Goal: Task Accomplishment & Management: Complete application form

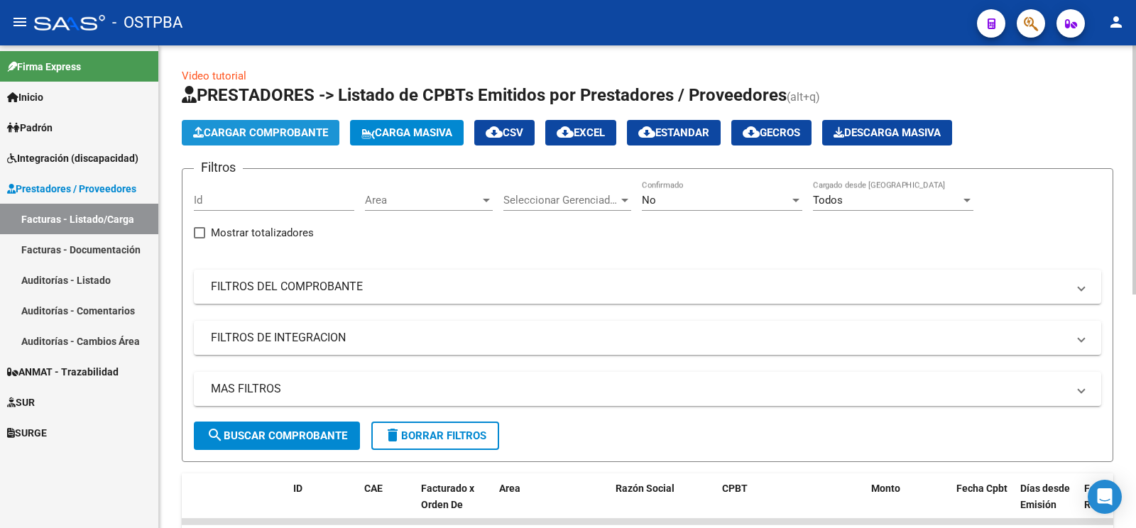
click at [299, 139] on button "Cargar Comprobante" at bounding box center [261, 133] width 158 height 26
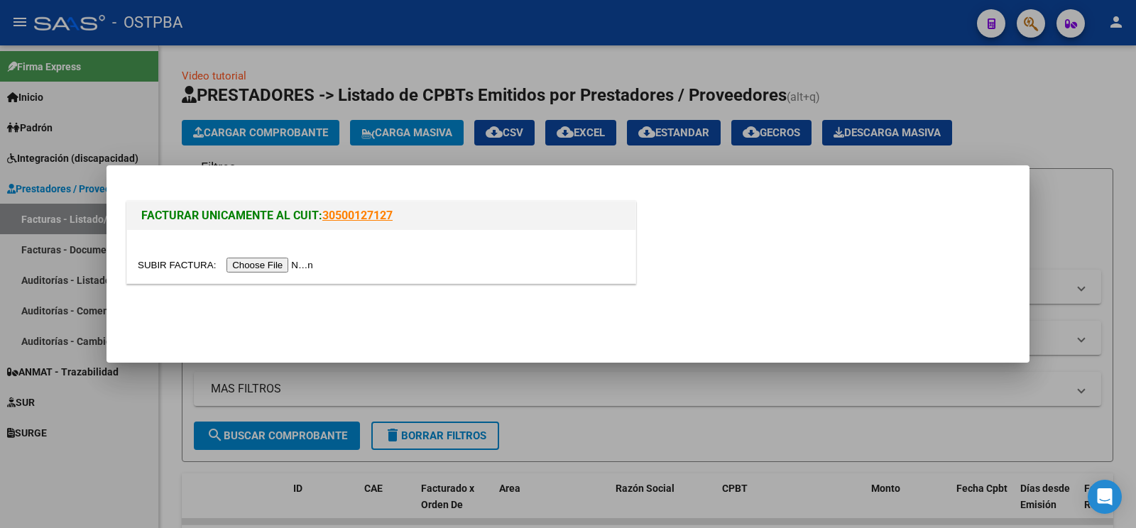
click at [178, 254] on div at bounding box center [381, 256] width 508 height 53
click at [174, 260] on input "file" at bounding box center [228, 265] width 180 height 15
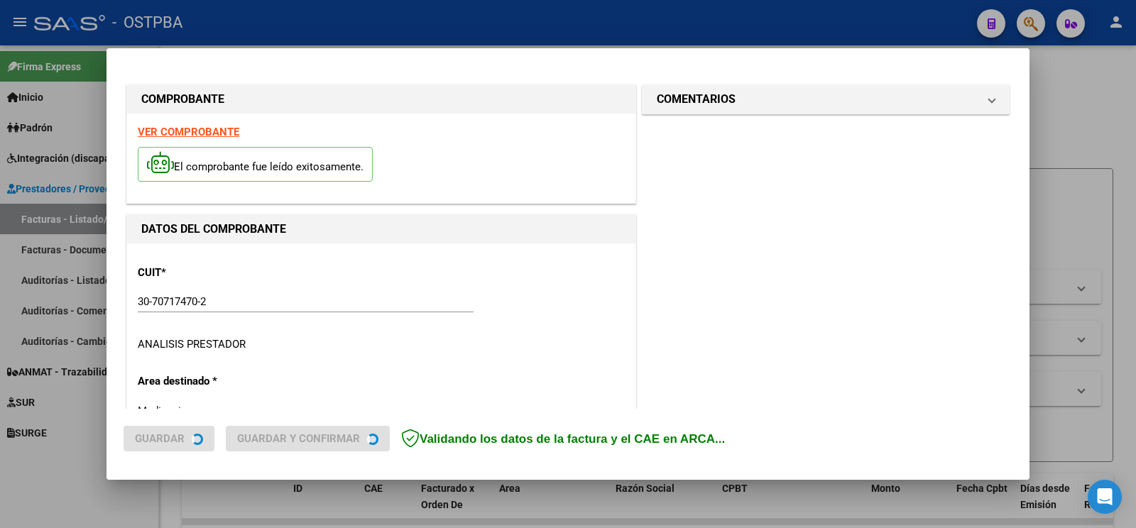
type input "[DATE]"
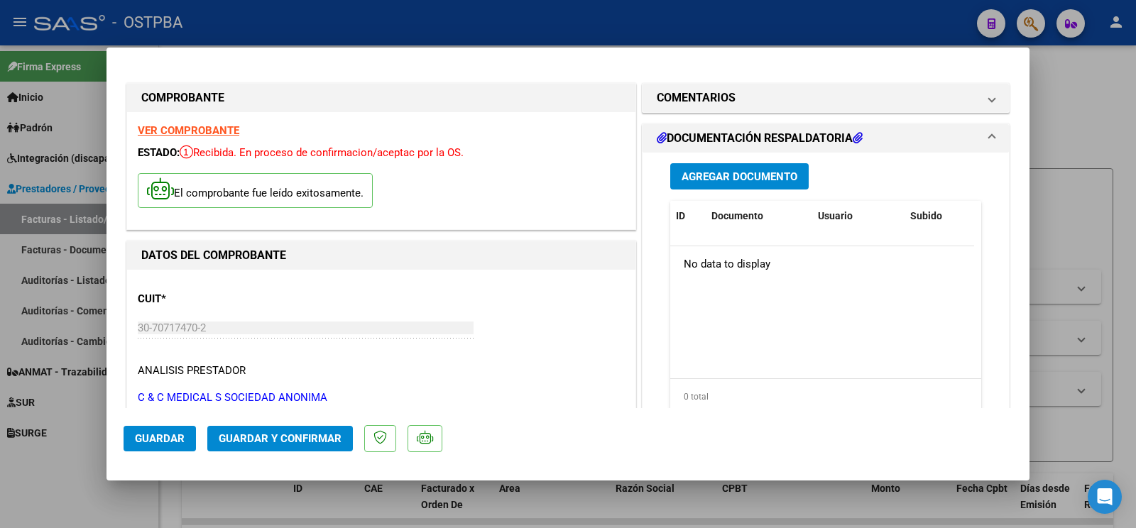
click at [688, 295] on datatable-body "No data to display" at bounding box center [822, 312] width 304 height 132
click at [742, 89] on mat-expansion-panel-header "COMENTARIOS" at bounding box center [825, 98] width 366 height 28
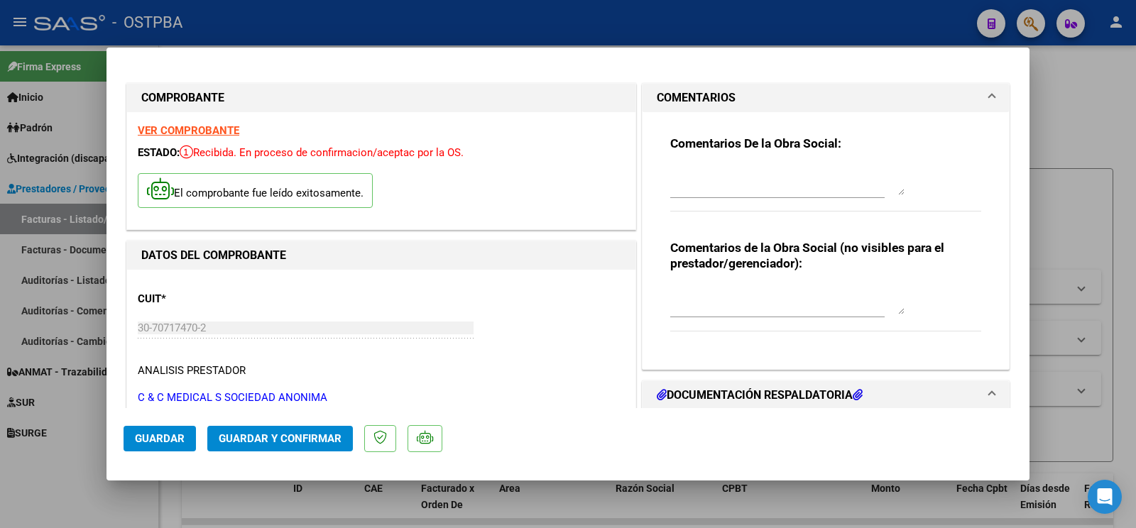
click at [730, 183] on textarea at bounding box center [787, 181] width 234 height 28
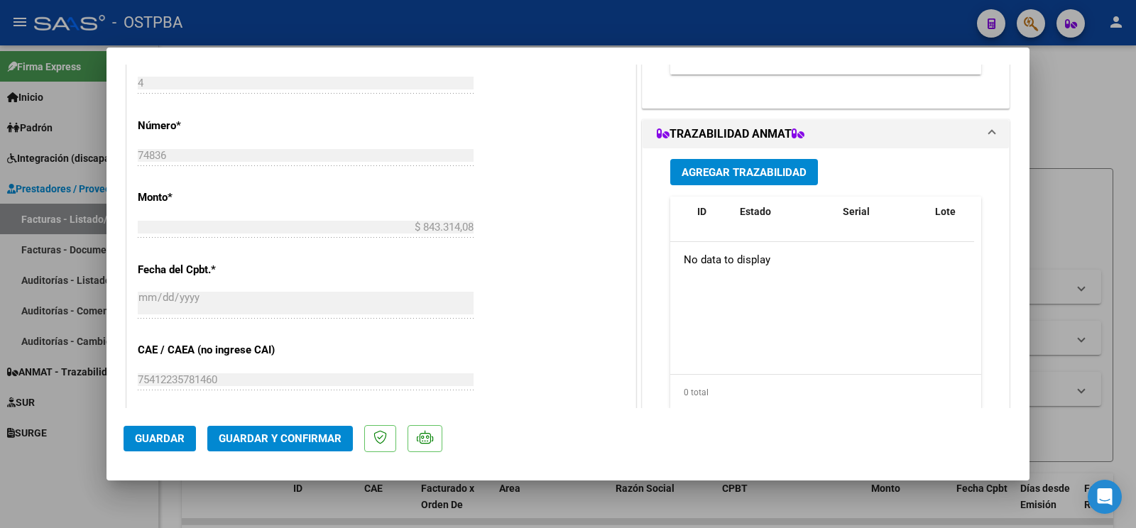
scroll to position [745, 0]
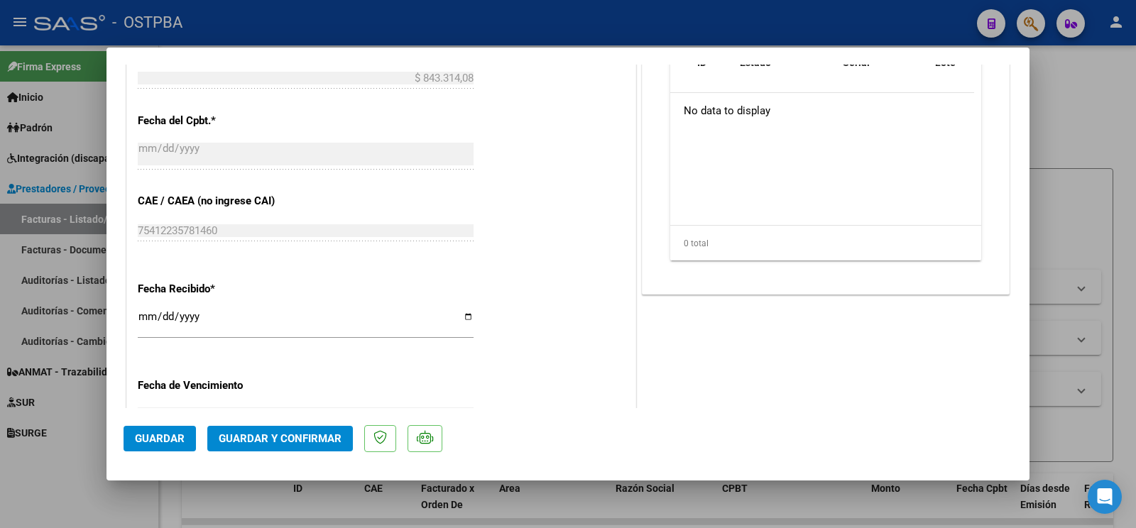
type textarea "[PERSON_NAME]"
click at [163, 446] on button "Guardar" at bounding box center [160, 439] width 72 height 26
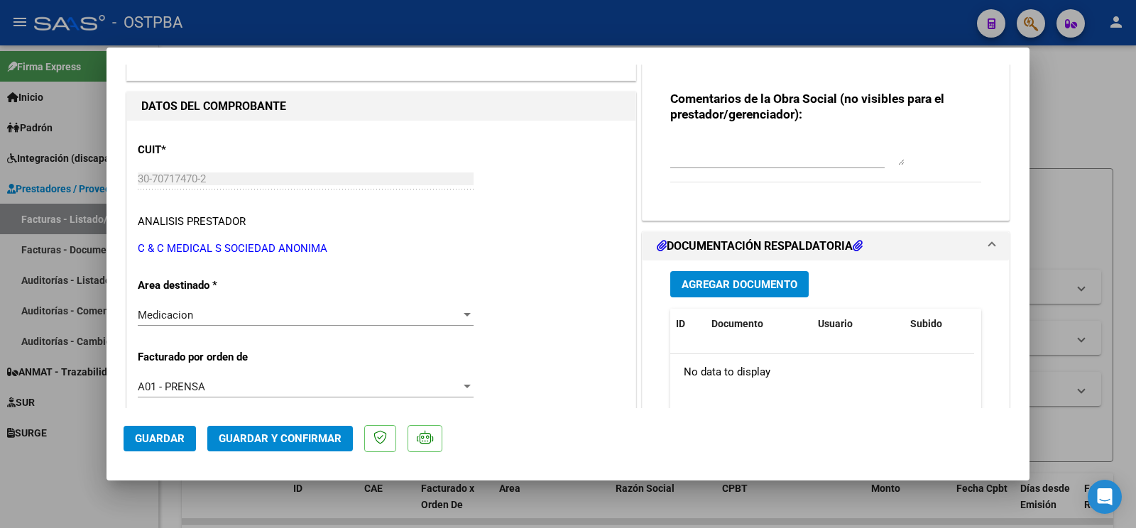
scroll to position [0, 0]
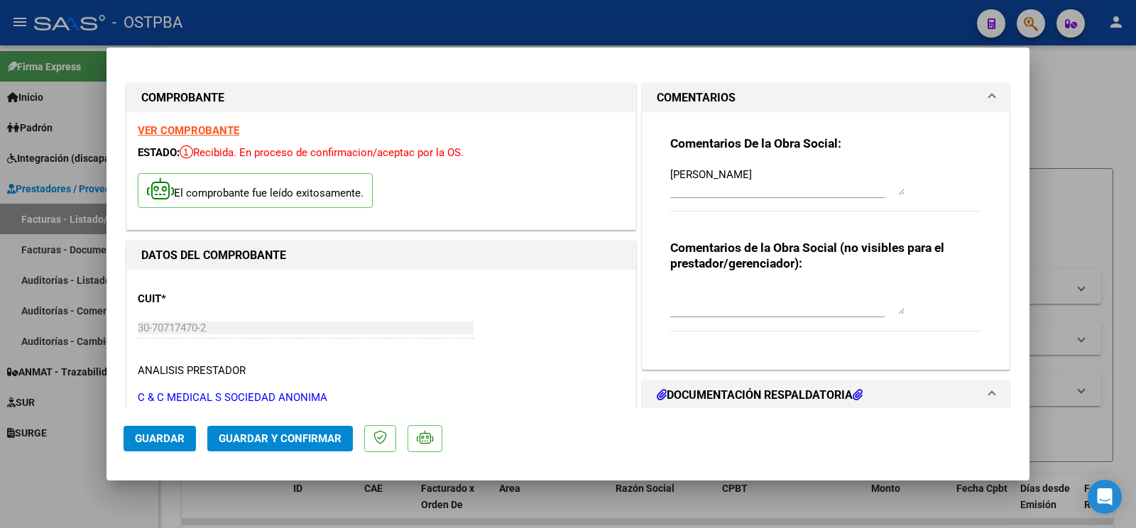
click at [155, 447] on button "Guardar" at bounding box center [160, 439] width 72 height 26
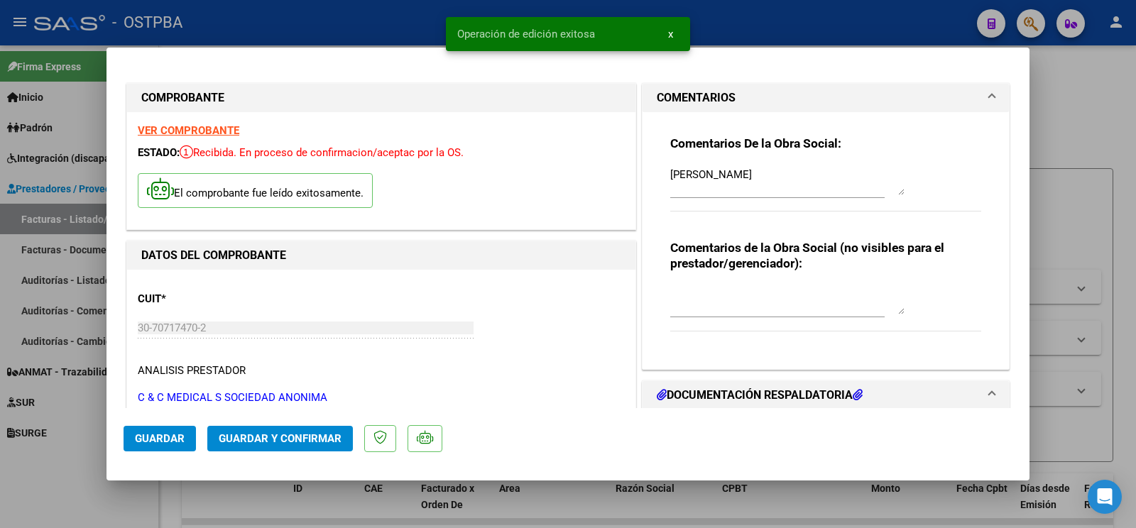
click at [88, 478] on div at bounding box center [568, 264] width 1136 height 528
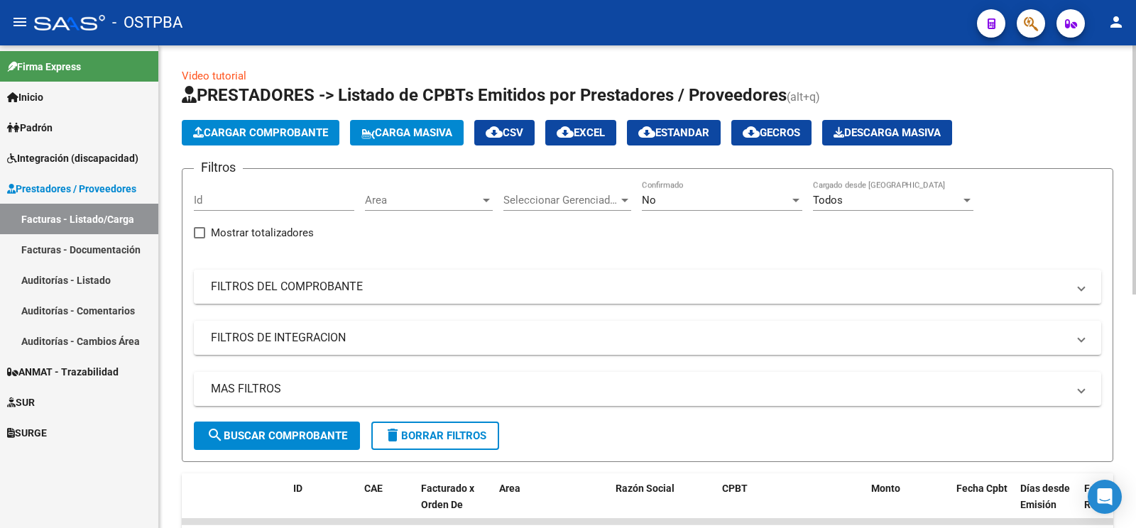
click at [586, 276] on mat-expansion-panel-header "FILTROS DEL COMPROBANTE" at bounding box center [647, 287] width 907 height 34
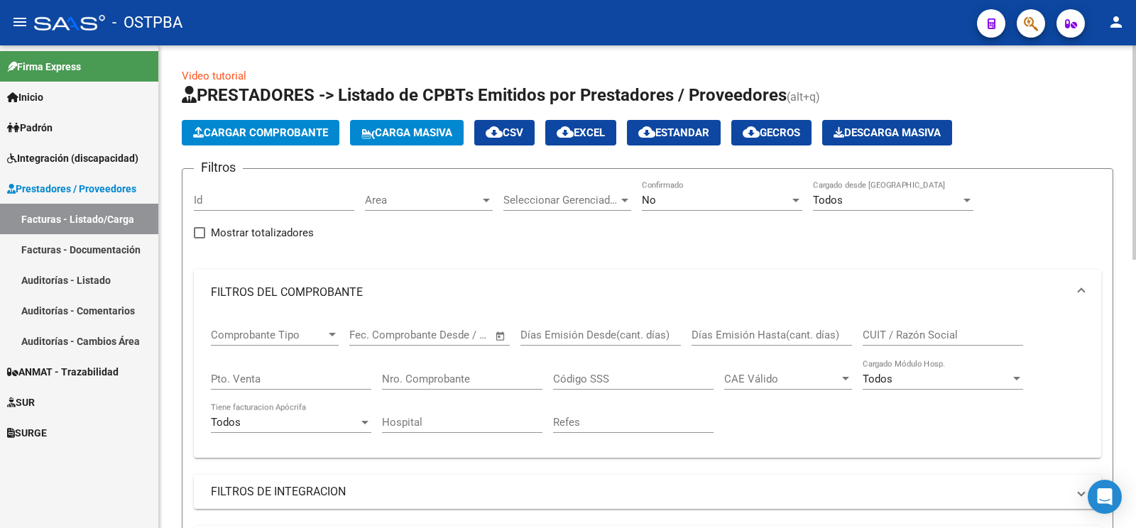
click at [455, 371] on div "Nro. Comprobante" at bounding box center [462, 374] width 160 height 31
click at [458, 379] on input "Nro. Comprobante" at bounding box center [462, 379] width 160 height 13
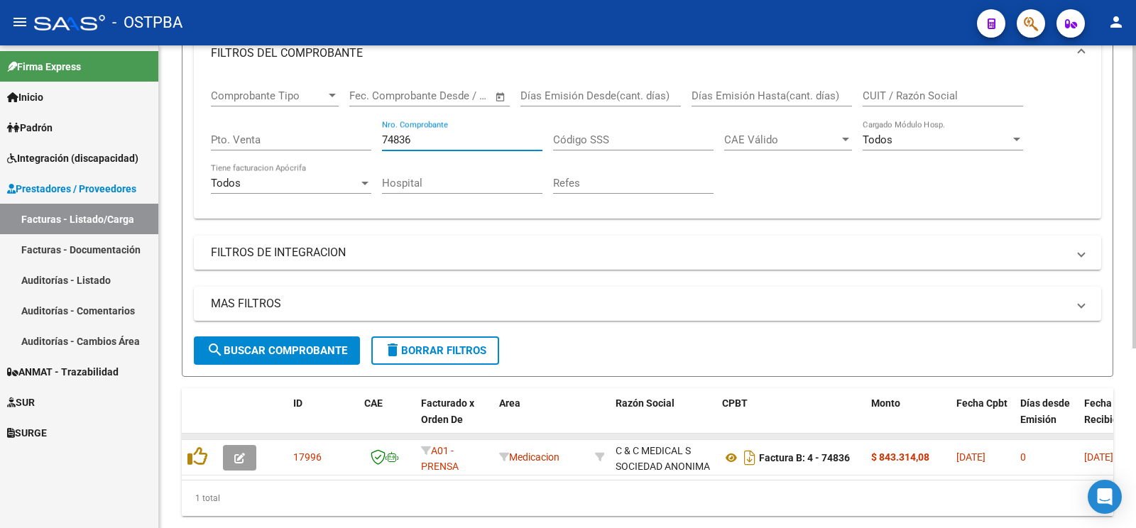
scroll to position [285, 0]
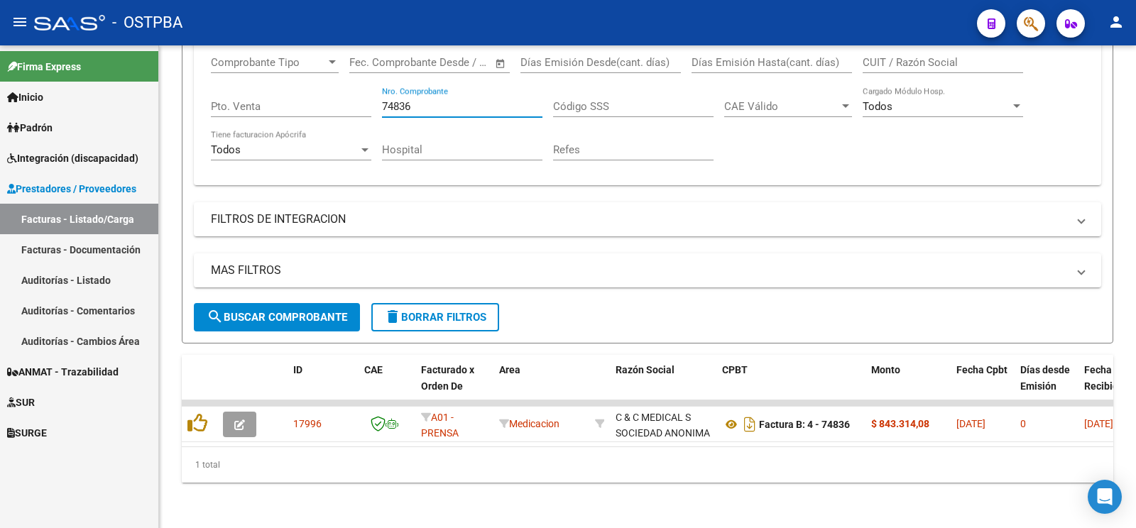
type input "74836"
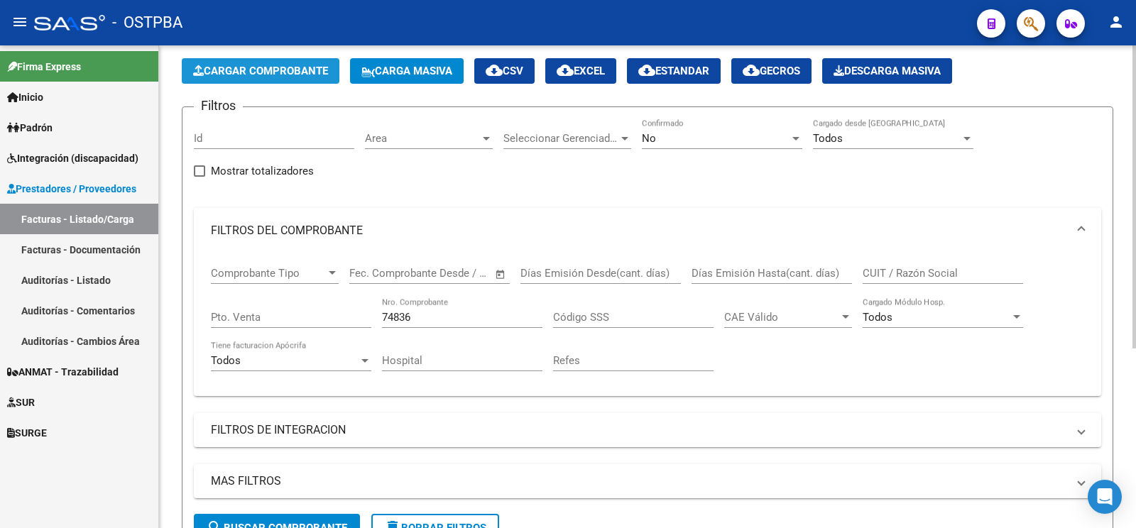
click at [293, 73] on span "Cargar Comprobante" at bounding box center [260, 71] width 135 height 13
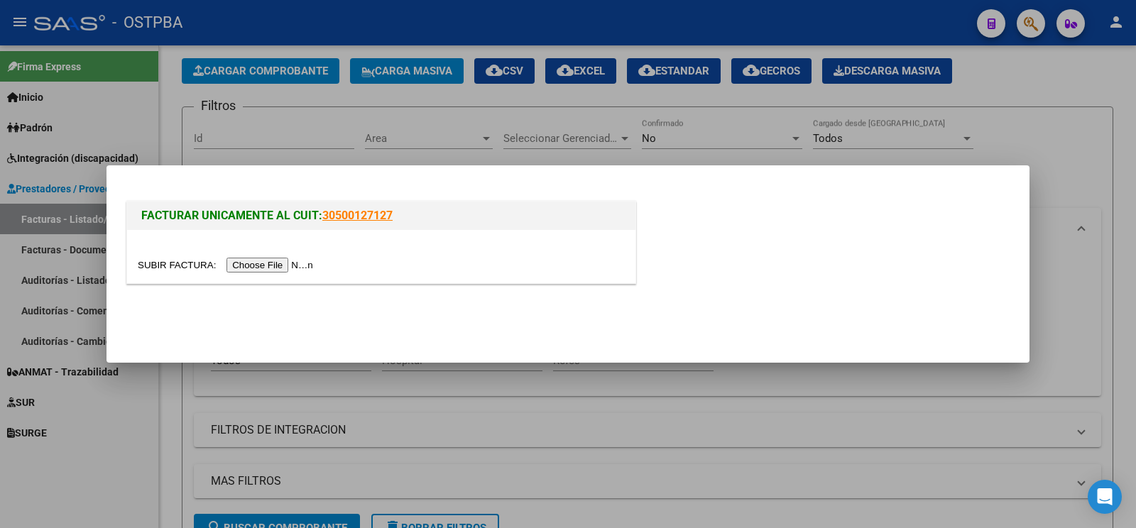
click at [167, 268] on input "file" at bounding box center [228, 265] width 180 height 15
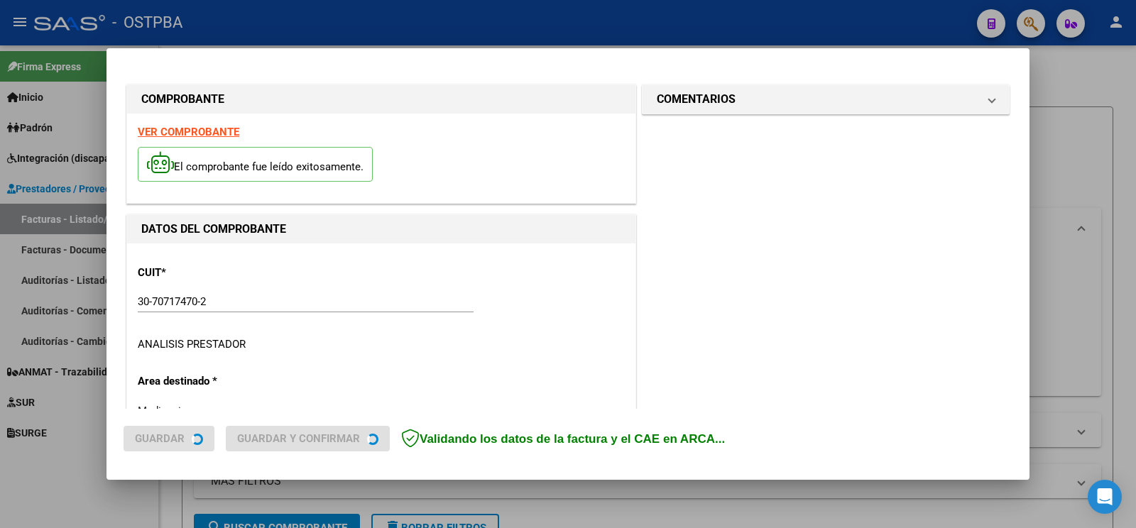
type input "[DATE]"
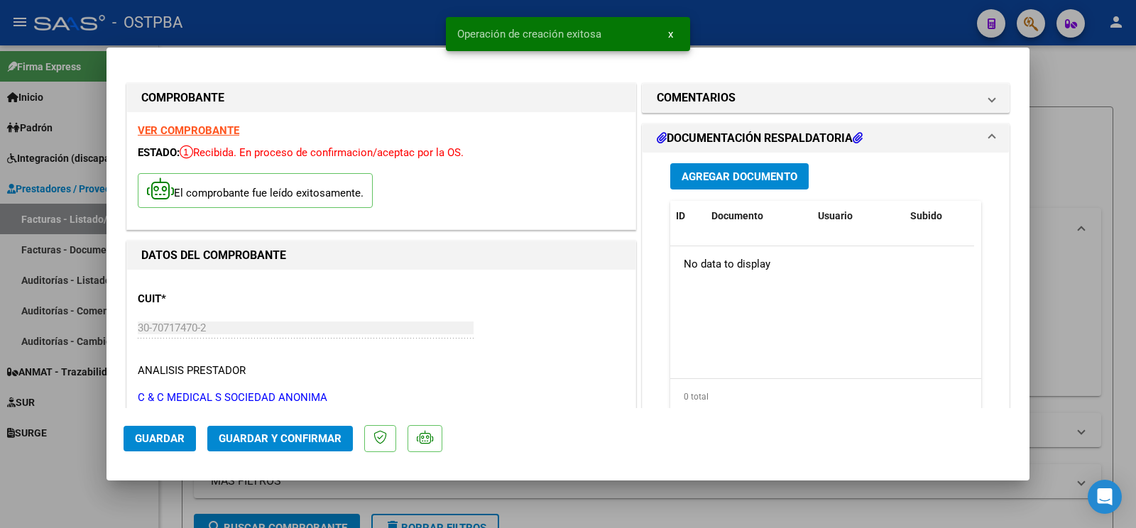
click at [716, 100] on h1 "COMENTARIOS" at bounding box center [696, 97] width 79 height 17
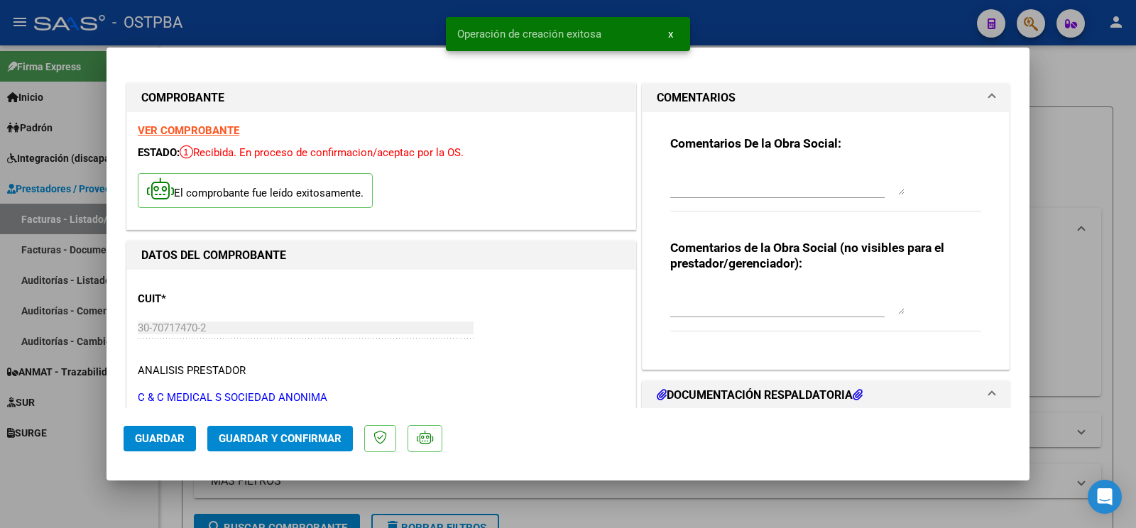
click at [703, 185] on textarea at bounding box center [787, 181] width 234 height 28
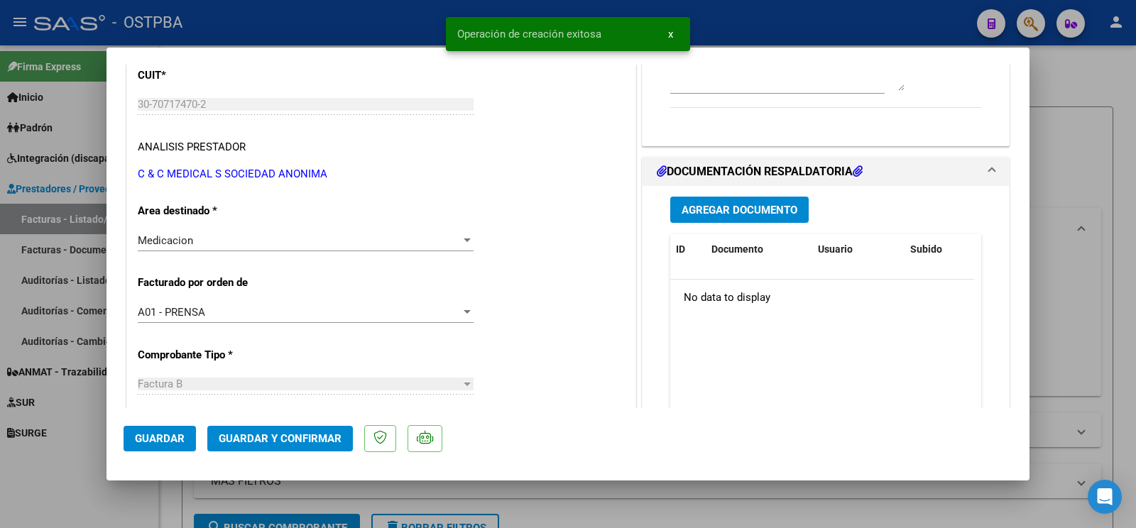
type textarea "[PERSON_NAME]"
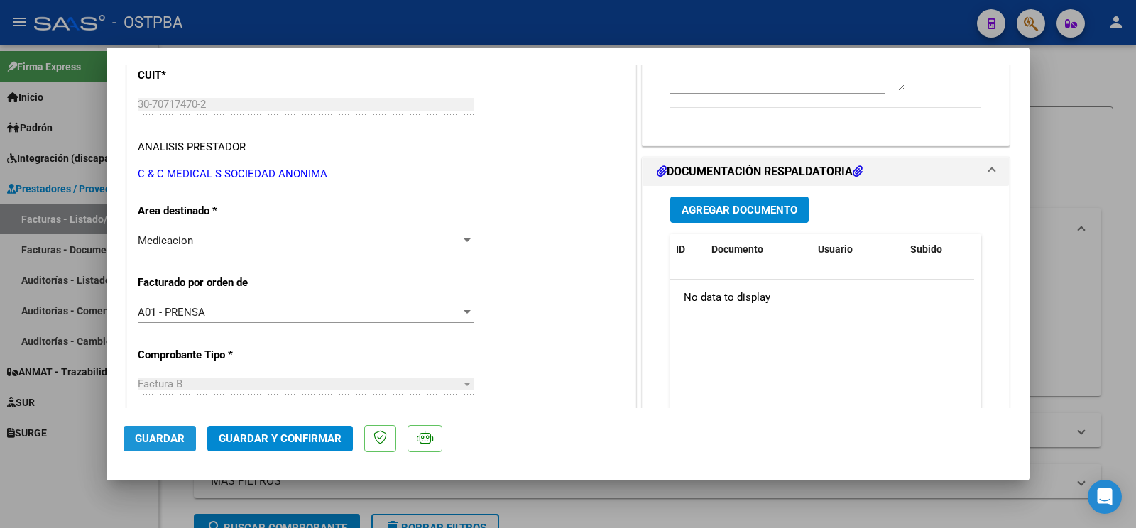
click at [159, 446] on button "Guardar" at bounding box center [160, 439] width 72 height 26
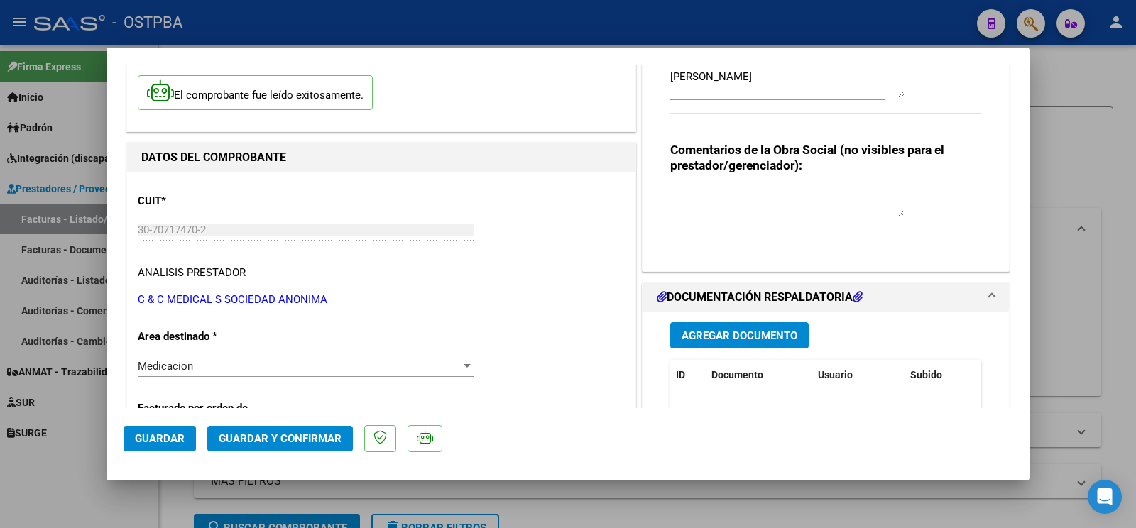
scroll to position [75, 0]
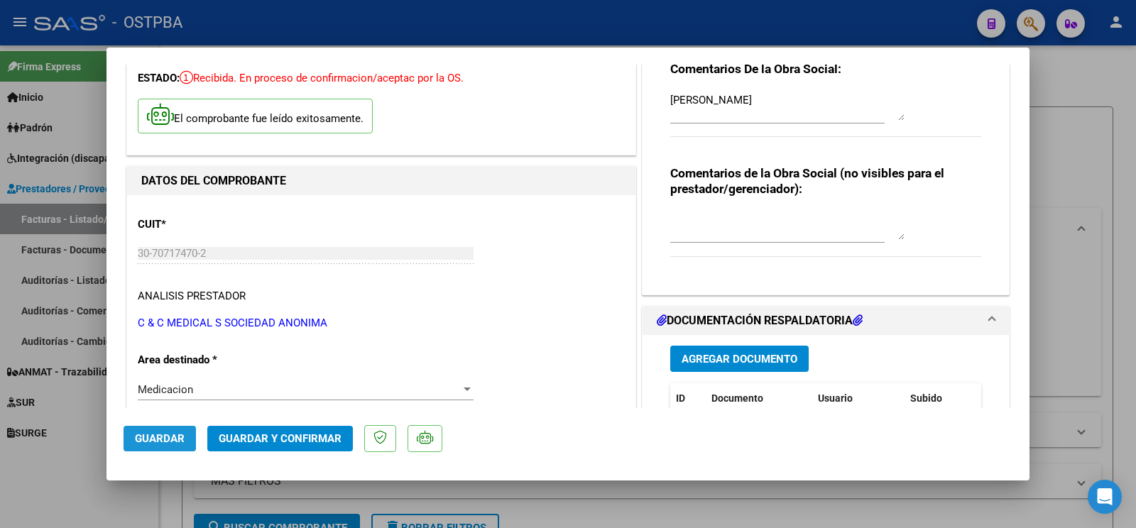
click at [160, 439] on span "Guardar" at bounding box center [160, 438] width 50 height 13
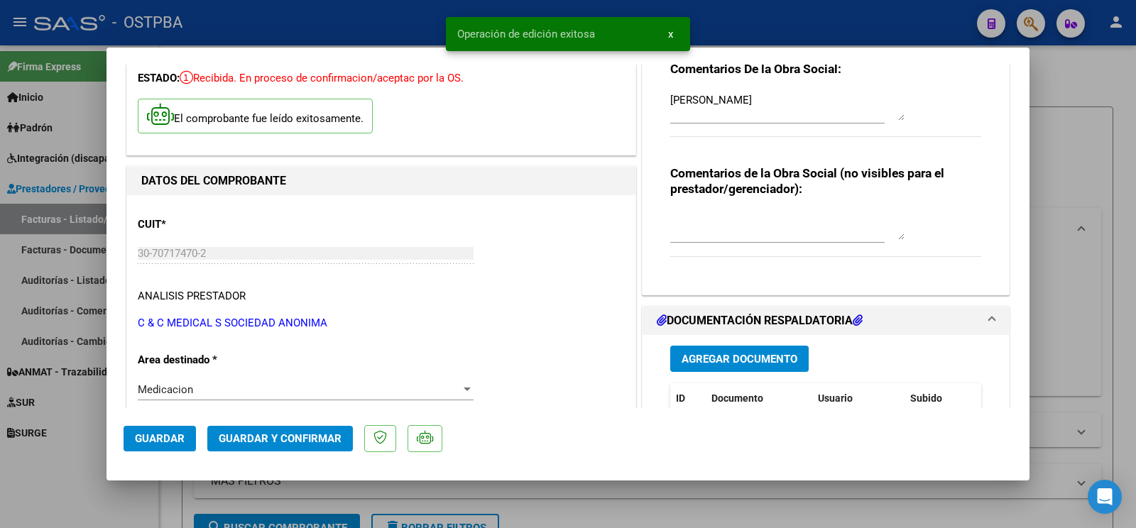
click at [82, 474] on div at bounding box center [568, 264] width 1136 height 528
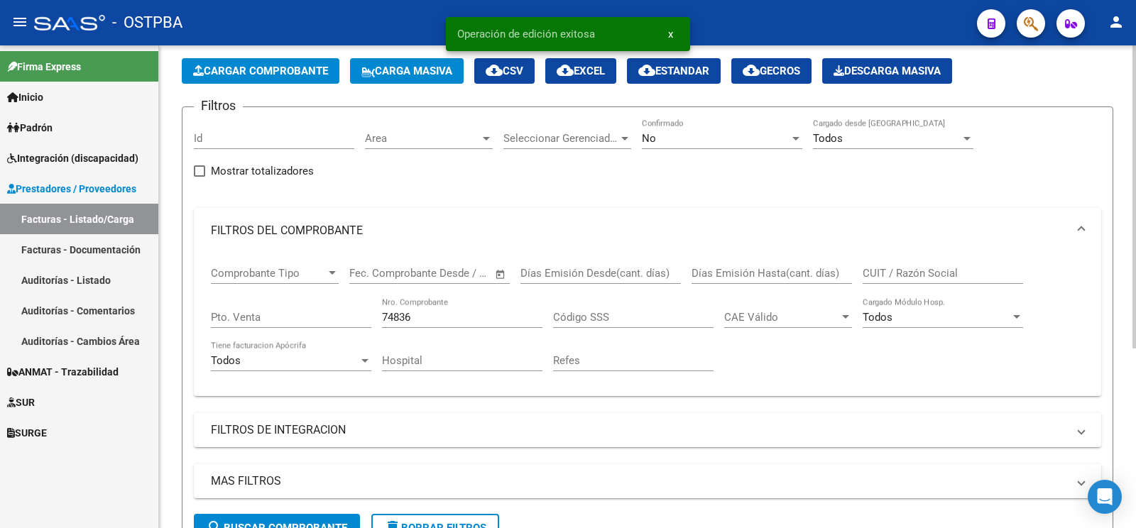
click at [275, 87] on app-list-header "PRESTADORES -> Listado de CPBTs Emitidos por Prestadores / Proveedores (alt+q) …" at bounding box center [647, 288] width 931 height 532
click at [277, 75] on span "Cargar Comprobante" at bounding box center [260, 71] width 135 height 13
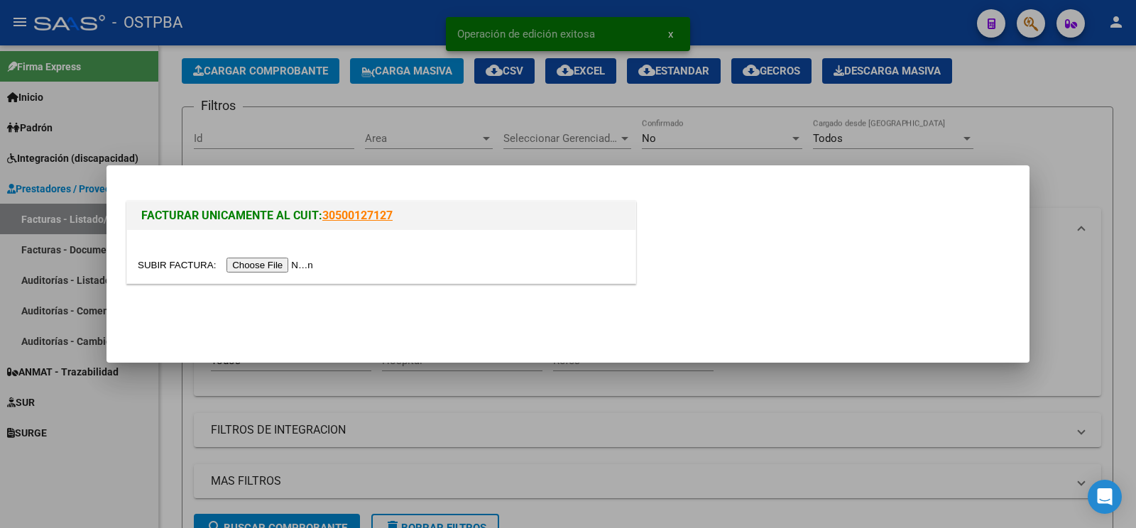
click at [160, 258] on input "file" at bounding box center [228, 265] width 180 height 15
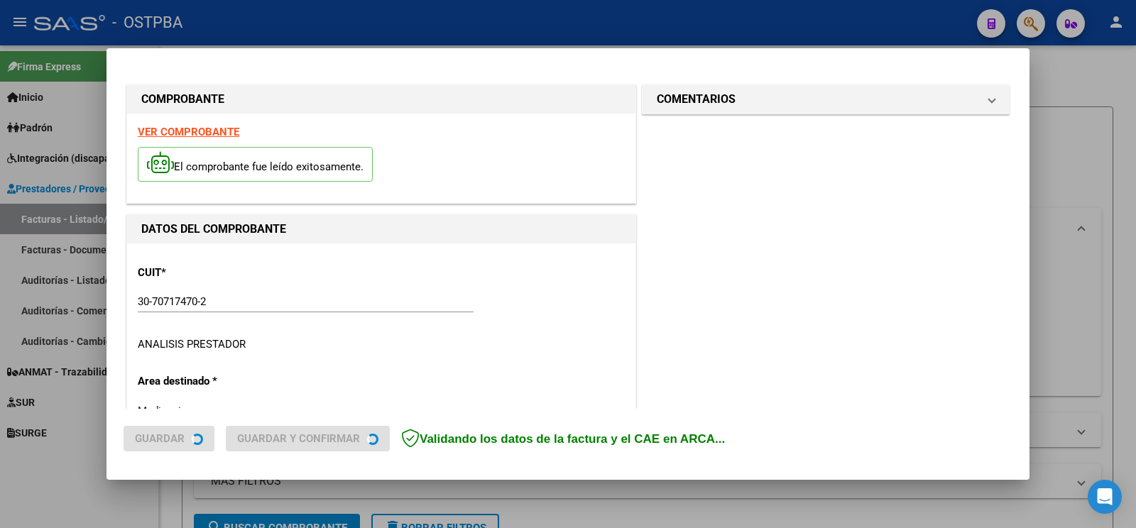
type input "[DATE]"
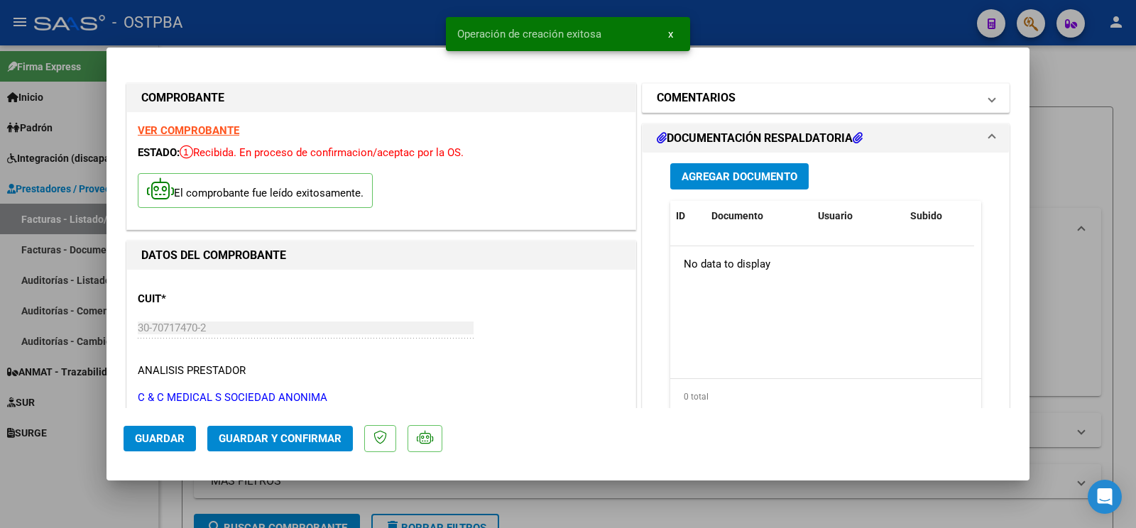
click at [699, 94] on h1 "COMENTARIOS" at bounding box center [696, 97] width 79 height 17
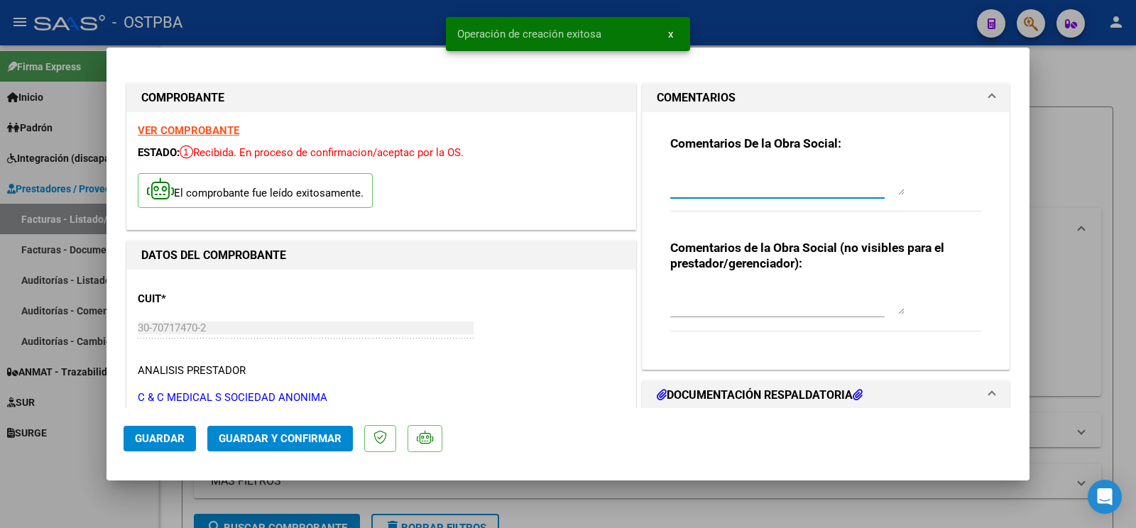
click at [684, 174] on textarea at bounding box center [787, 181] width 234 height 28
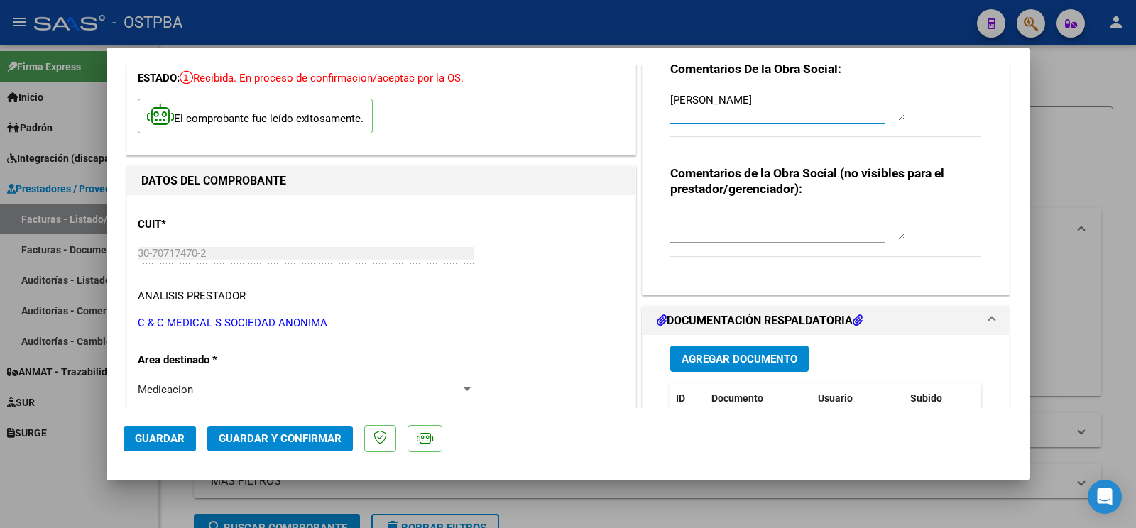
type textarea "[PERSON_NAME]"
click at [170, 435] on span "Guardar" at bounding box center [160, 438] width 50 height 13
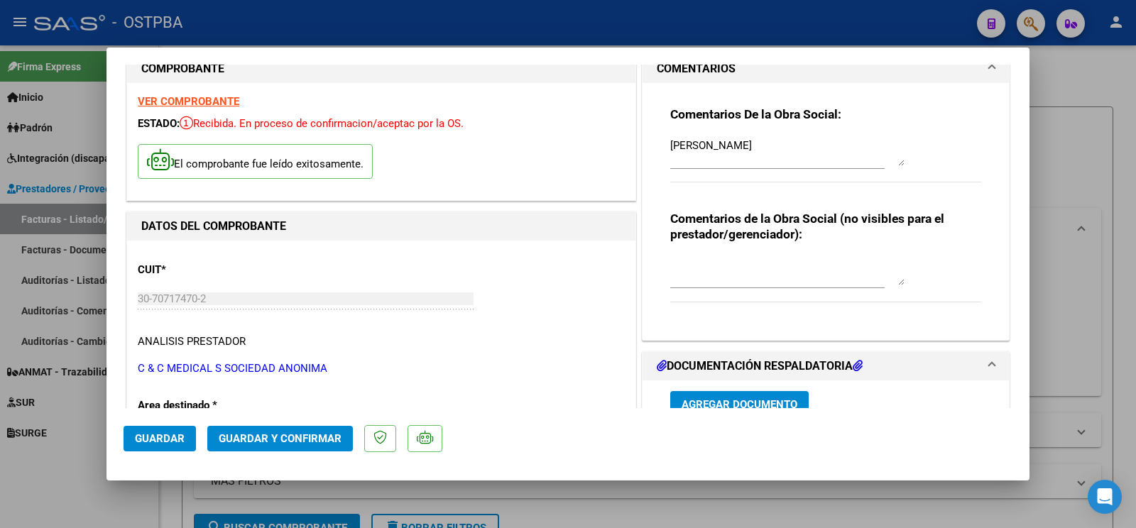
scroll to position [0, 0]
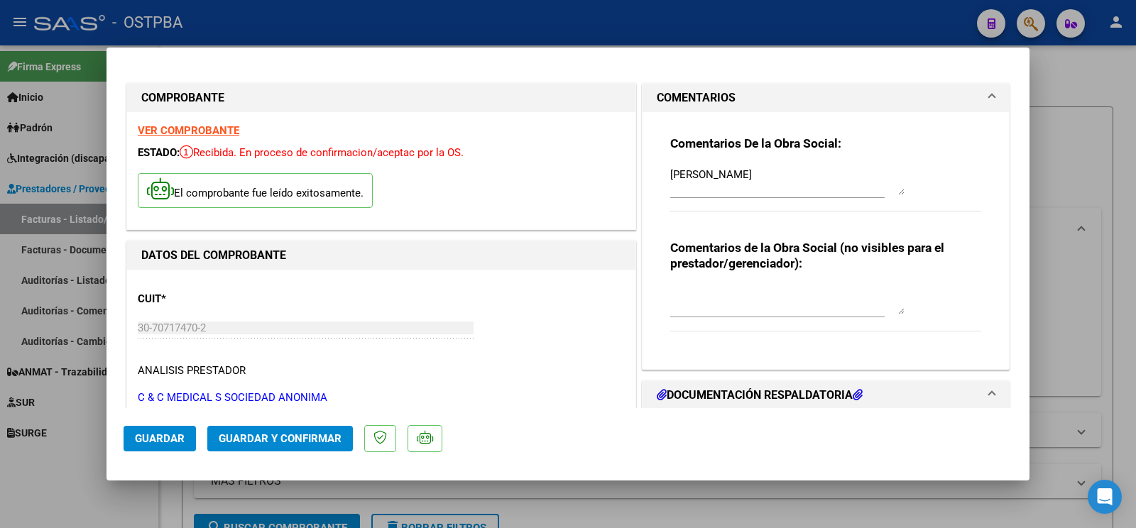
click at [172, 440] on span "Guardar" at bounding box center [160, 438] width 50 height 13
click at [172, 457] on mat-dialog-actions "Guardar Guardar y Confirmar" at bounding box center [568, 436] width 889 height 56
click at [168, 440] on span "Guardar" at bounding box center [160, 438] width 50 height 13
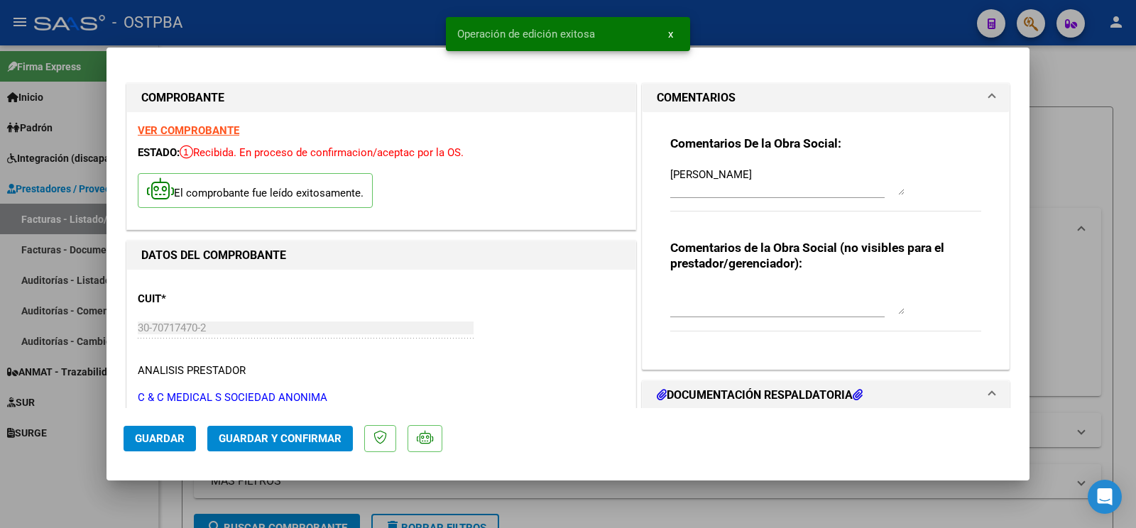
click at [31, 494] on div at bounding box center [568, 264] width 1136 height 528
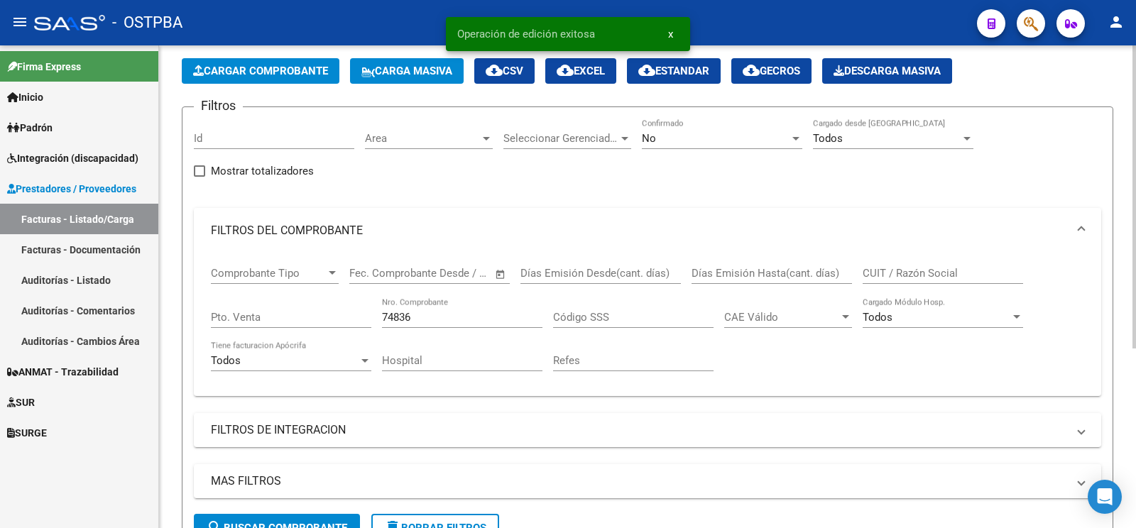
click at [295, 70] on span "Cargar Comprobante" at bounding box center [260, 71] width 135 height 13
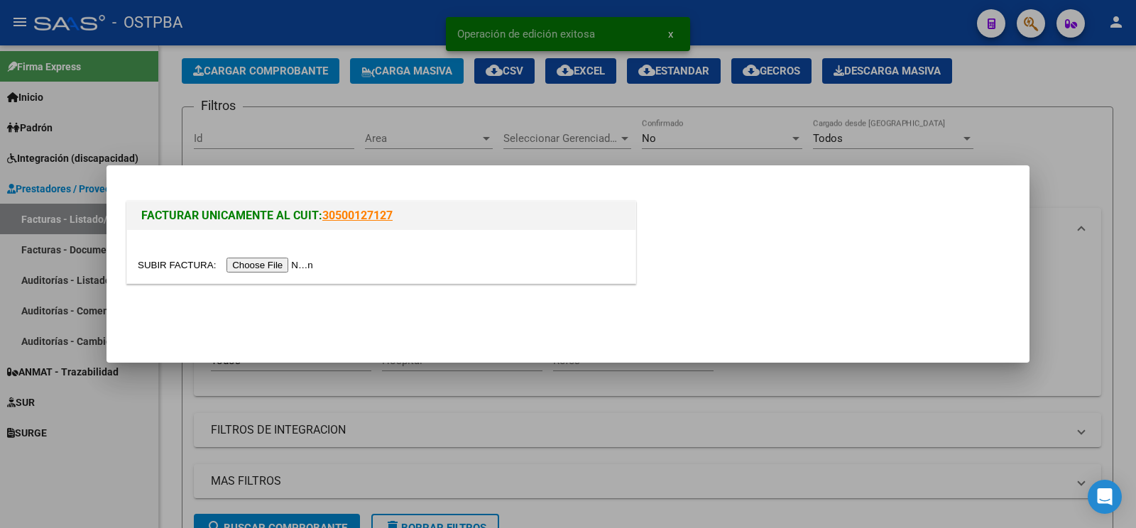
click at [170, 261] on input "file" at bounding box center [228, 265] width 180 height 15
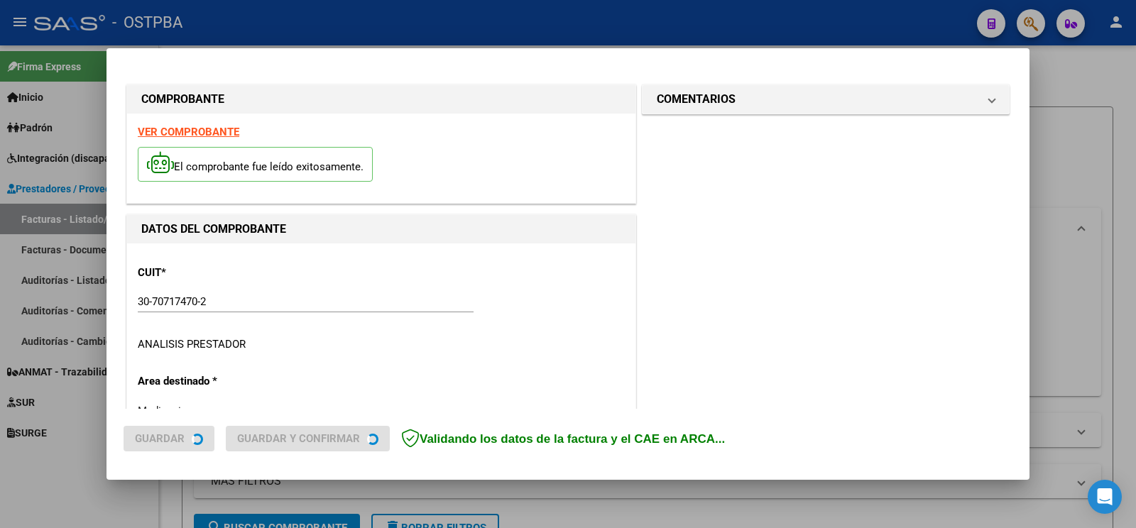
type input "[DATE]"
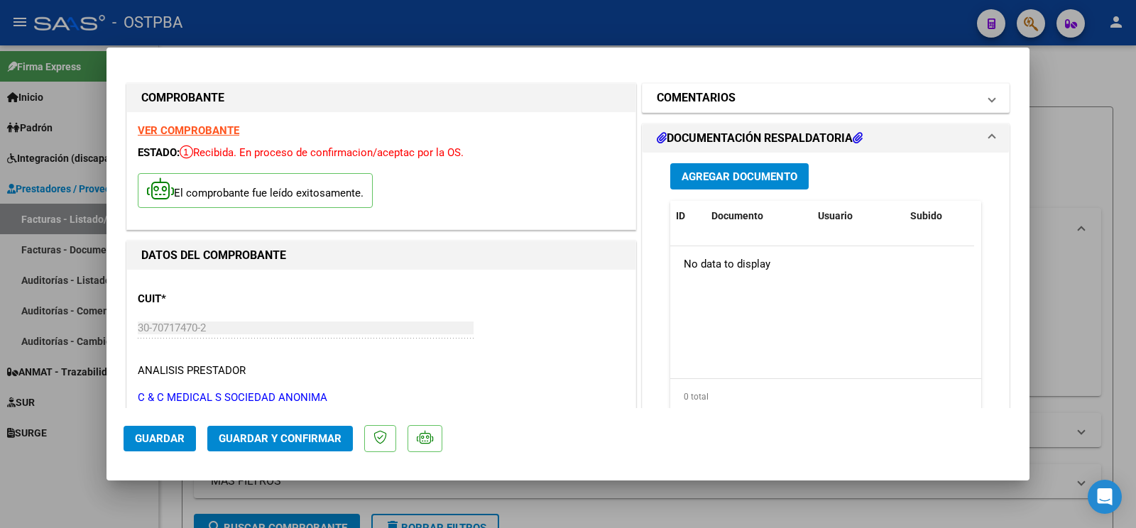
click at [706, 96] on h1 "COMENTARIOS" at bounding box center [696, 97] width 79 height 17
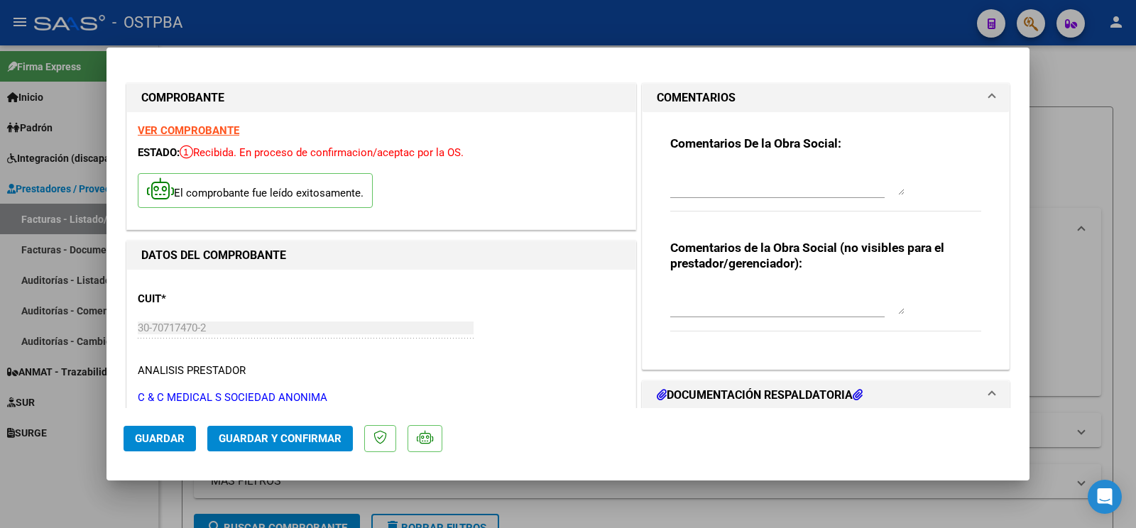
click at [735, 191] on textarea at bounding box center [787, 181] width 234 height 28
type textarea "[PERSON_NAME]"
click at [188, 439] on button "Guardar" at bounding box center [160, 439] width 72 height 26
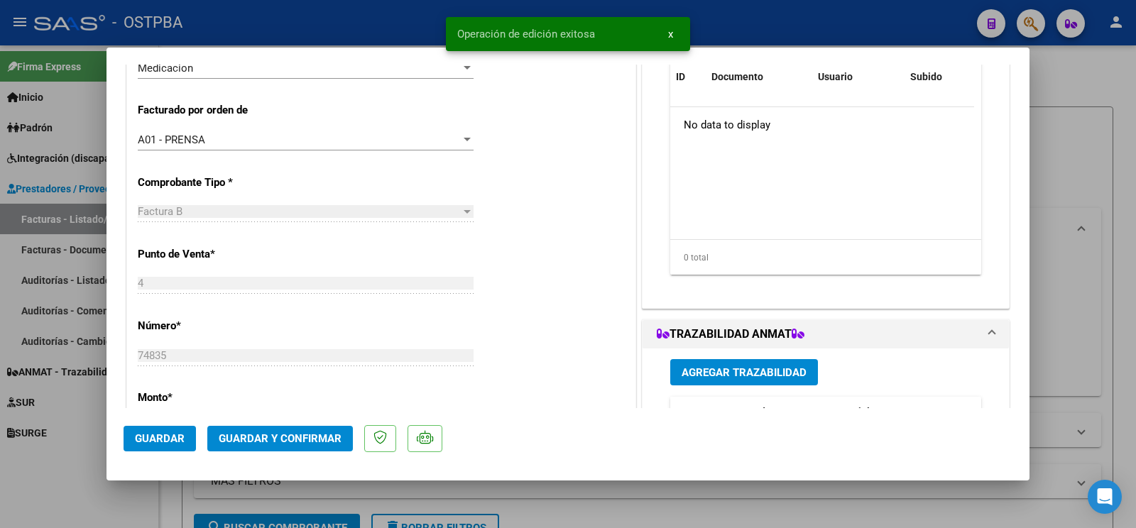
scroll to position [23, 0]
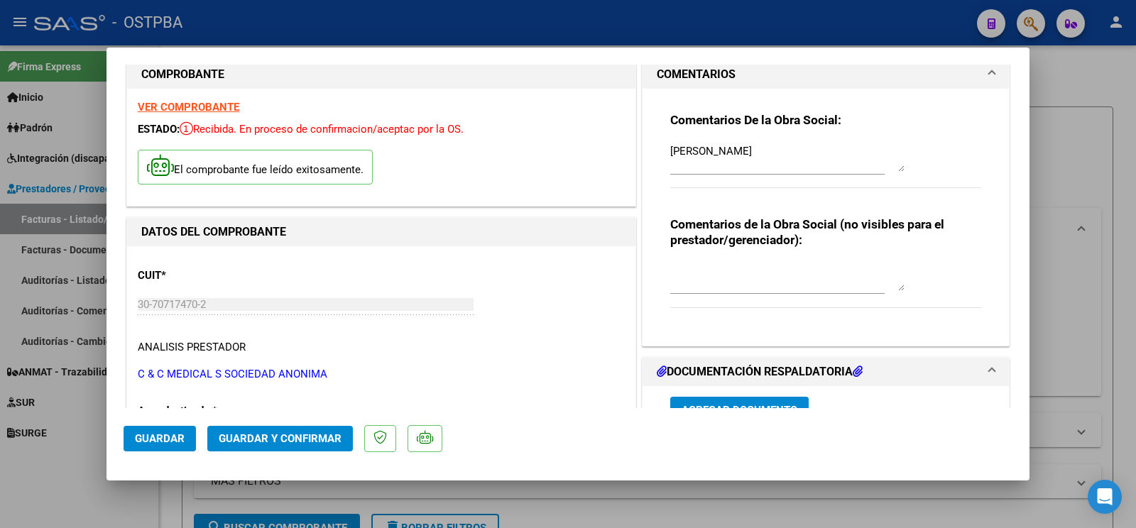
click at [185, 440] on button "Guardar" at bounding box center [160, 439] width 72 height 26
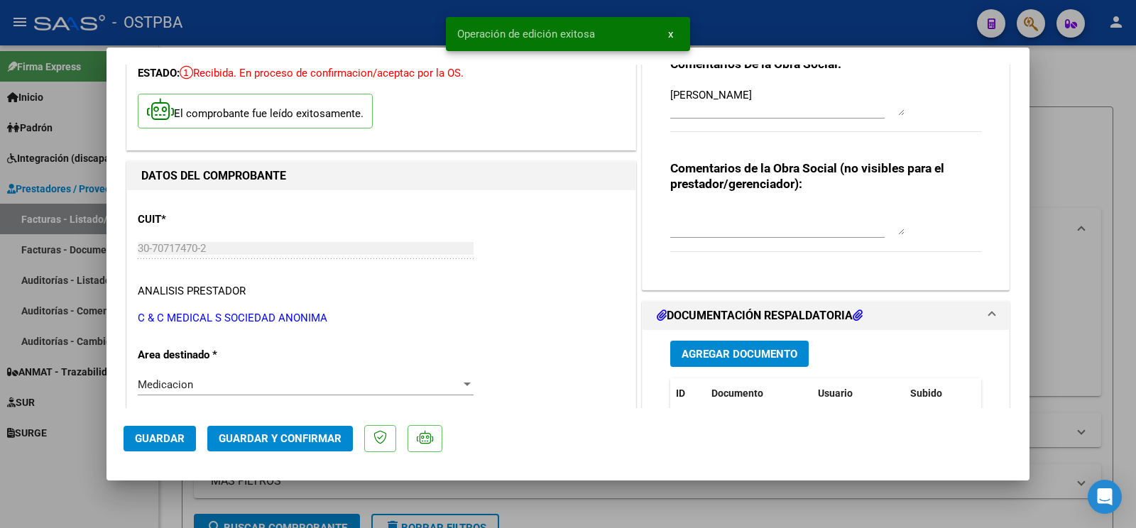
scroll to position [172, 0]
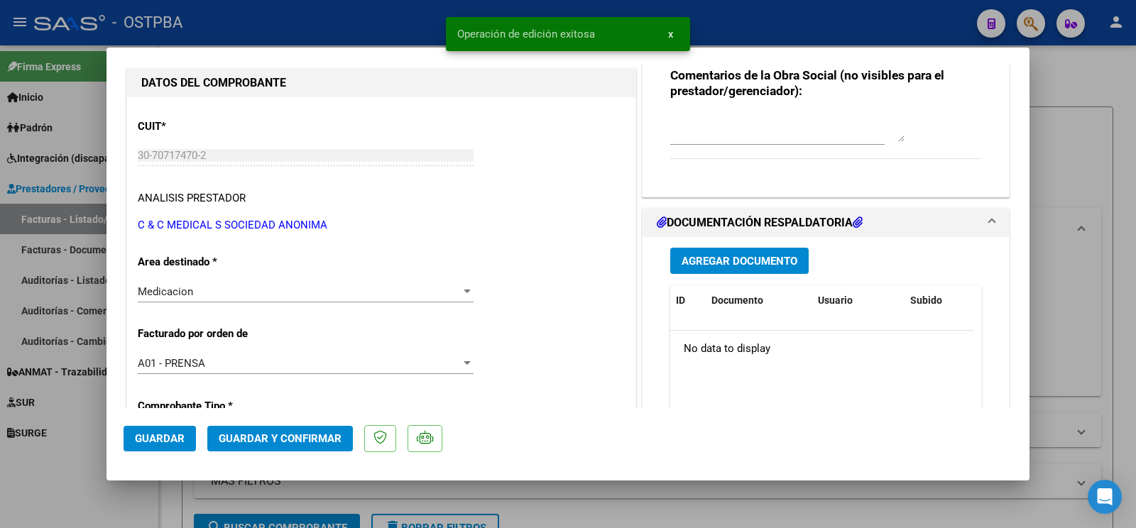
click at [4, 478] on div at bounding box center [568, 264] width 1136 height 528
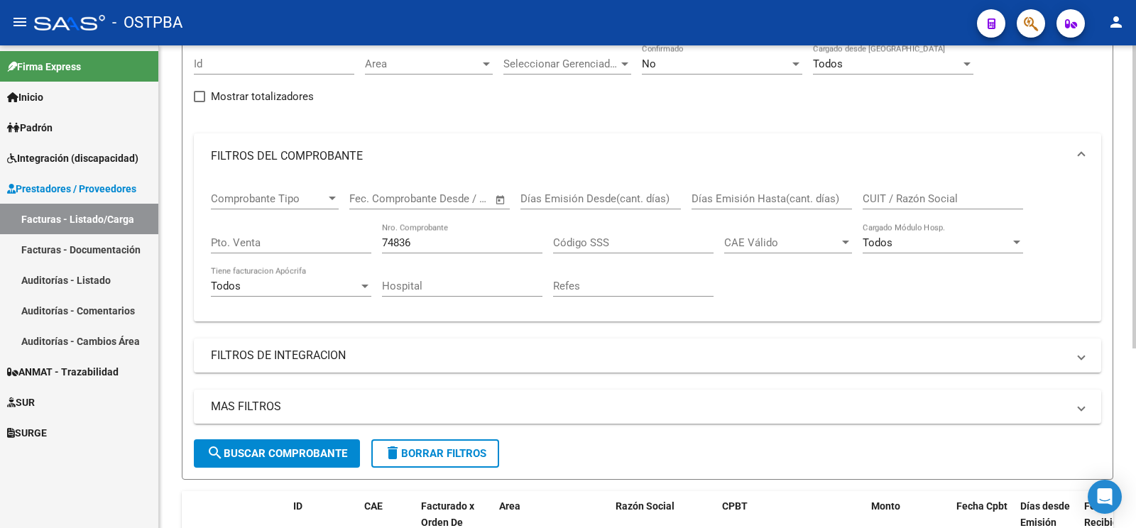
scroll to position [0, 0]
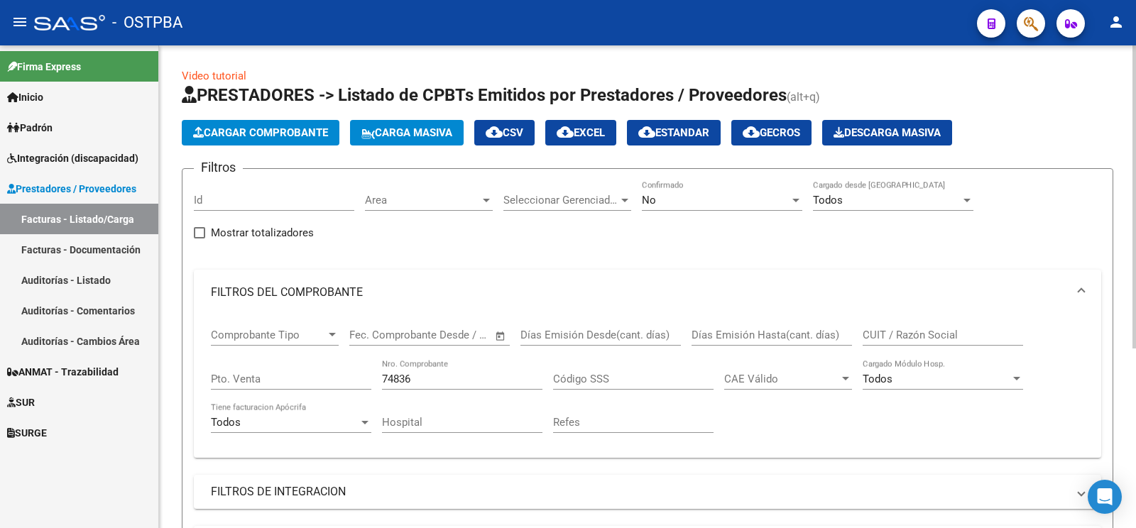
click at [327, 134] on span "Cargar Comprobante" at bounding box center [260, 132] width 135 height 13
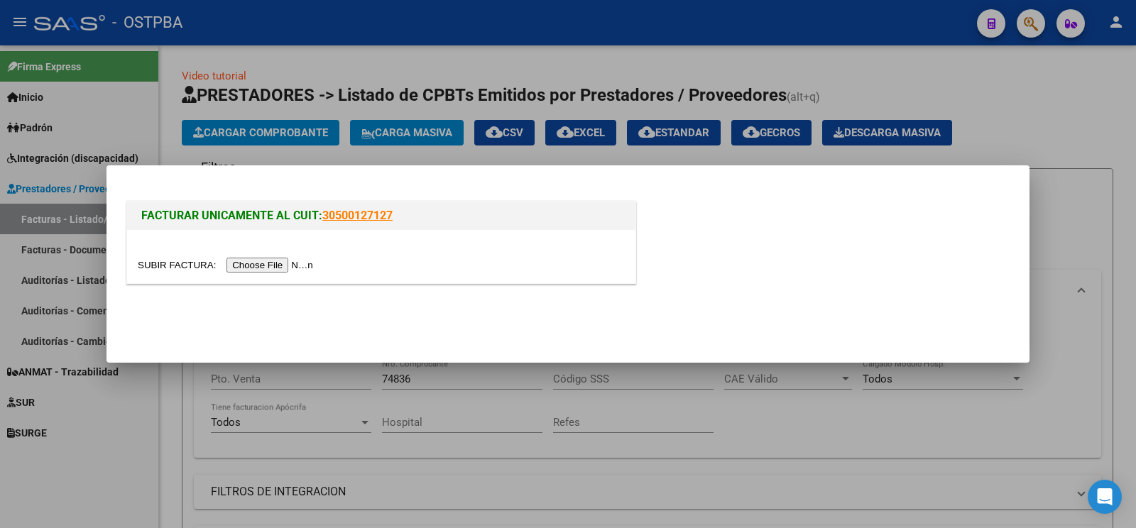
click at [177, 267] on input "file" at bounding box center [228, 265] width 180 height 15
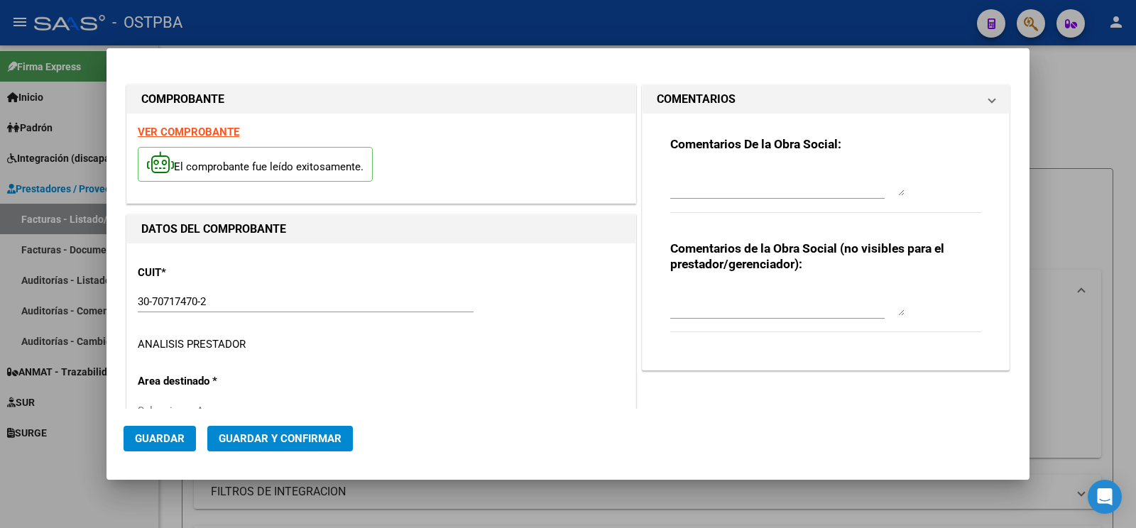
type input "[DATE]"
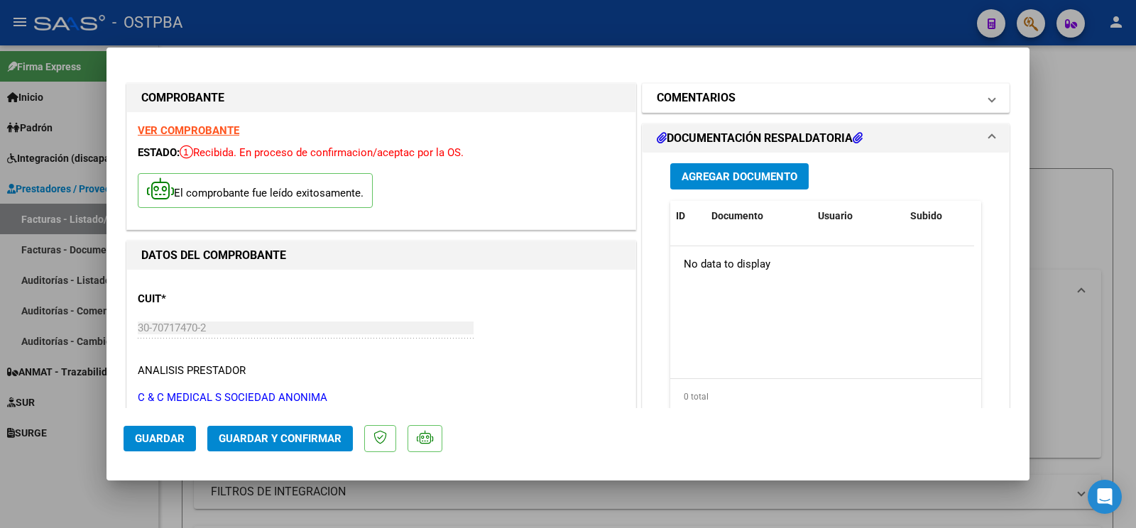
click at [717, 98] on h1 "COMENTARIOS" at bounding box center [696, 97] width 79 height 17
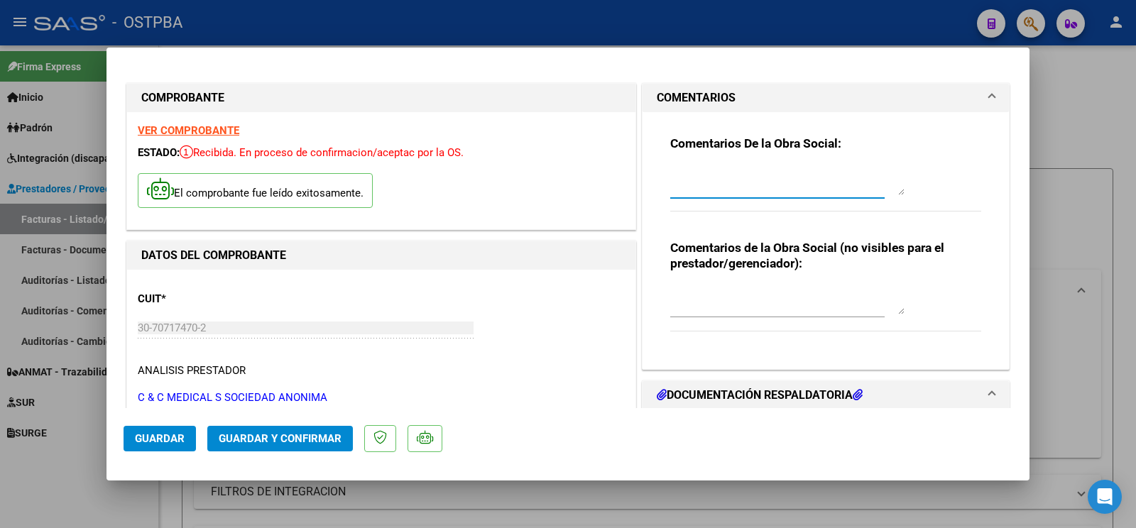
click at [757, 177] on textarea at bounding box center [787, 181] width 234 height 28
type textarea "[PERSON_NAME]"
click at [235, 131] on strong "VER COMPROBANTE" at bounding box center [189, 130] width 102 height 13
click at [168, 439] on span "Guardar" at bounding box center [160, 438] width 50 height 13
drag, startPoint x: 135, startPoint y: 418, endPoint x: 146, endPoint y: 426, distance: 13.2
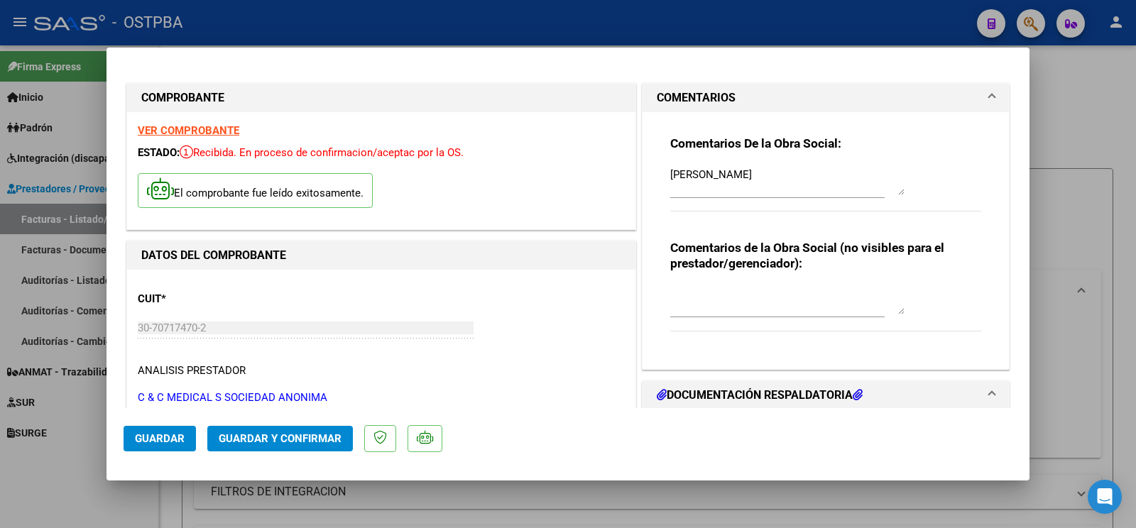
click at [146, 426] on mat-dialog-actions "Guardar Guardar y Confirmar" at bounding box center [568, 436] width 889 height 56
click at [176, 433] on span "Guardar" at bounding box center [160, 438] width 50 height 13
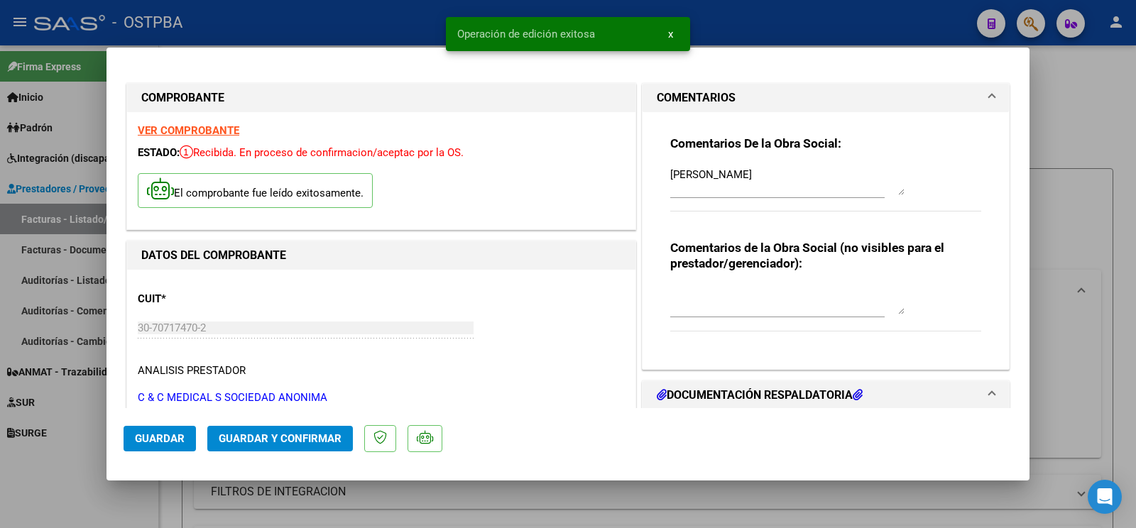
click at [104, 453] on div at bounding box center [568, 264] width 1136 height 528
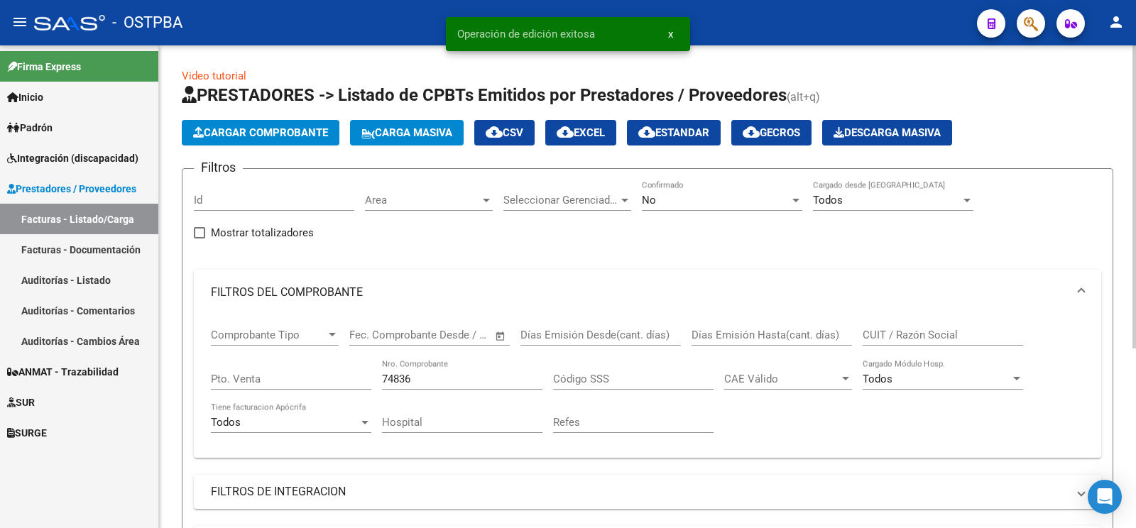
click at [251, 128] on span "Cargar Comprobante" at bounding box center [260, 132] width 135 height 13
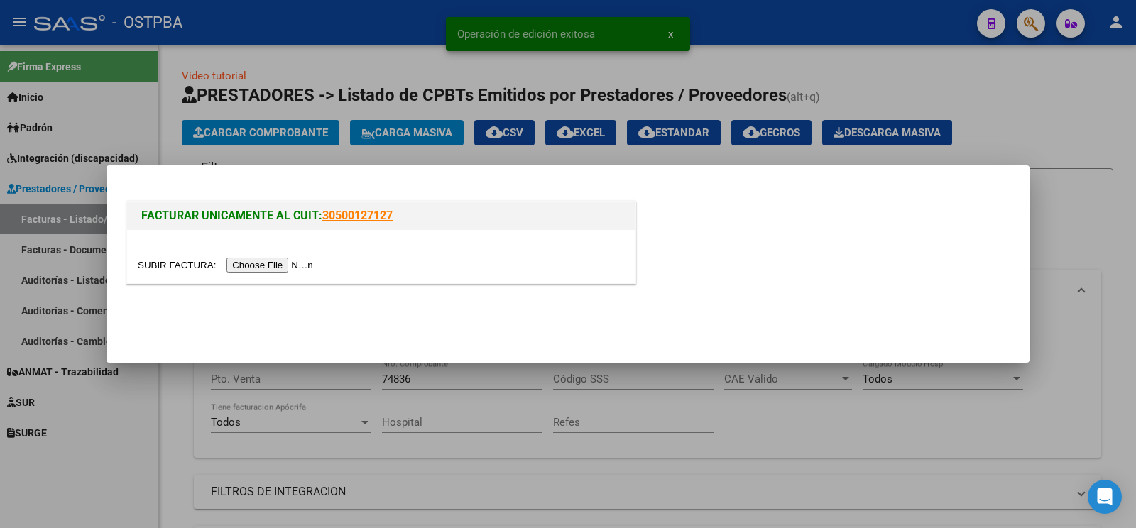
click at [163, 268] on input "file" at bounding box center [228, 265] width 180 height 15
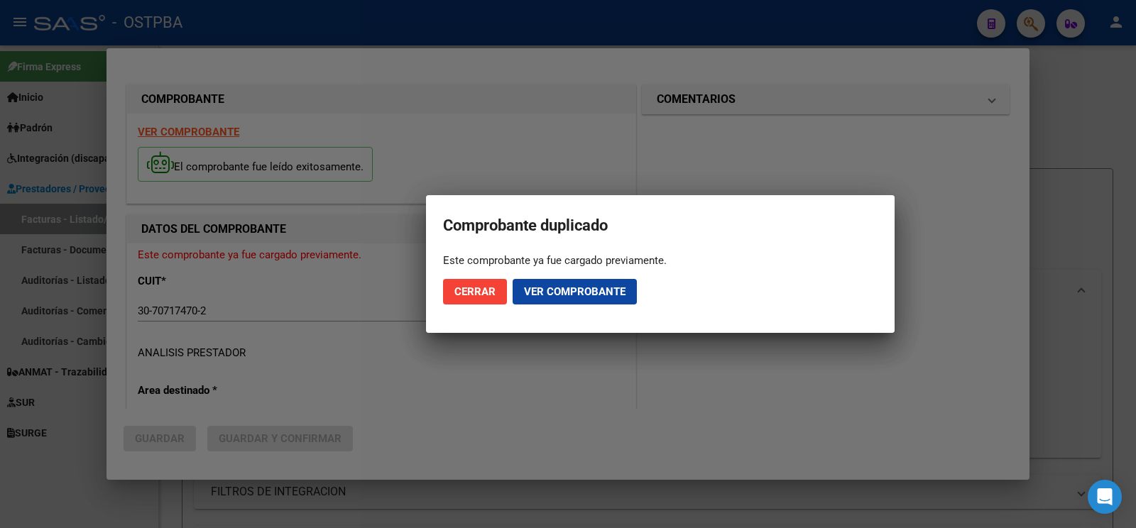
type input "[DATE]"
click at [640, 299] on mat-dialog-actions "Cerrar Ver comprobante" at bounding box center [660, 292] width 434 height 48
click at [638, 295] on mat-dialog-actions "Cerrar Ver comprobante" at bounding box center [660, 292] width 434 height 48
click at [616, 295] on span "Ver comprobante" at bounding box center [575, 291] width 102 height 13
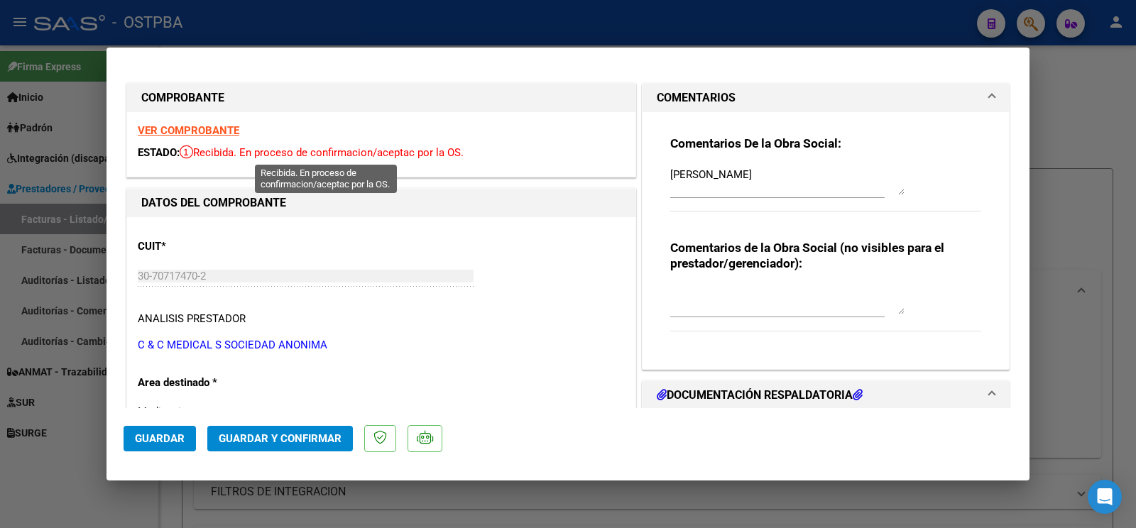
click at [242, 124] on div "VER COMPROBANTE ESTADO: Recibida. En proceso de confirmacion/aceptac por la OS." at bounding box center [381, 144] width 508 height 65
click at [202, 124] on div "VER COMPROBANTE ESTADO: Recibida. En proceso de confirmacion/aceptac por la OS." at bounding box center [381, 144] width 508 height 65
click at [237, 132] on strong "VER COMPROBANTE" at bounding box center [189, 130] width 102 height 13
click at [1120, 209] on div at bounding box center [568, 264] width 1136 height 528
type input "$ 0,00"
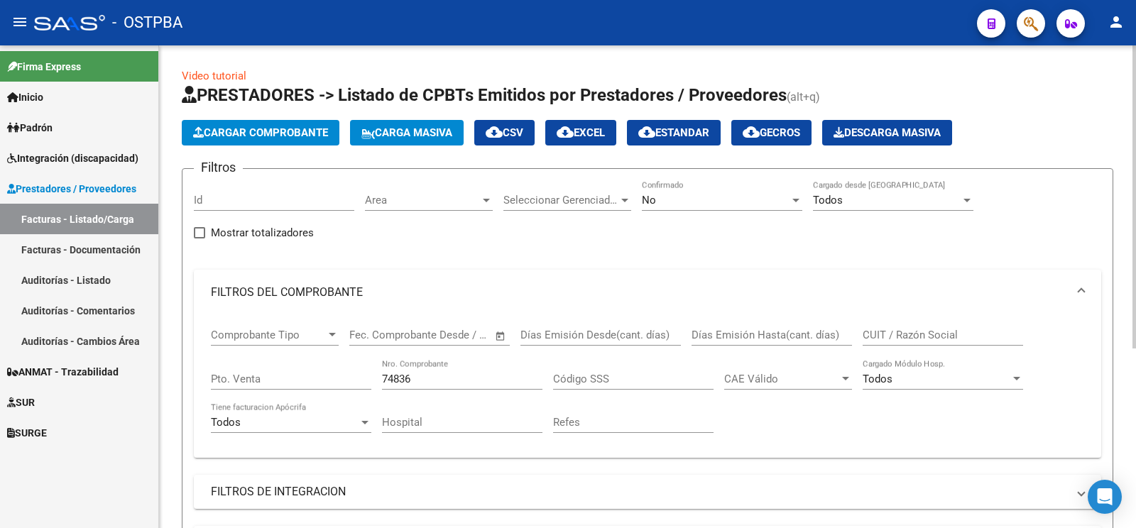
click at [269, 137] on span "Cargar Comprobante" at bounding box center [260, 132] width 135 height 13
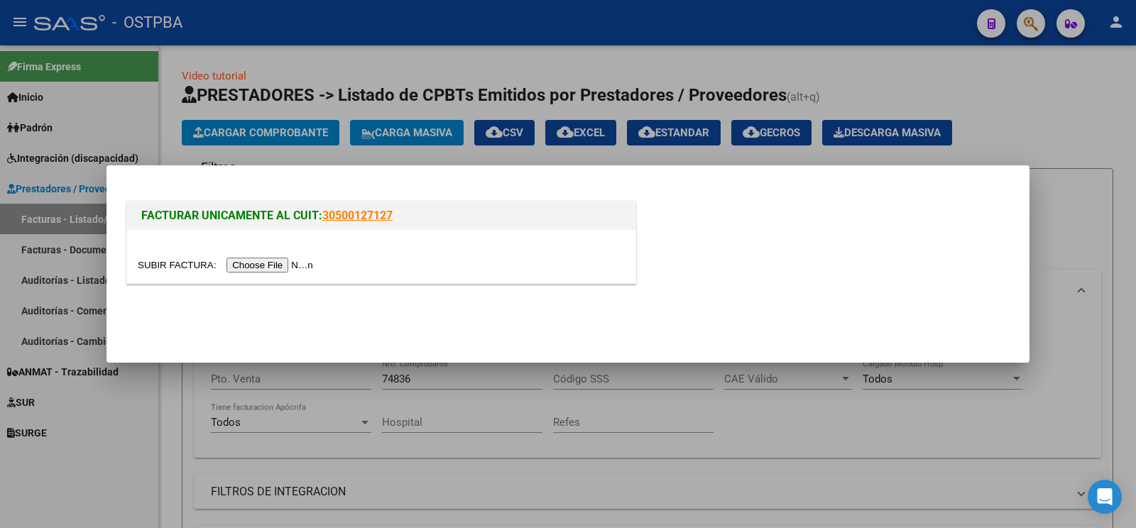
click at [160, 256] on div at bounding box center [381, 256] width 508 height 53
click at [164, 260] on input "file" at bounding box center [228, 265] width 180 height 15
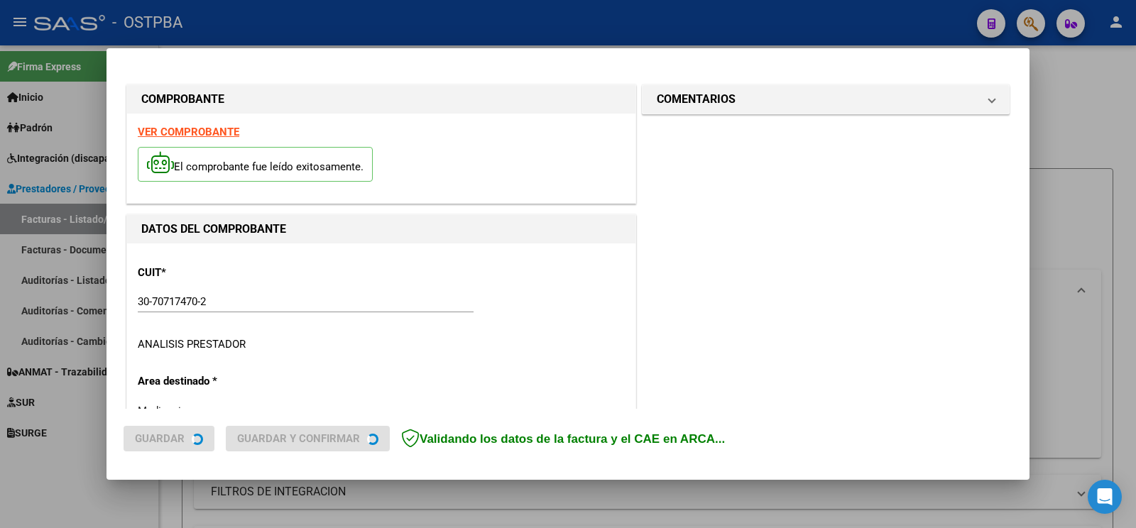
type input "[DATE]"
click at [717, 95] on h1 "COMENTARIOS" at bounding box center [696, 99] width 79 height 17
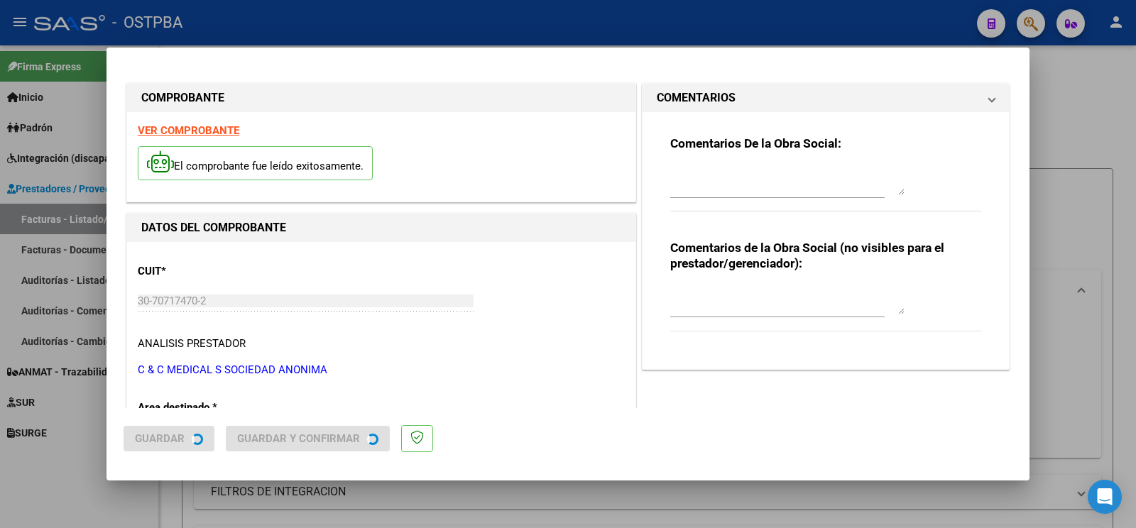
click at [730, 167] on div at bounding box center [568, 264] width 1136 height 528
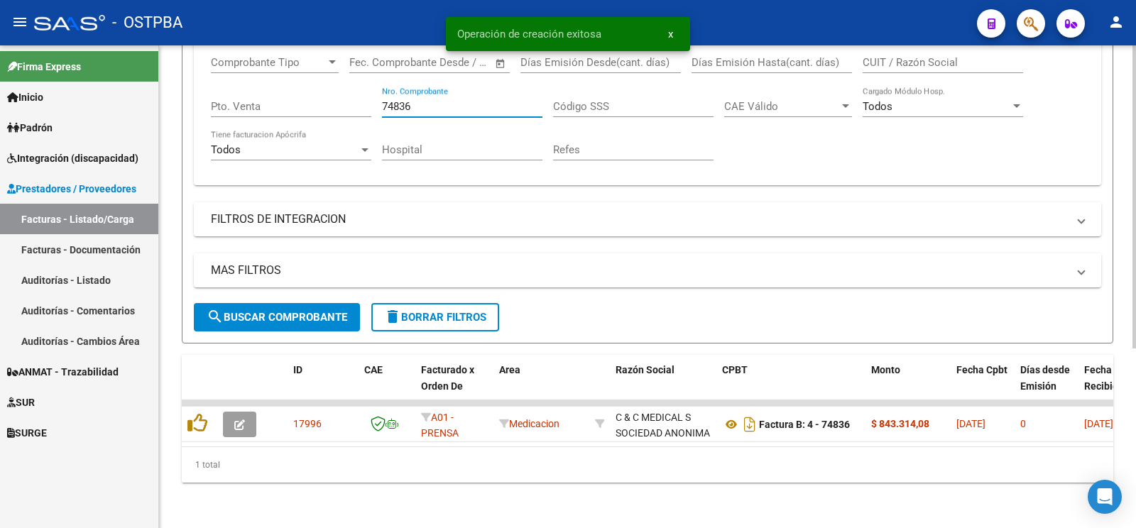
drag, startPoint x: 444, startPoint y: 91, endPoint x: 0, endPoint y: -35, distance: 462.0
click at [382, 100] on input "74836" at bounding box center [462, 106] width 160 height 13
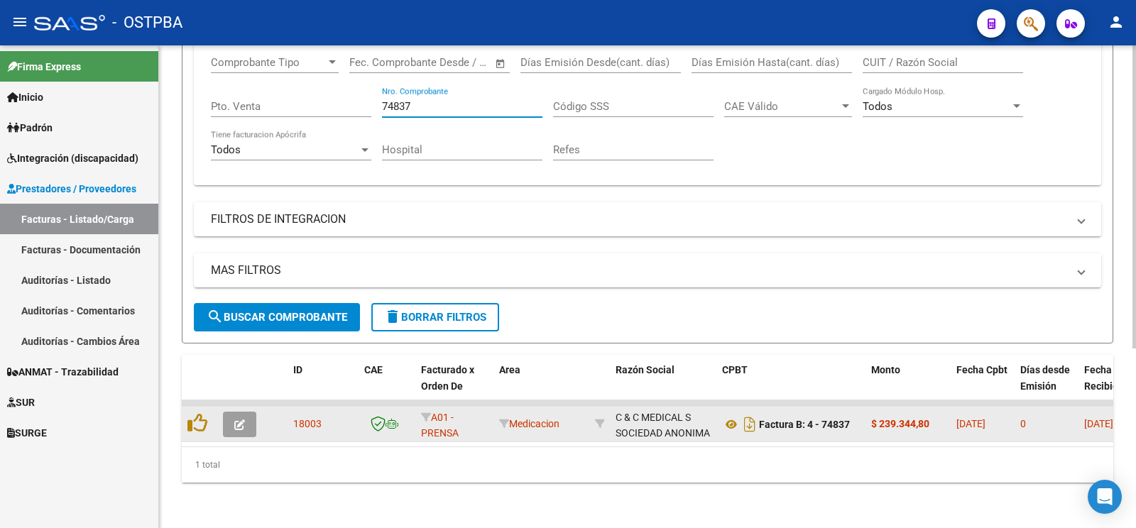
scroll to position [285, 0]
type input "74837"
click at [239, 418] on span "button" at bounding box center [239, 424] width 11 height 13
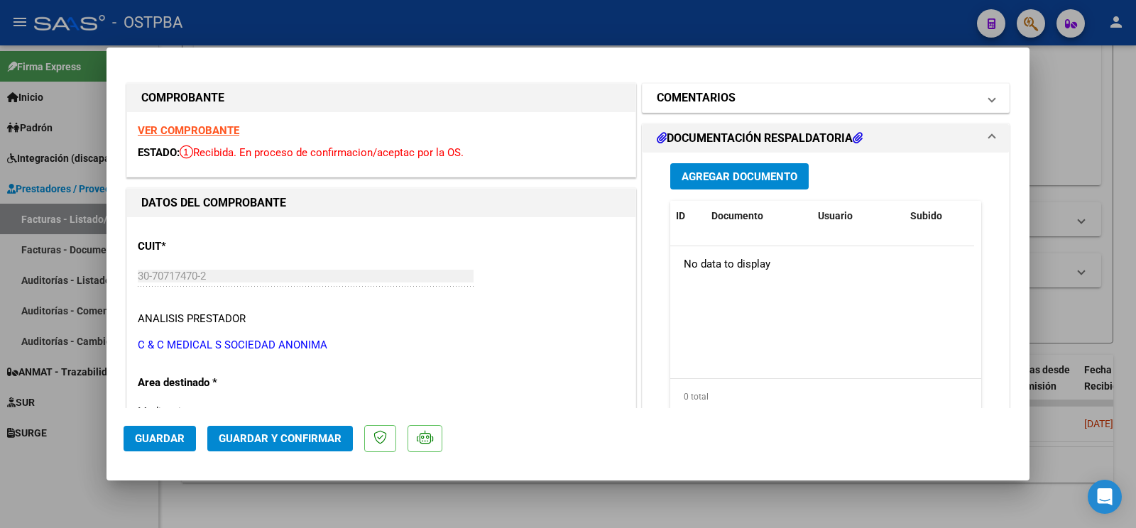
click at [716, 109] on mat-expansion-panel-header "COMENTARIOS" at bounding box center [825, 98] width 366 height 28
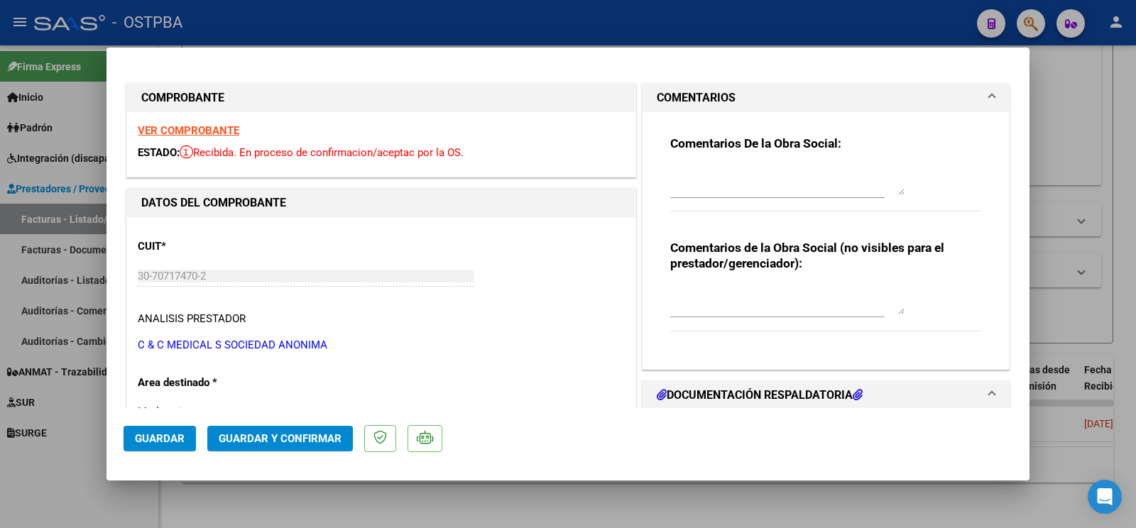
click at [712, 192] on textarea at bounding box center [787, 181] width 234 height 28
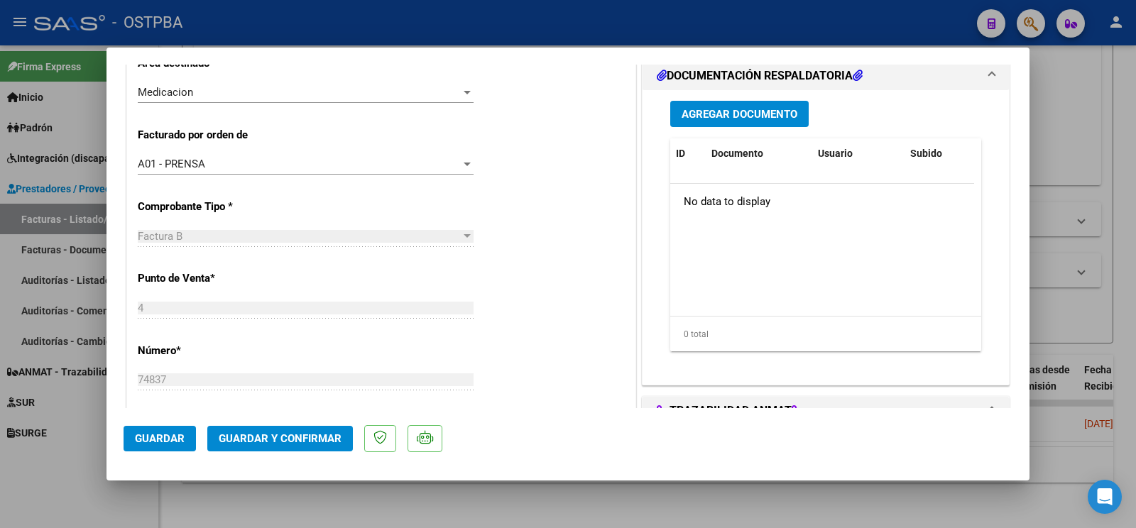
scroll to position [373, 0]
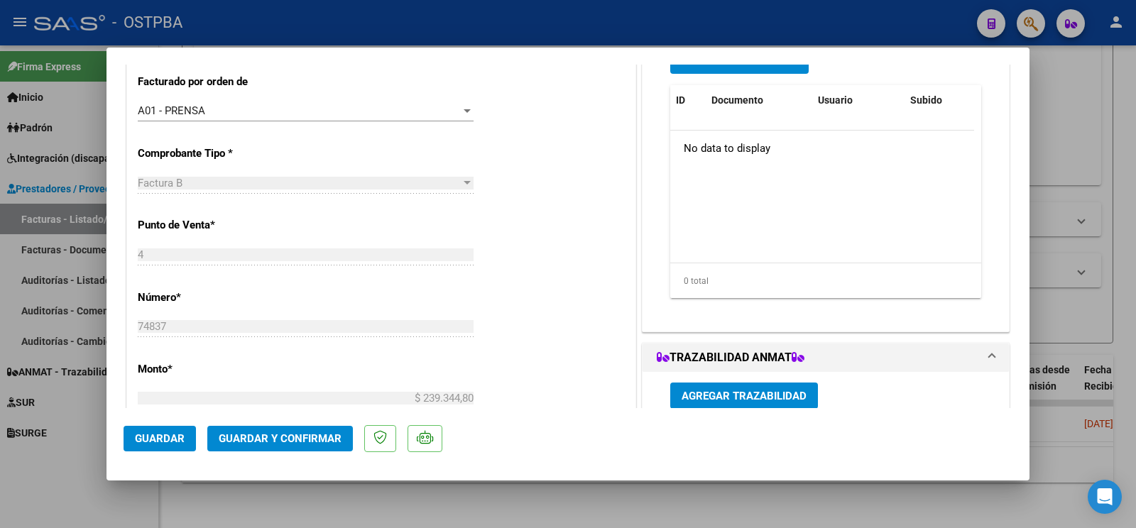
type textarea "[PERSON_NAME]"
click at [158, 440] on span "Guardar" at bounding box center [160, 438] width 50 height 13
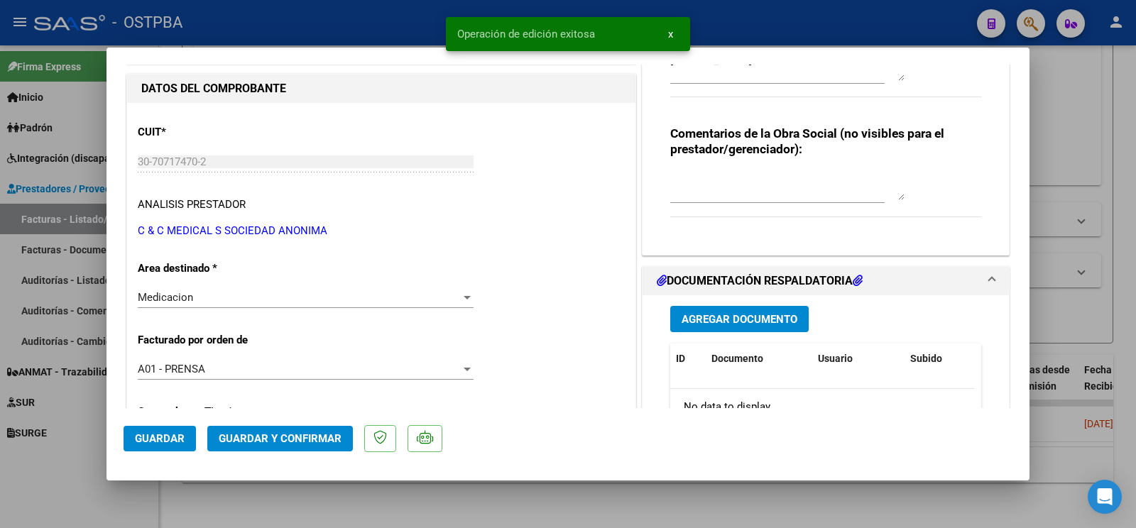
scroll to position [149, 0]
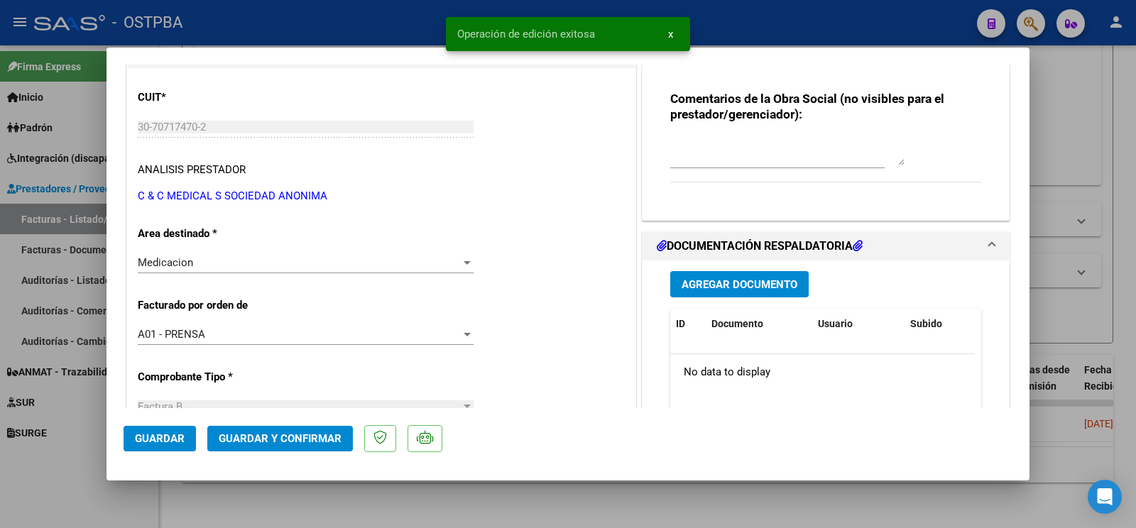
click at [188, 428] on button "Guardar" at bounding box center [160, 439] width 72 height 26
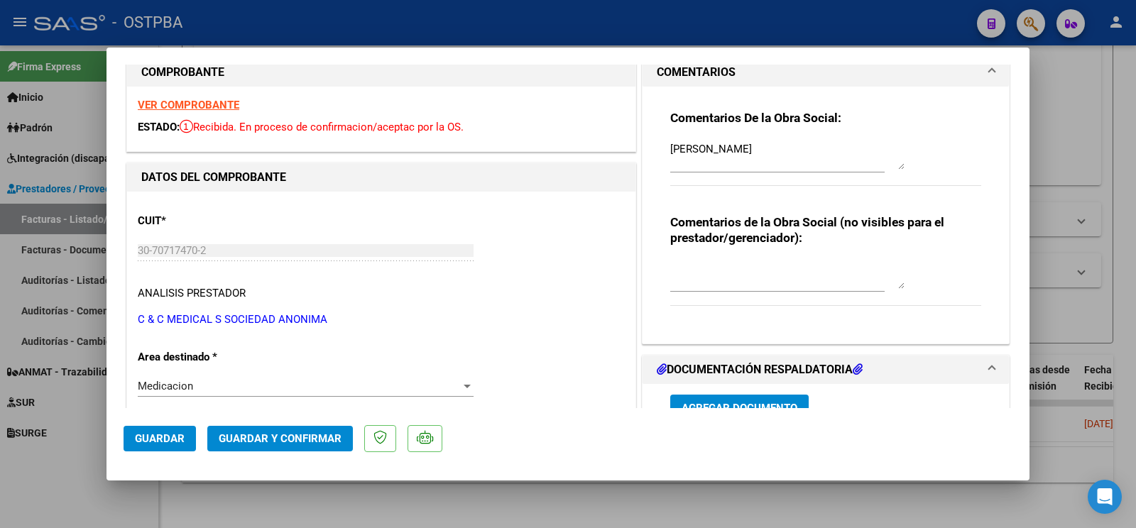
scroll to position [0, 0]
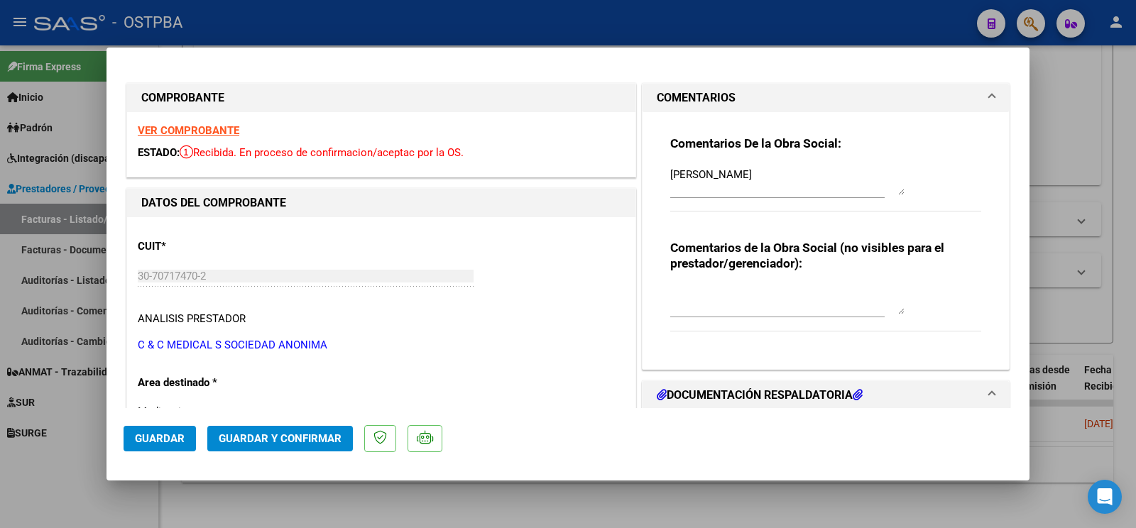
click at [182, 435] on span "Guardar" at bounding box center [160, 438] width 50 height 13
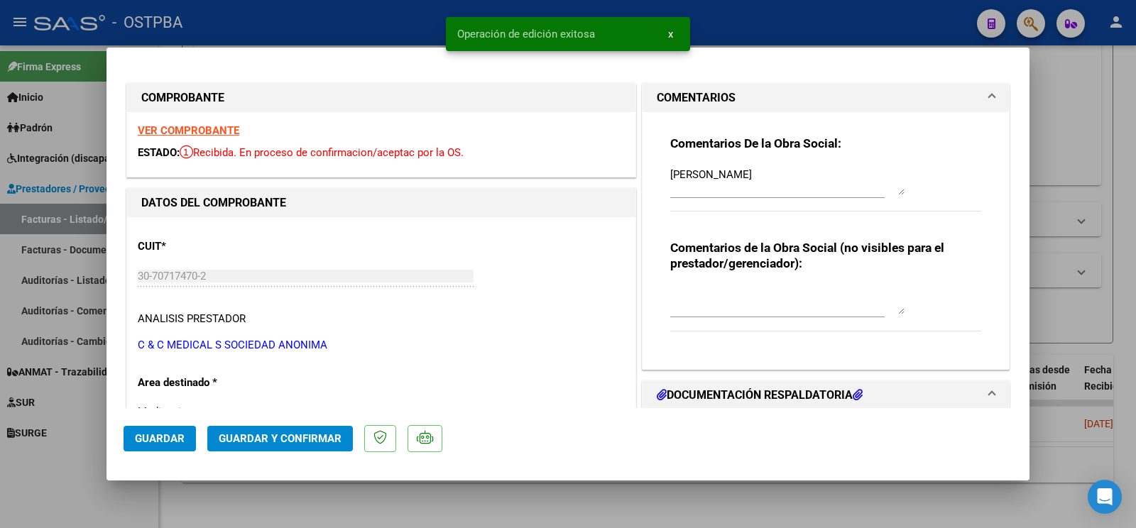
click at [85, 485] on div at bounding box center [568, 264] width 1136 height 528
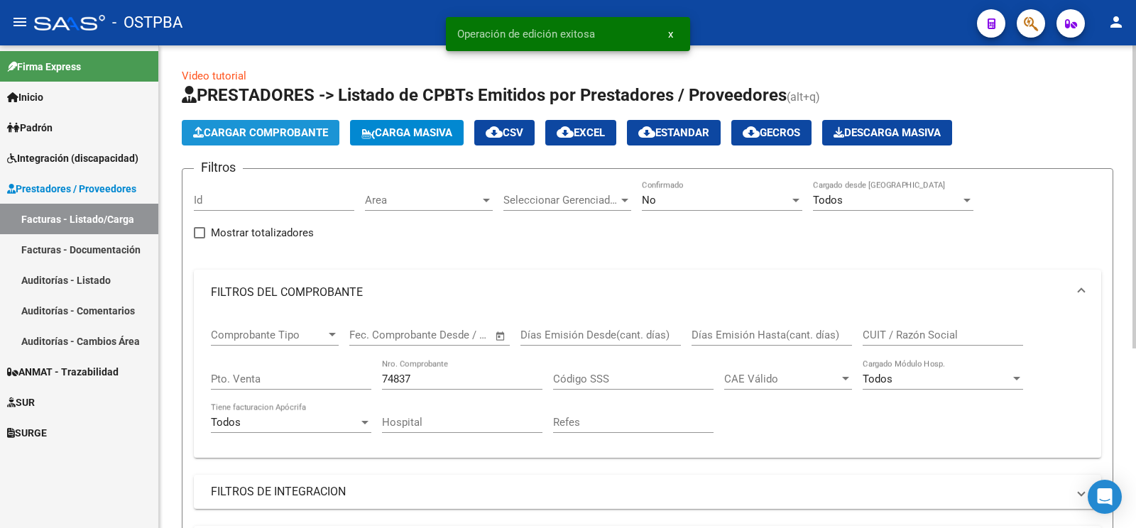
click at [311, 136] on span "Cargar Comprobante" at bounding box center [260, 132] width 135 height 13
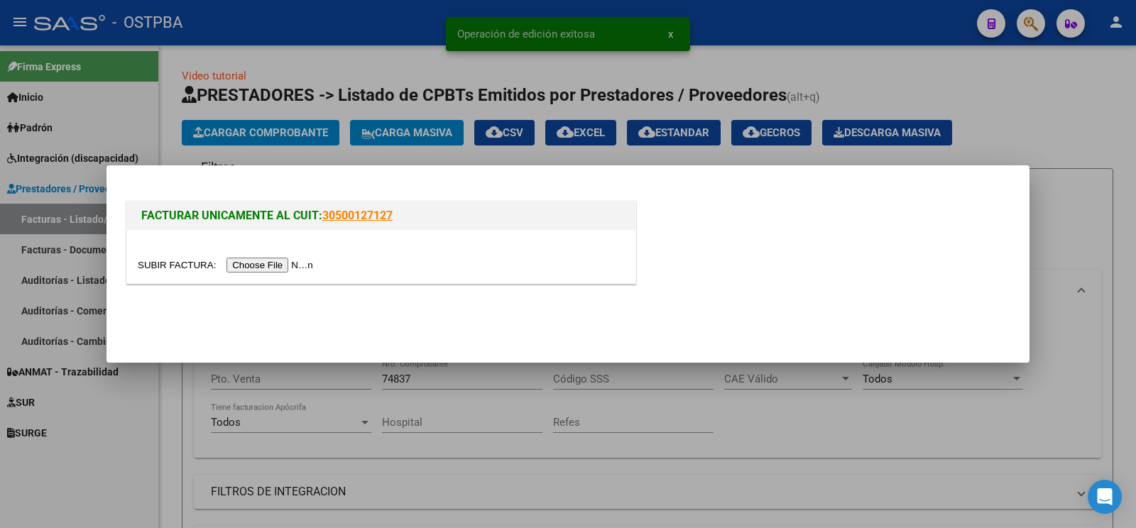
click at [145, 269] on input "file" at bounding box center [228, 265] width 180 height 15
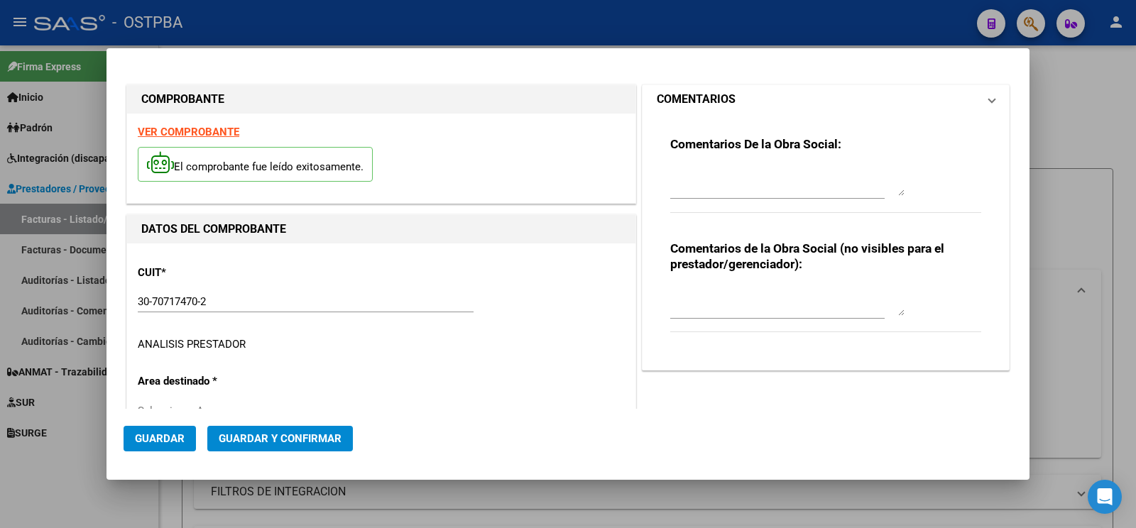
click at [728, 99] on mat-panel-title "COMENTARIOS" at bounding box center [817, 99] width 321 height 17
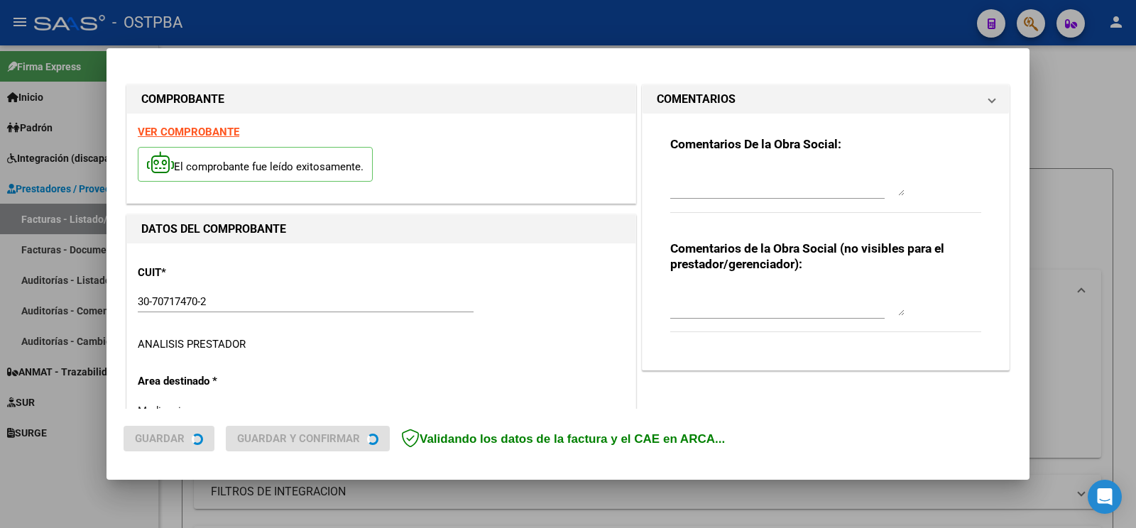
type input "[DATE]"
click at [727, 167] on div at bounding box center [787, 182] width 234 height 34
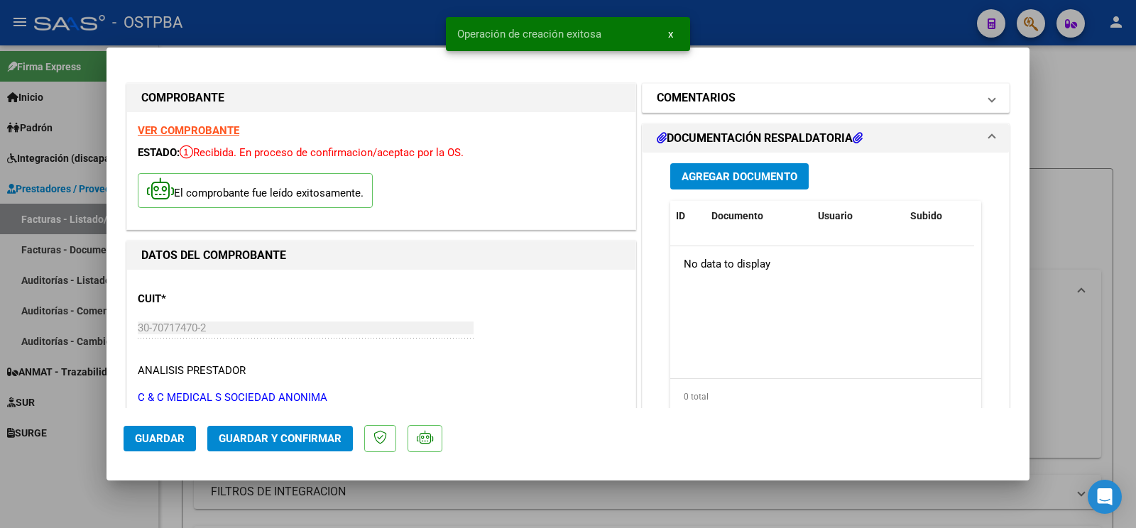
click at [760, 104] on mat-panel-title "COMENTARIOS" at bounding box center [817, 97] width 321 height 17
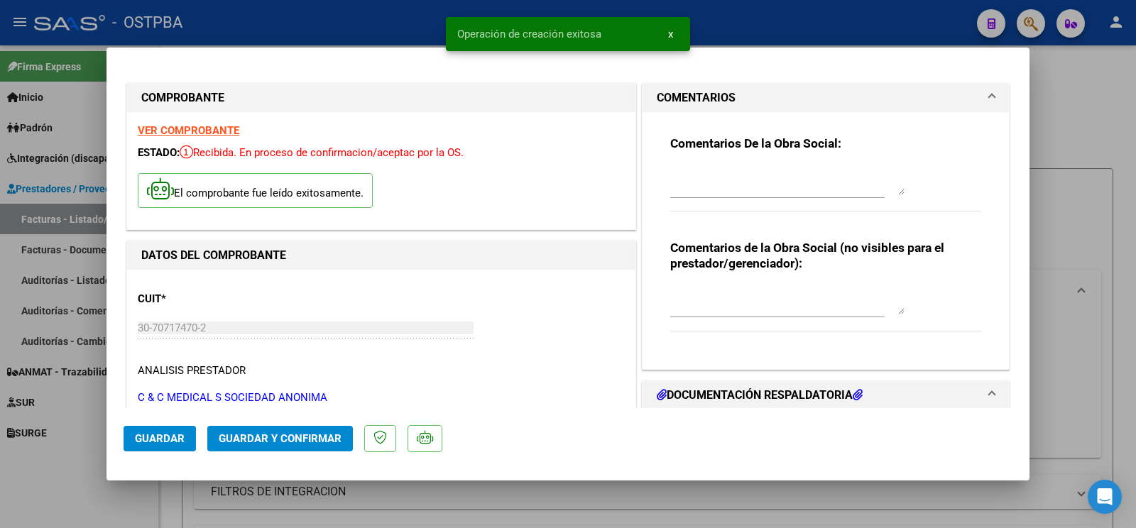
click at [718, 202] on div at bounding box center [777, 188] width 214 height 48
click at [713, 190] on textarea at bounding box center [787, 181] width 234 height 28
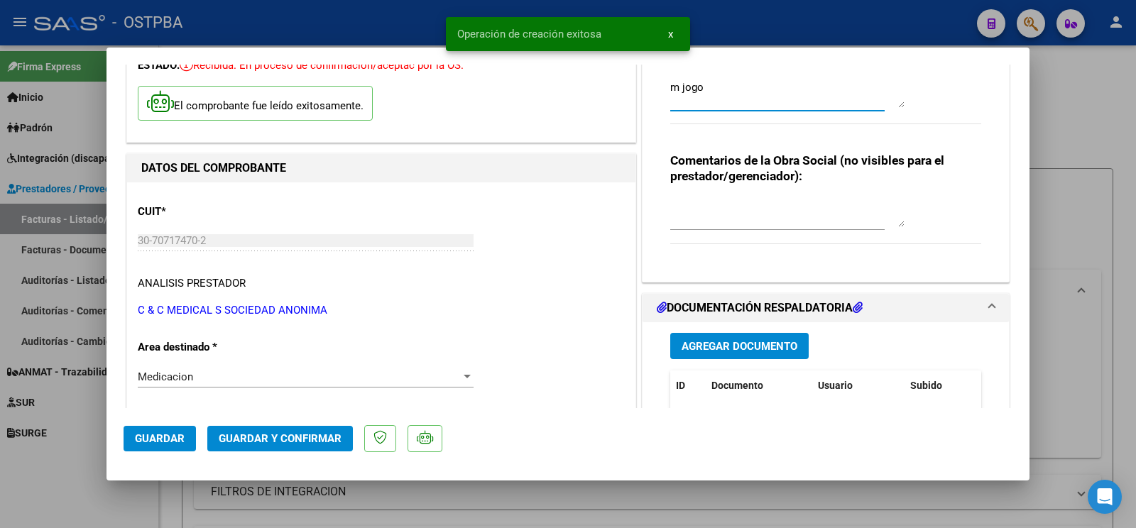
scroll to position [149, 0]
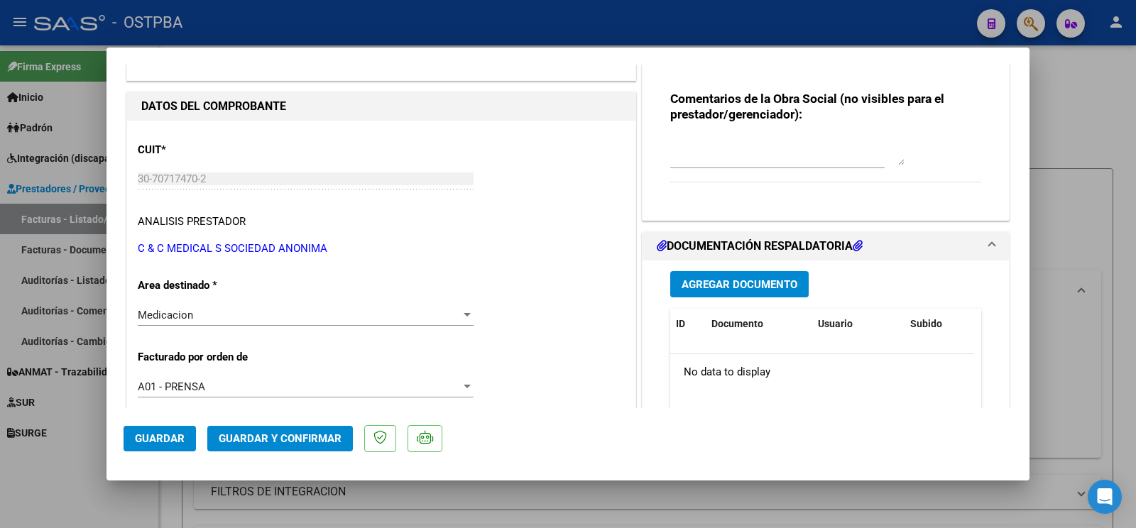
type textarea "m jogo"
click at [240, 323] on div "Medicacion Seleccionar Area" at bounding box center [306, 315] width 336 height 21
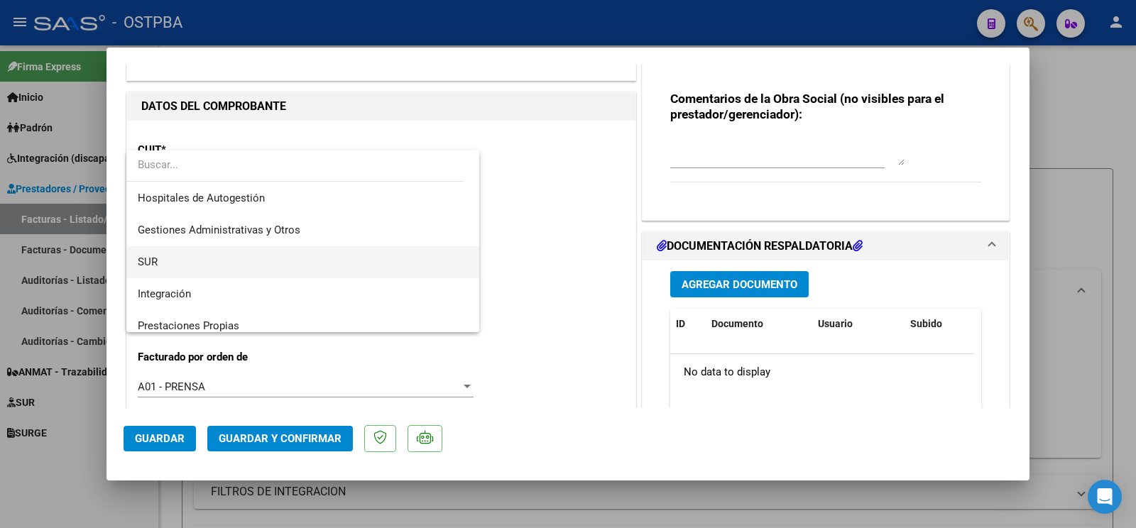
scroll to position [20, 0]
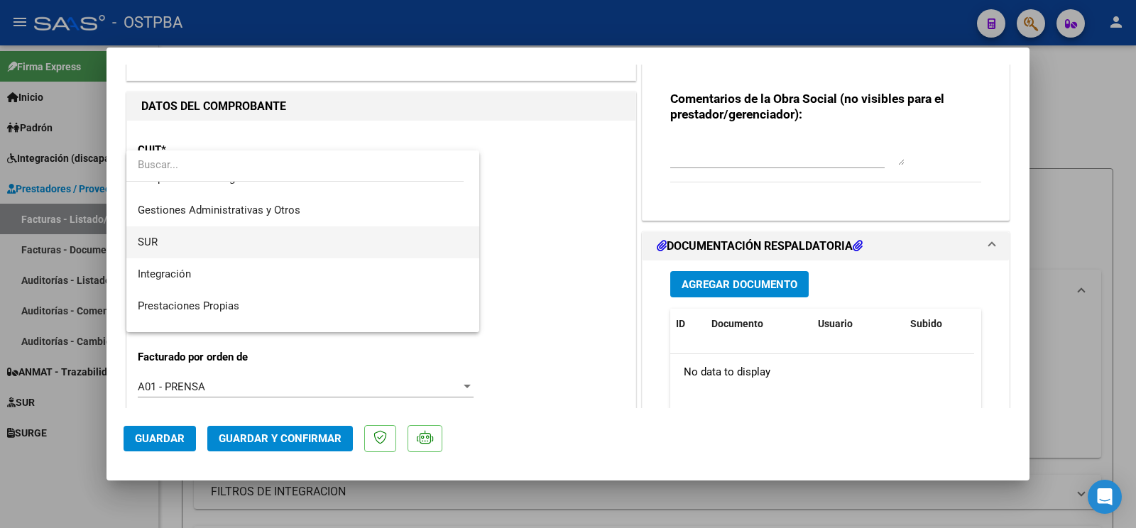
click at [229, 243] on span "SUR" at bounding box center [303, 242] width 330 height 32
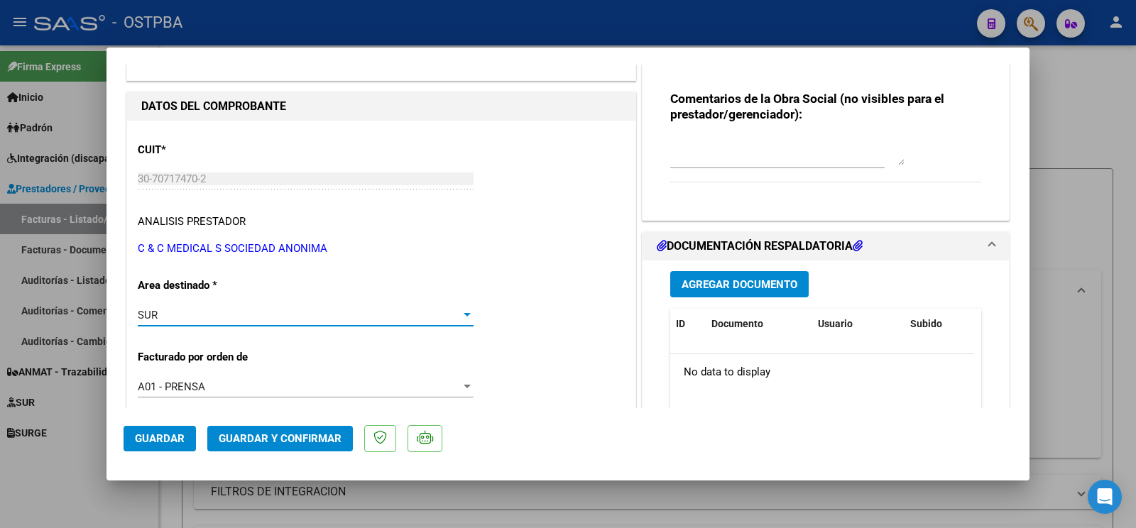
click at [131, 448] on button "Guardar" at bounding box center [160, 439] width 72 height 26
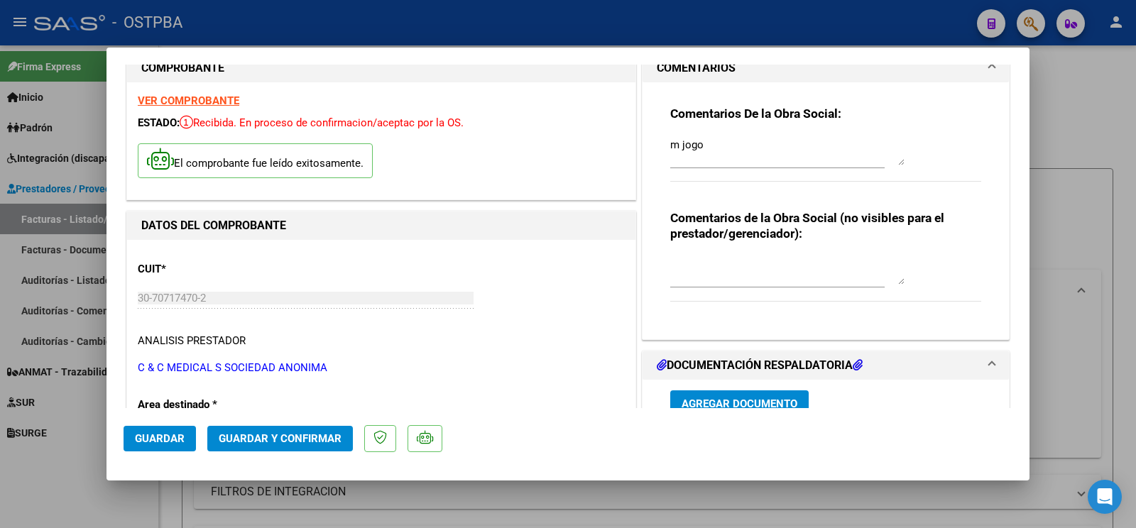
scroll to position [0, 0]
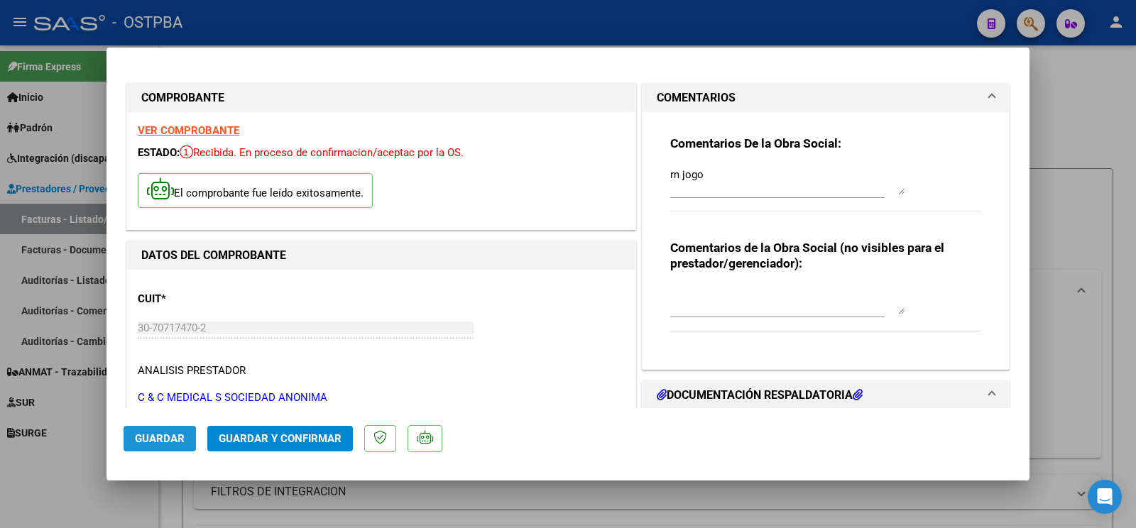
click at [167, 446] on button "Guardar" at bounding box center [160, 439] width 72 height 26
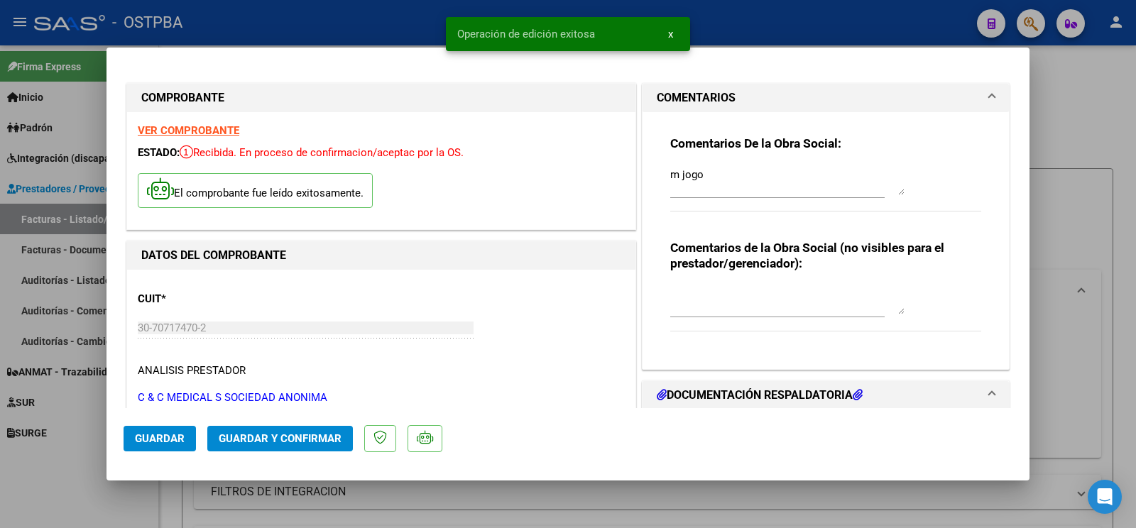
click at [92, 494] on div at bounding box center [568, 264] width 1136 height 528
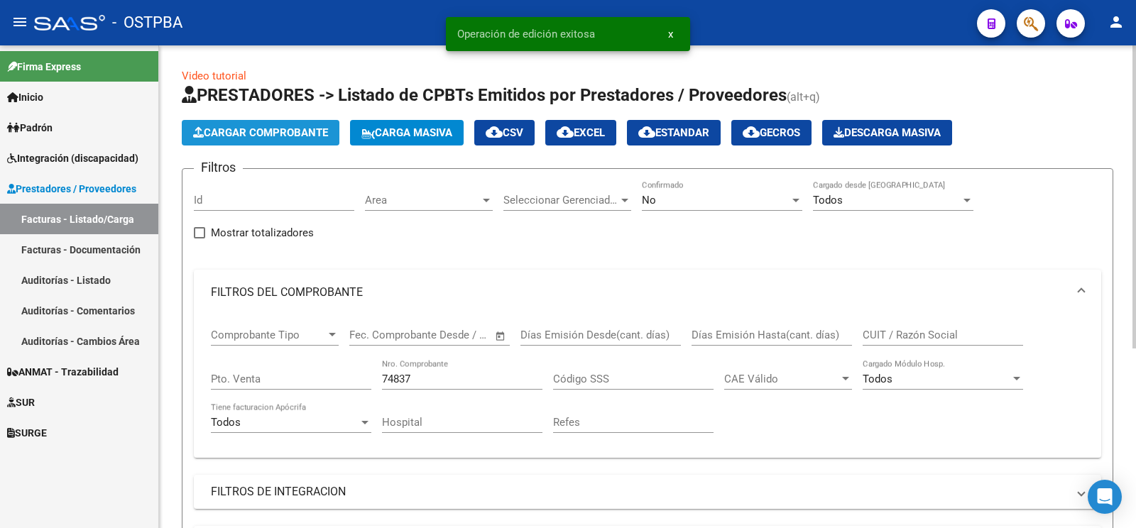
click at [278, 134] on span "Cargar Comprobante" at bounding box center [260, 132] width 135 height 13
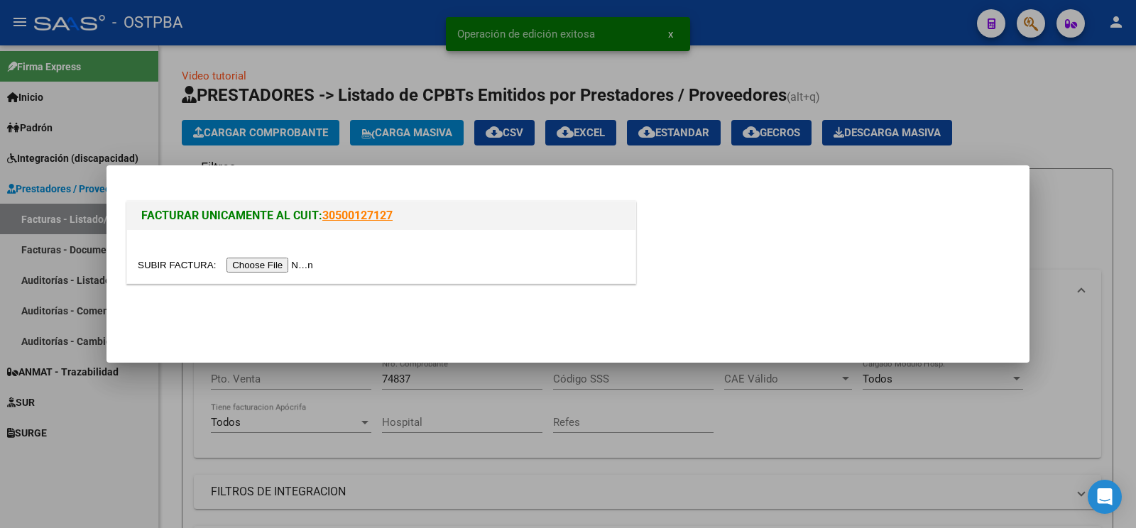
click at [171, 261] on input "file" at bounding box center [228, 265] width 180 height 15
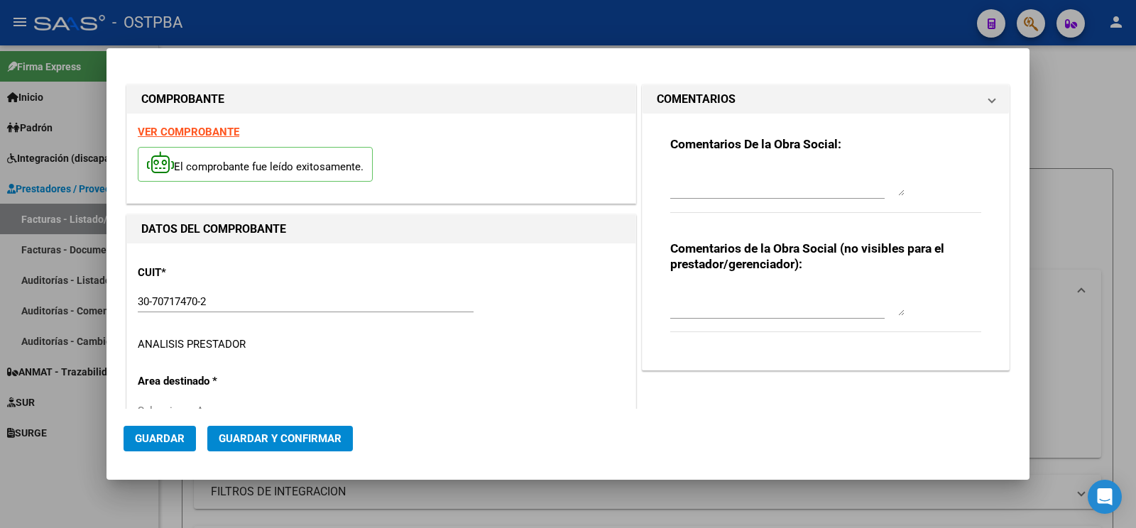
type input "[DATE]"
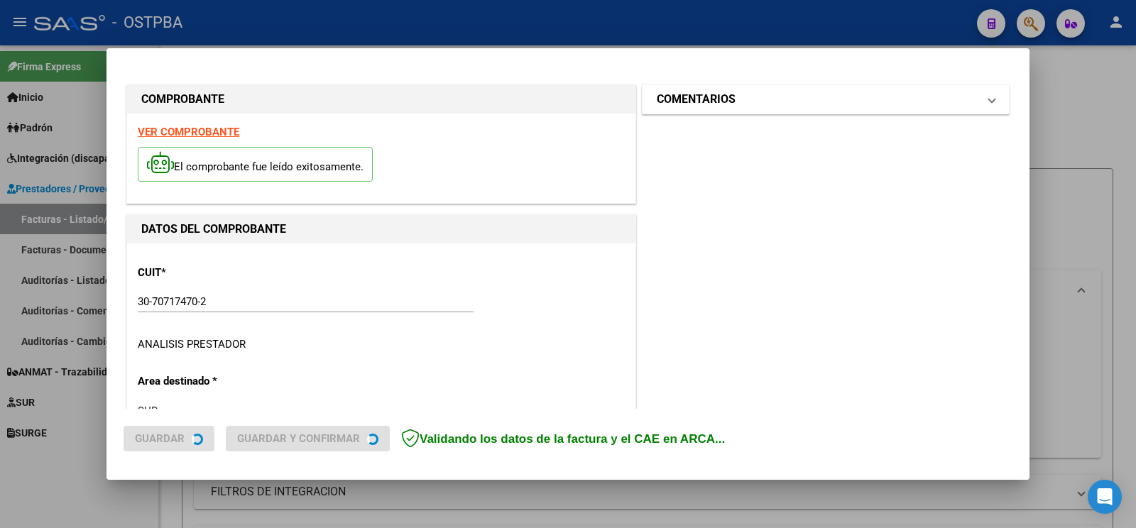
click at [716, 94] on h1 "COMENTARIOS" at bounding box center [696, 99] width 79 height 17
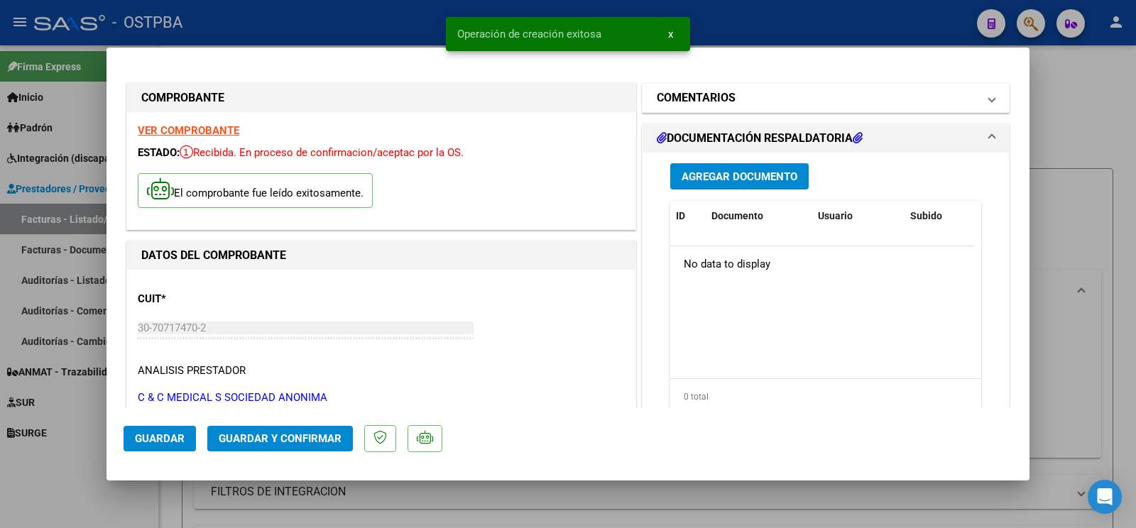
click at [725, 106] on h1 "COMENTARIOS" at bounding box center [696, 97] width 79 height 17
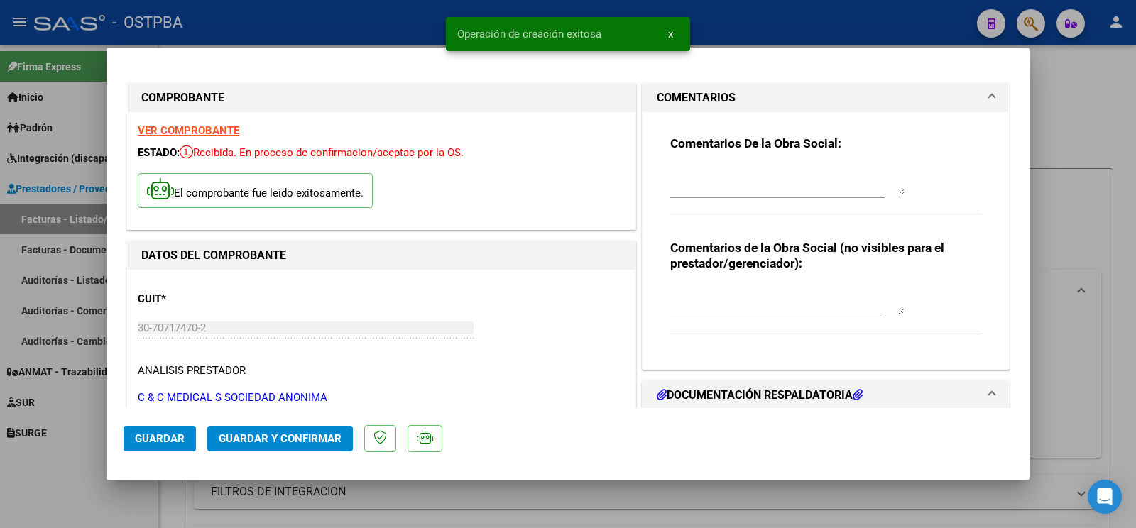
click at [728, 155] on div "Comentarios De la Obra Social:" at bounding box center [825, 182] width 311 height 92
click at [728, 170] on textarea at bounding box center [787, 181] width 234 height 28
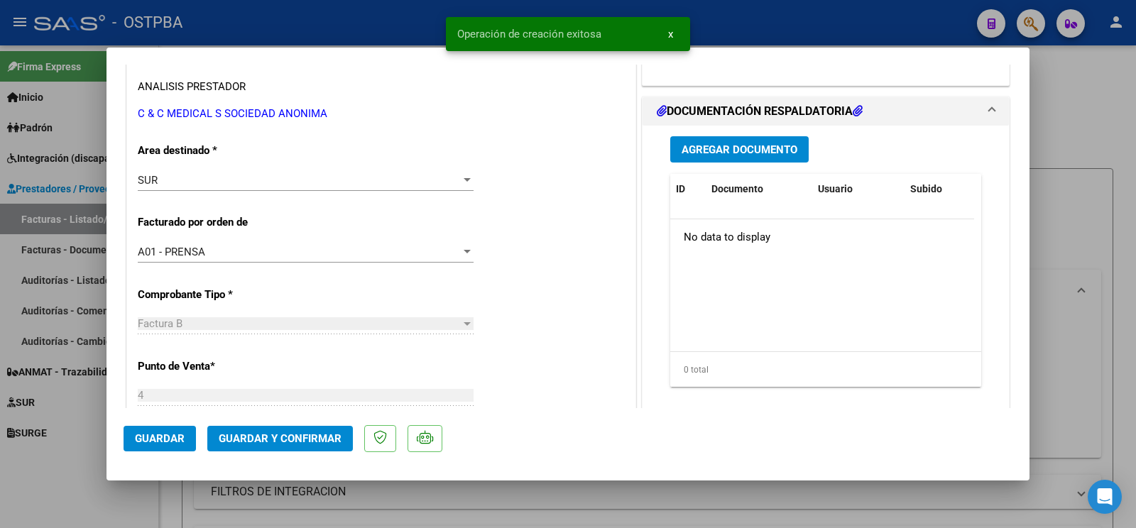
scroll to position [298, 0]
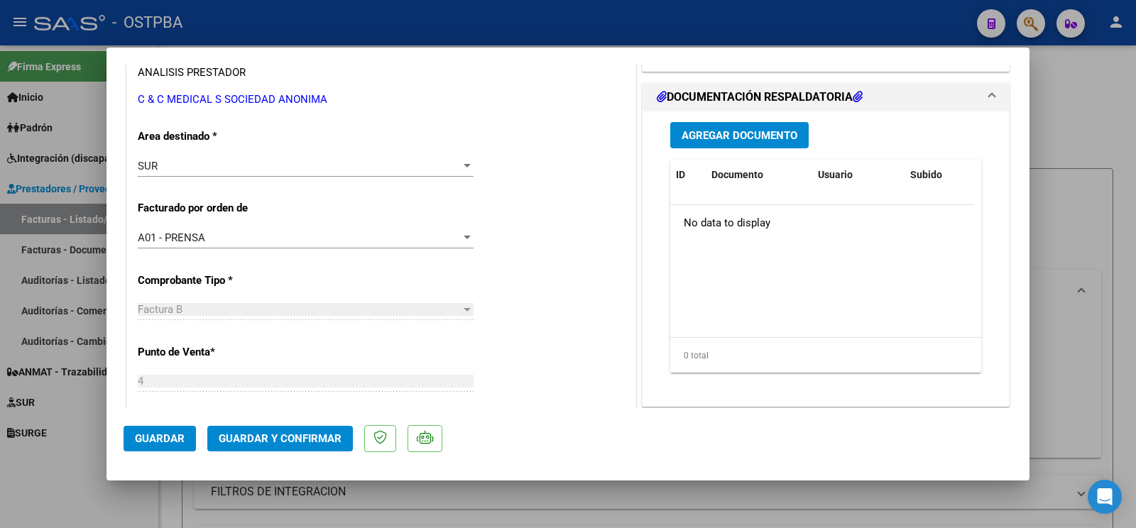
type textarea "[PERSON_NAME]"
click at [227, 150] on div "CUIT * 30-70717470-2 Ingresar CUIT ANALISIS PRESTADOR C & C MEDICAL S SOCIEDAD …" at bounding box center [381, 511] width 508 height 1078
click at [234, 163] on div "SUR" at bounding box center [299, 166] width 323 height 13
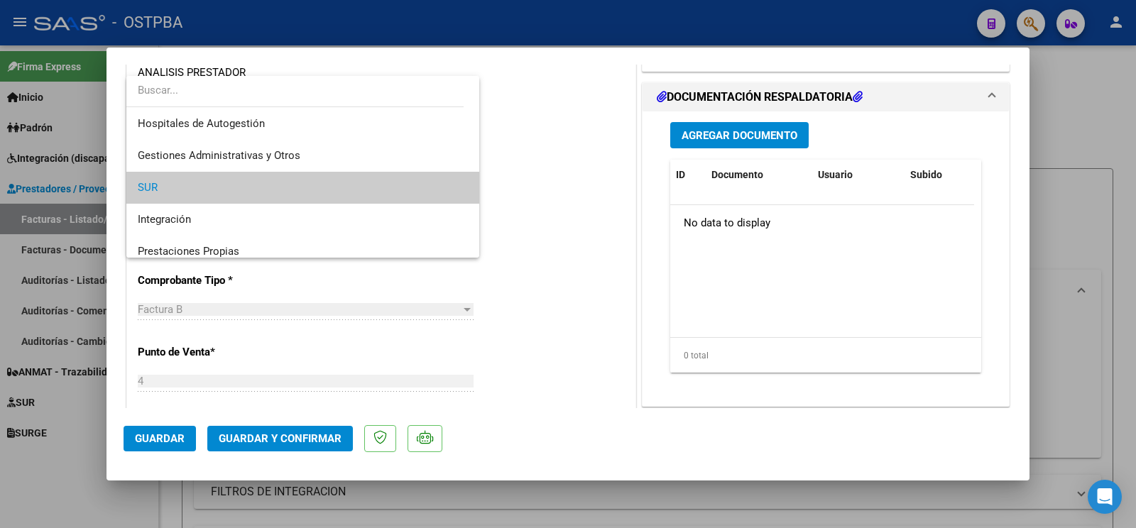
scroll to position [169, 0]
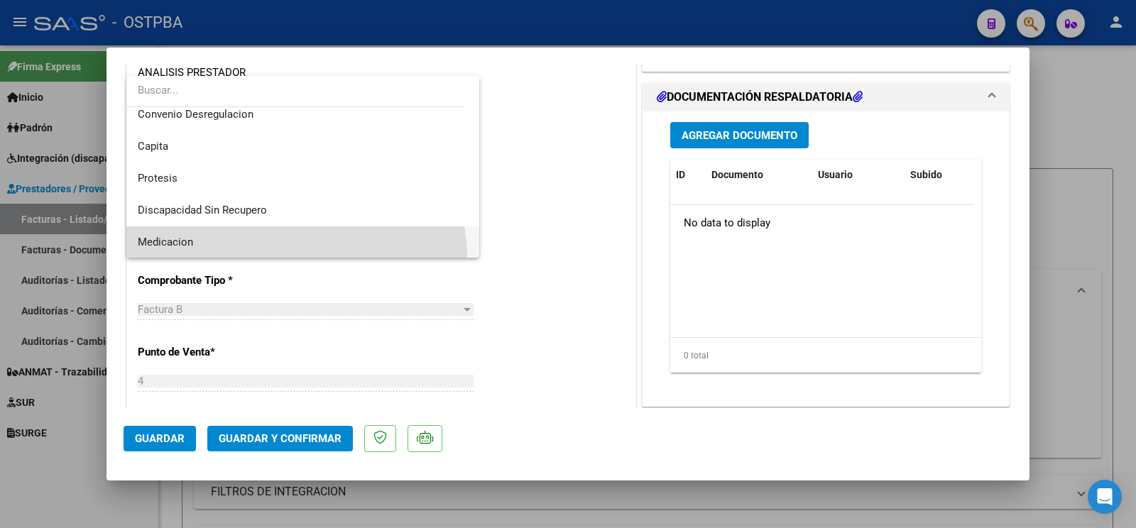
click at [292, 258] on span "Medicacion" at bounding box center [303, 242] width 330 height 32
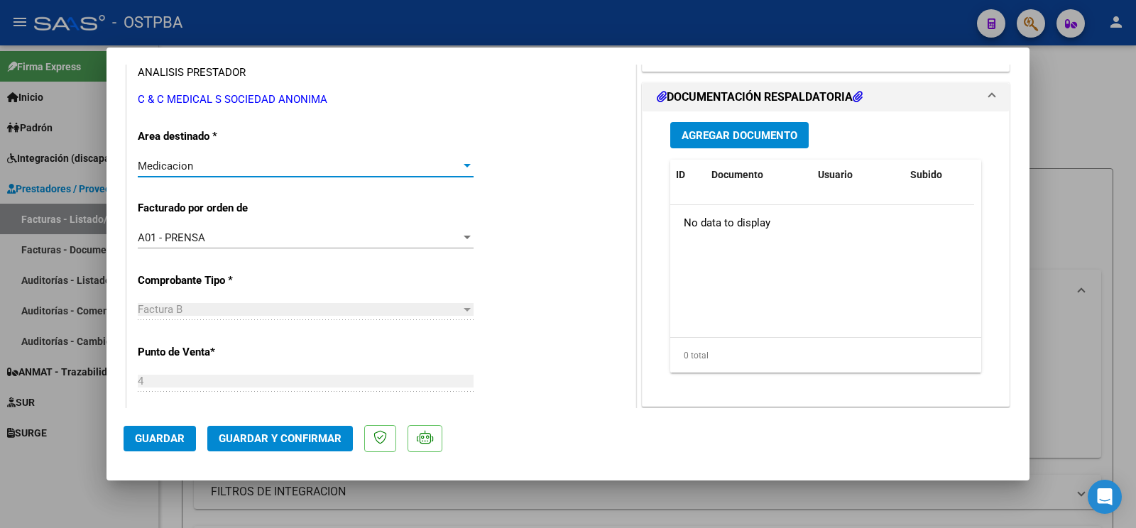
click at [155, 437] on span "Guardar" at bounding box center [160, 438] width 50 height 13
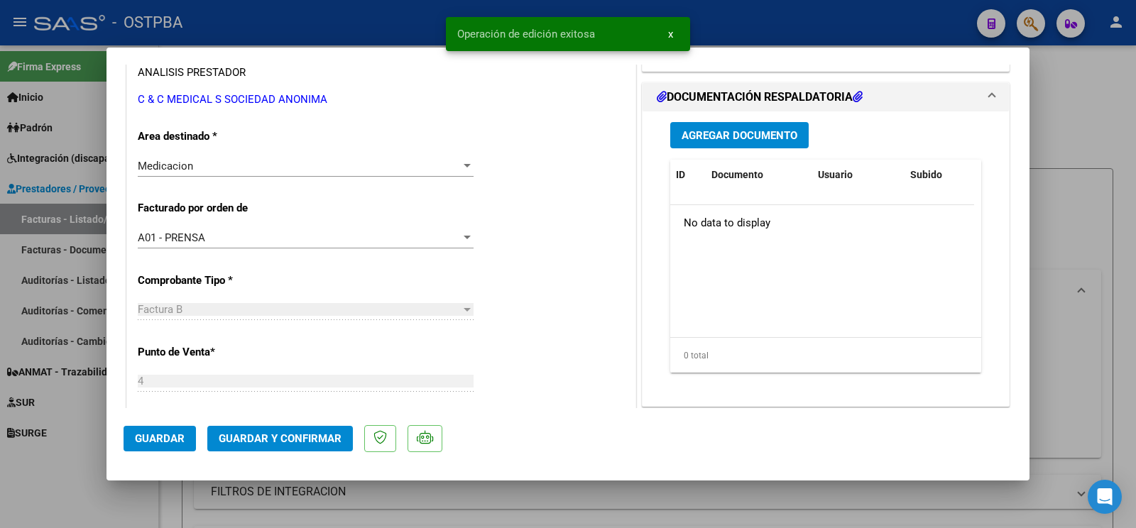
click at [163, 444] on span "Guardar" at bounding box center [160, 438] width 50 height 13
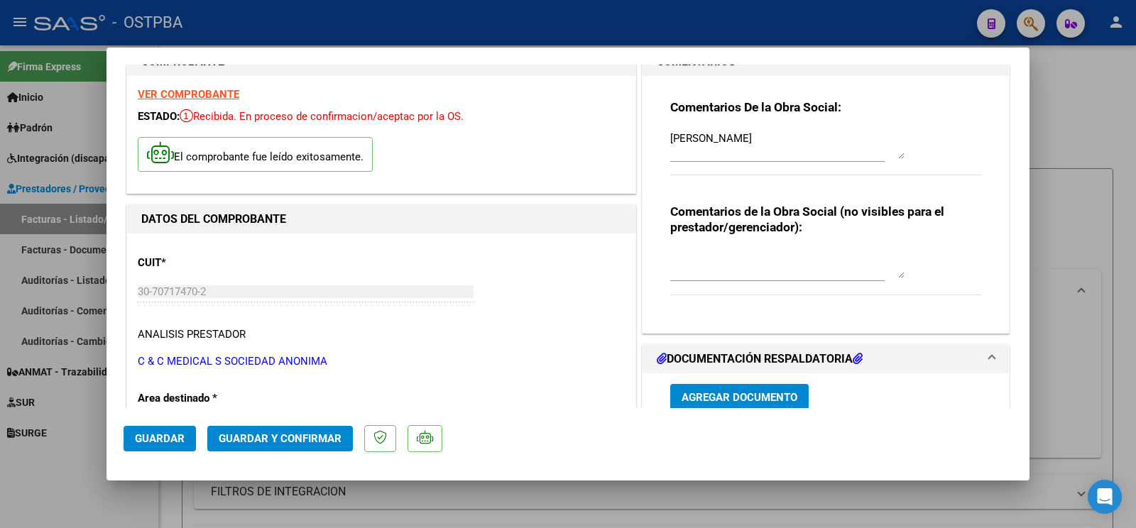
scroll to position [0, 0]
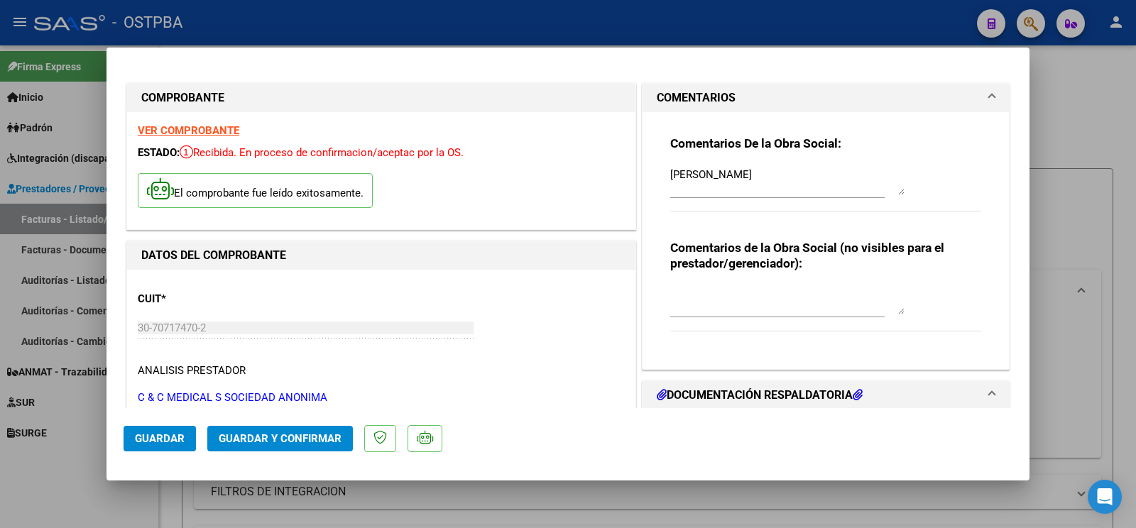
click at [171, 446] on button "Guardar" at bounding box center [160, 439] width 72 height 26
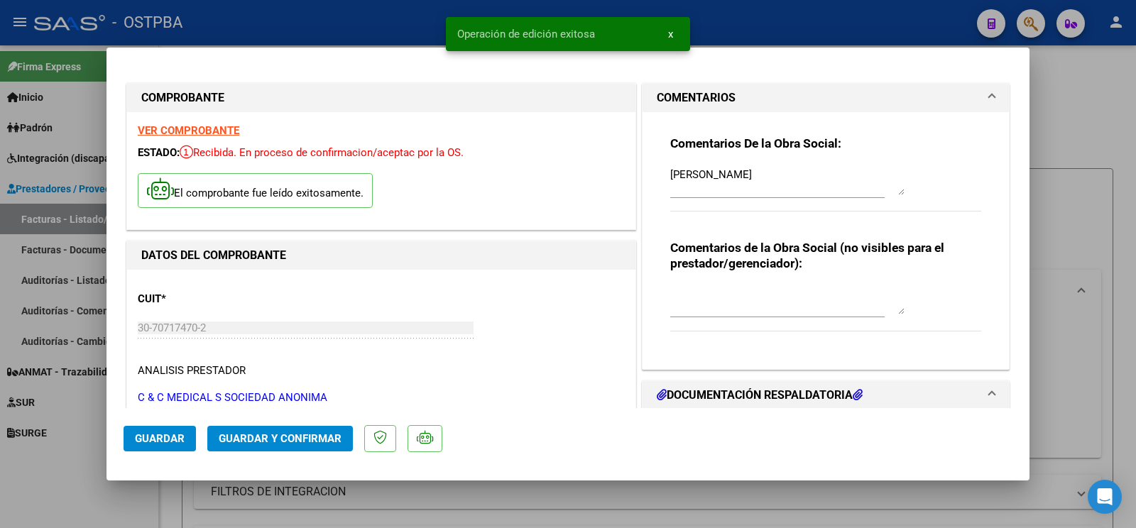
click at [81, 479] on div at bounding box center [568, 264] width 1136 height 528
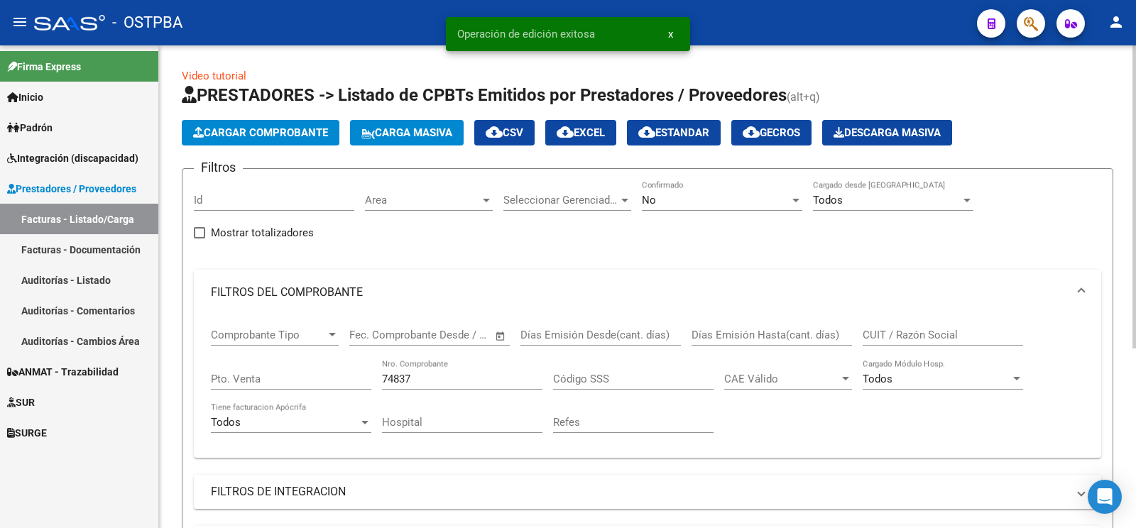
click at [261, 134] on span "Cargar Comprobante" at bounding box center [260, 132] width 135 height 13
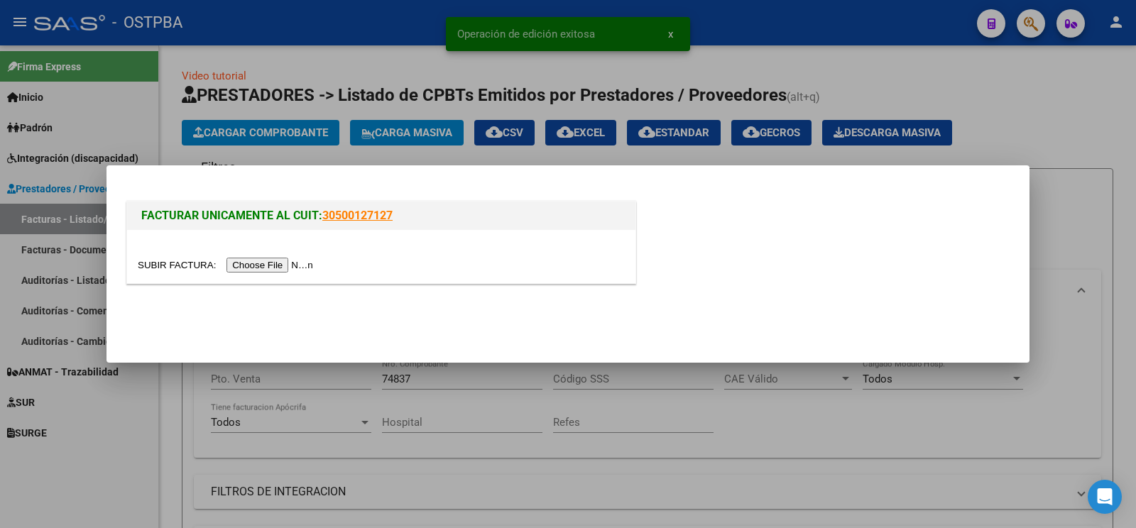
click at [166, 268] on input "file" at bounding box center [228, 265] width 180 height 15
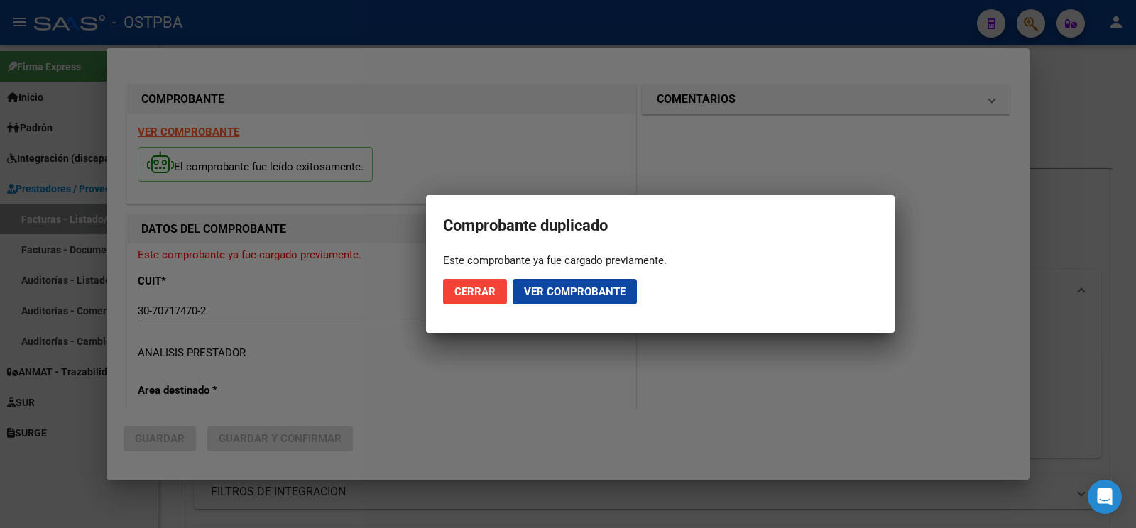
type input "[DATE]"
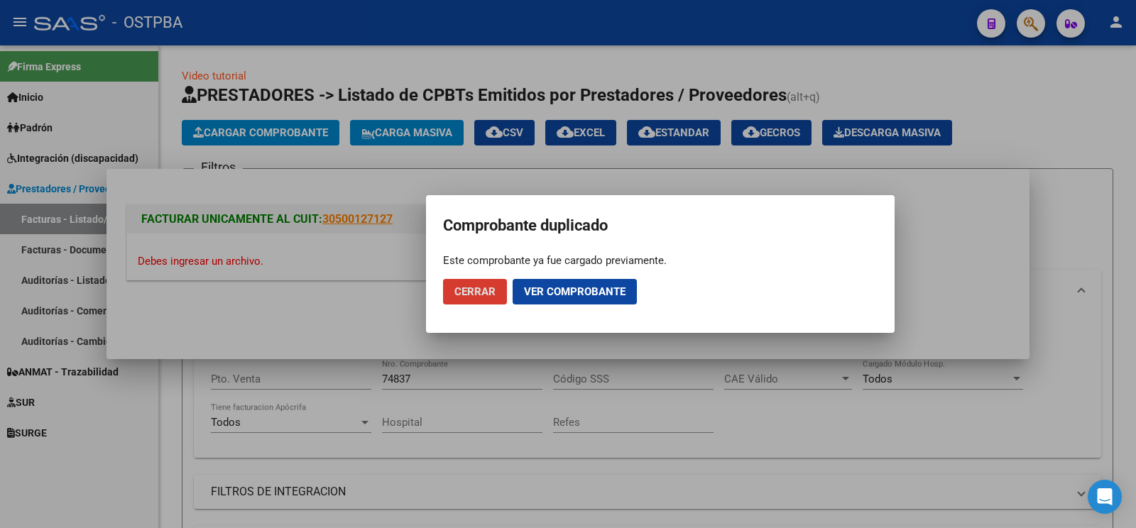
click at [466, 295] on span "Cerrar" at bounding box center [474, 291] width 41 height 13
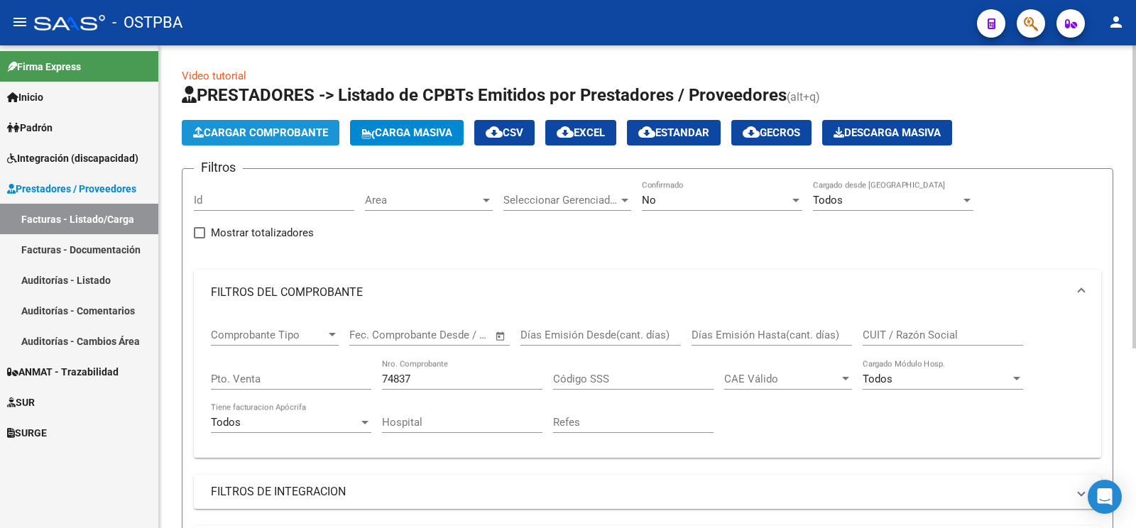
click at [221, 125] on button "Cargar Comprobante" at bounding box center [261, 133] width 158 height 26
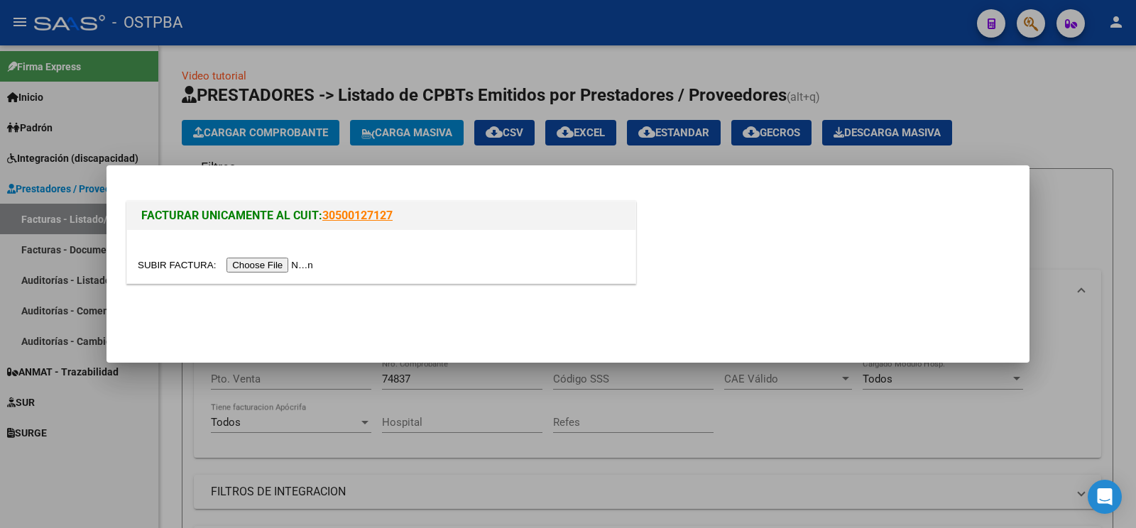
click at [171, 258] on input "file" at bounding box center [228, 265] width 180 height 15
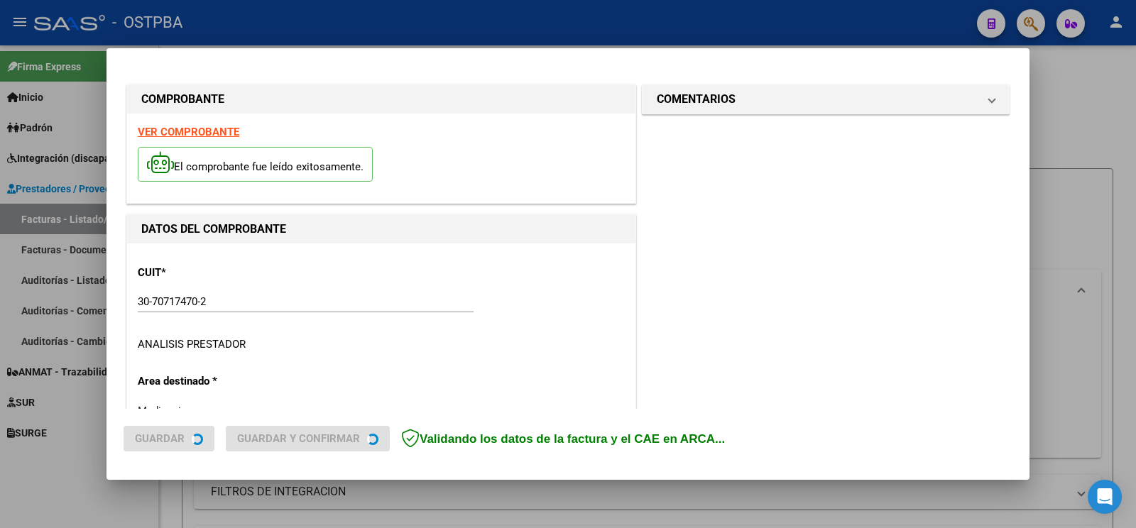
type input "[DATE]"
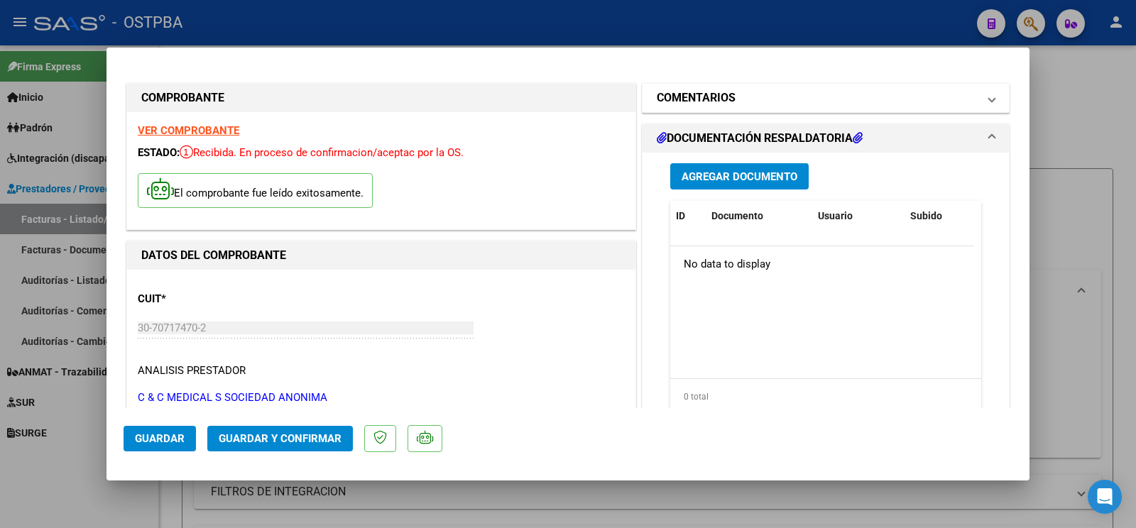
click at [677, 102] on h1 "COMENTARIOS" at bounding box center [696, 97] width 79 height 17
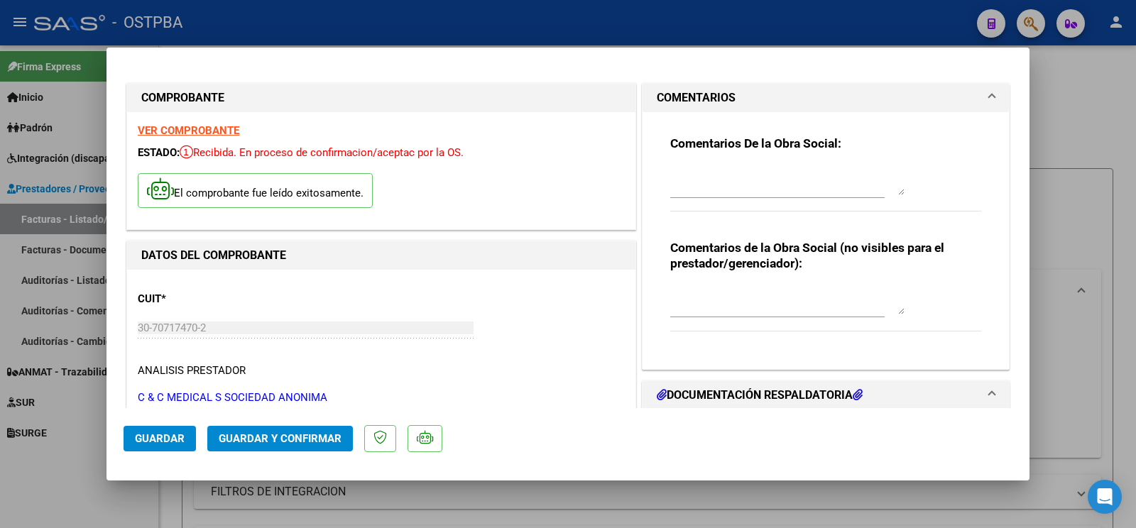
click at [709, 185] on textarea at bounding box center [787, 181] width 234 height 28
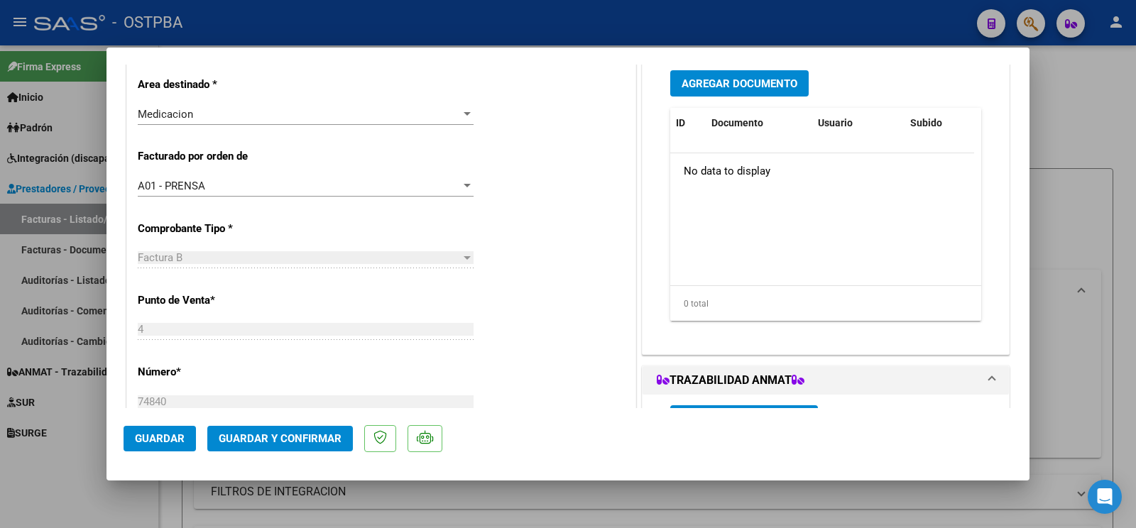
scroll to position [373, 0]
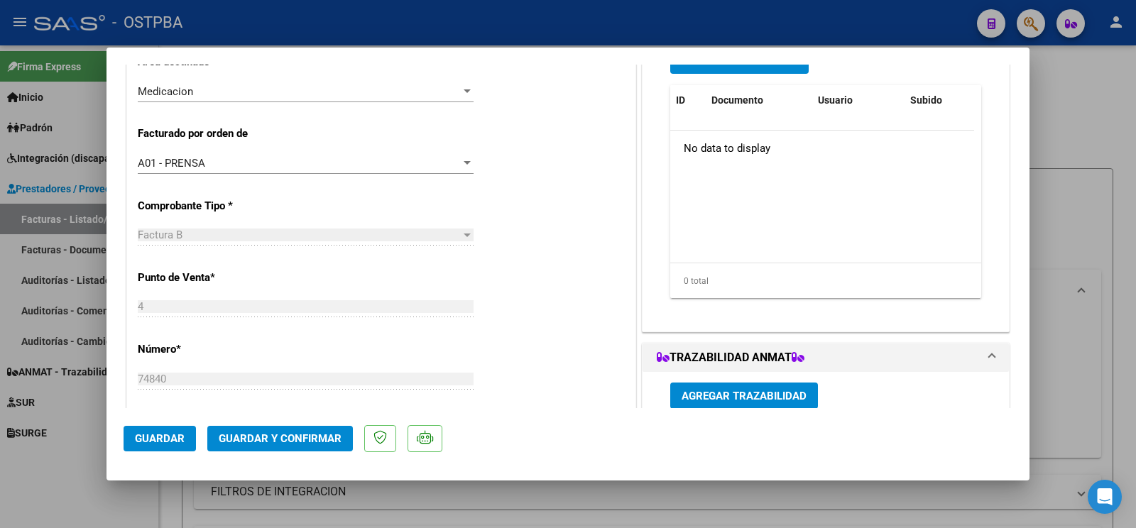
type textarea "[PERSON_NAME]"
click at [157, 435] on span "Guardar" at bounding box center [160, 438] width 50 height 13
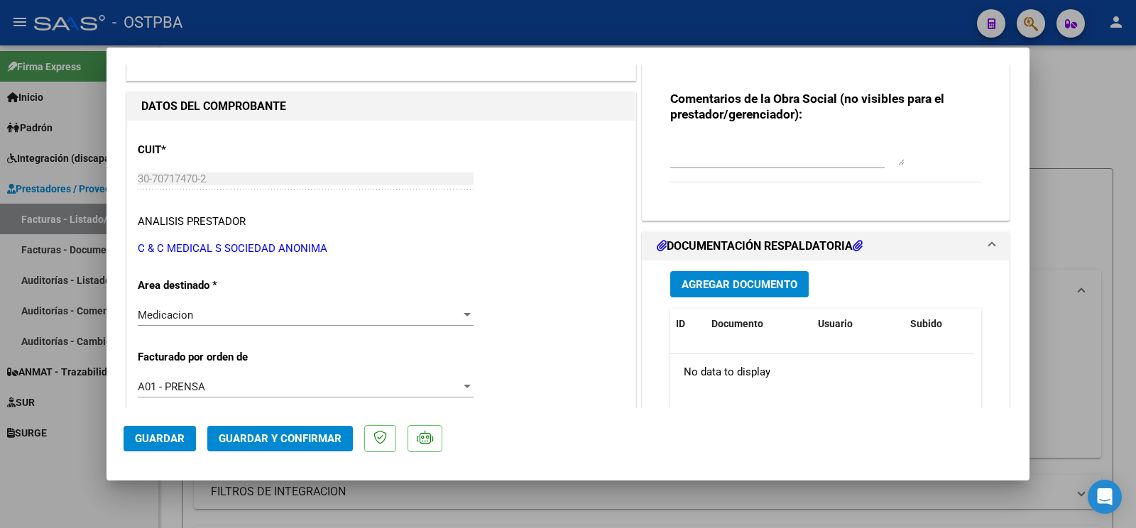
scroll to position [0, 0]
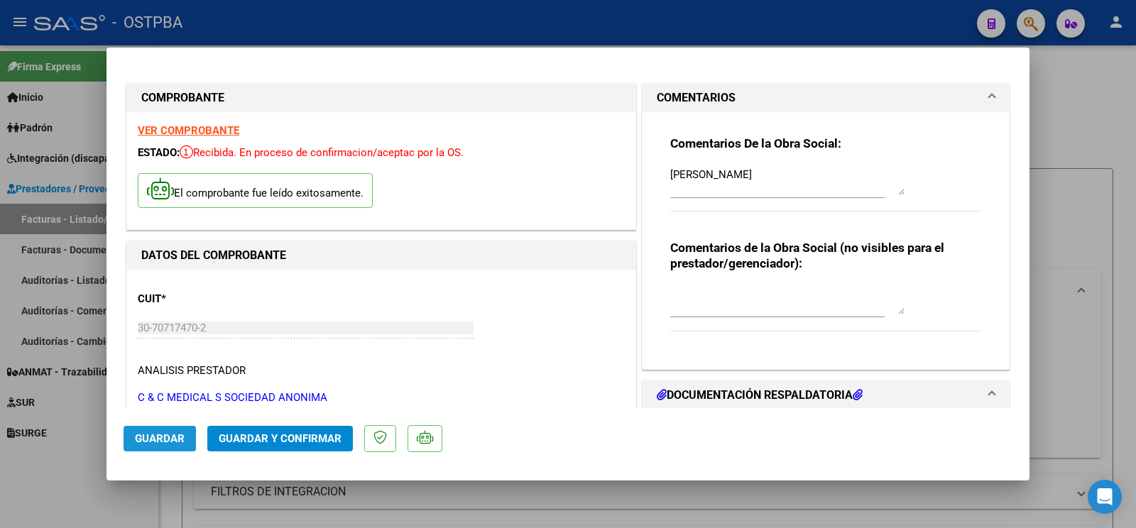
click at [178, 439] on span "Guardar" at bounding box center [160, 438] width 50 height 13
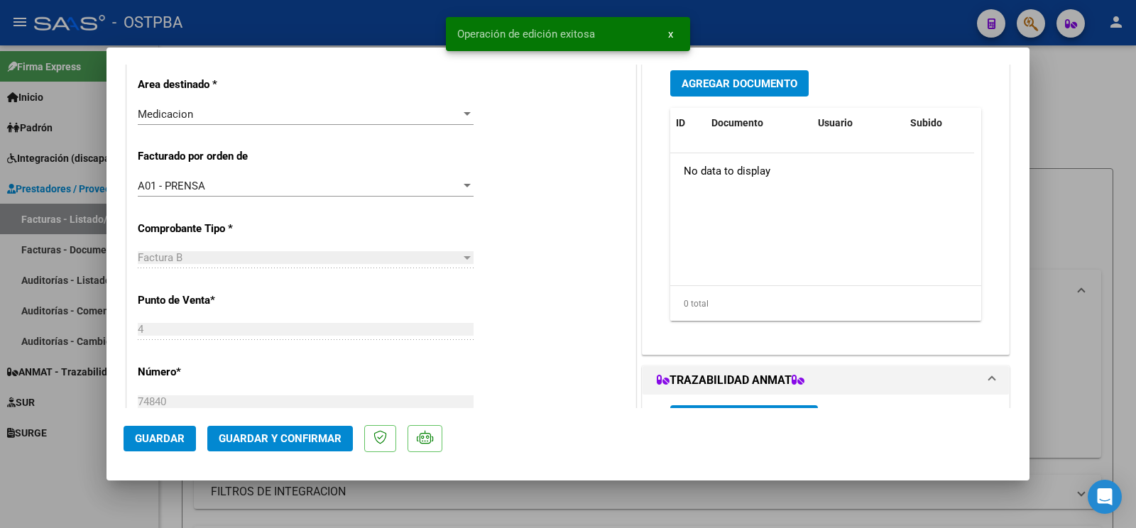
scroll to position [373, 0]
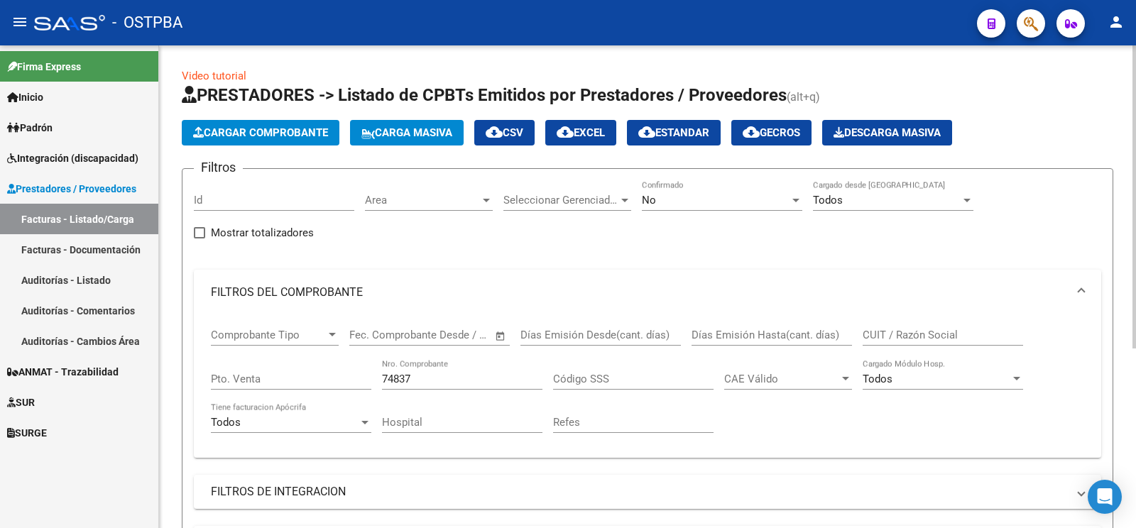
click at [286, 127] on span "Cargar Comprobante" at bounding box center [260, 132] width 135 height 13
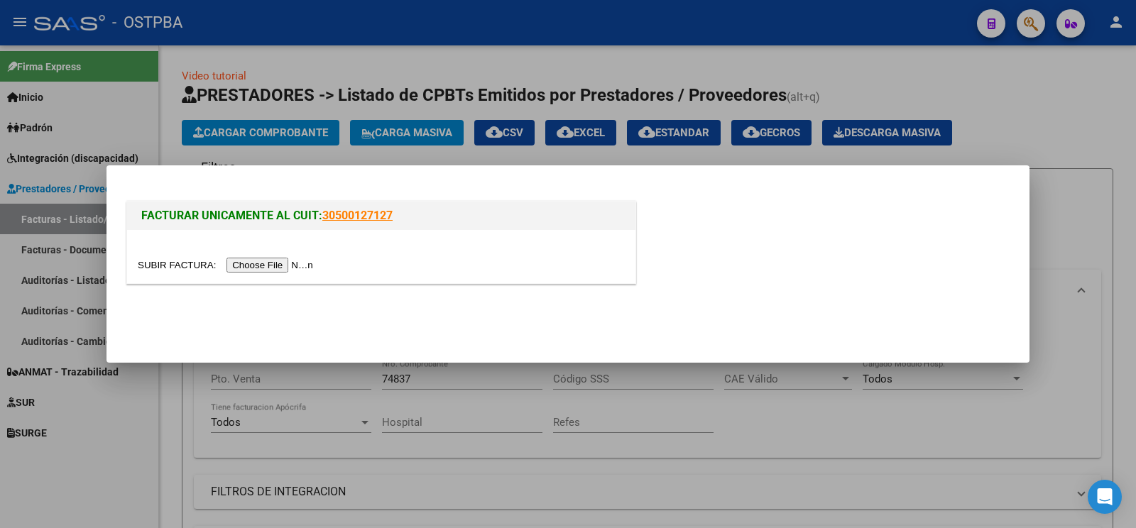
click at [170, 266] on input "file" at bounding box center [228, 265] width 180 height 15
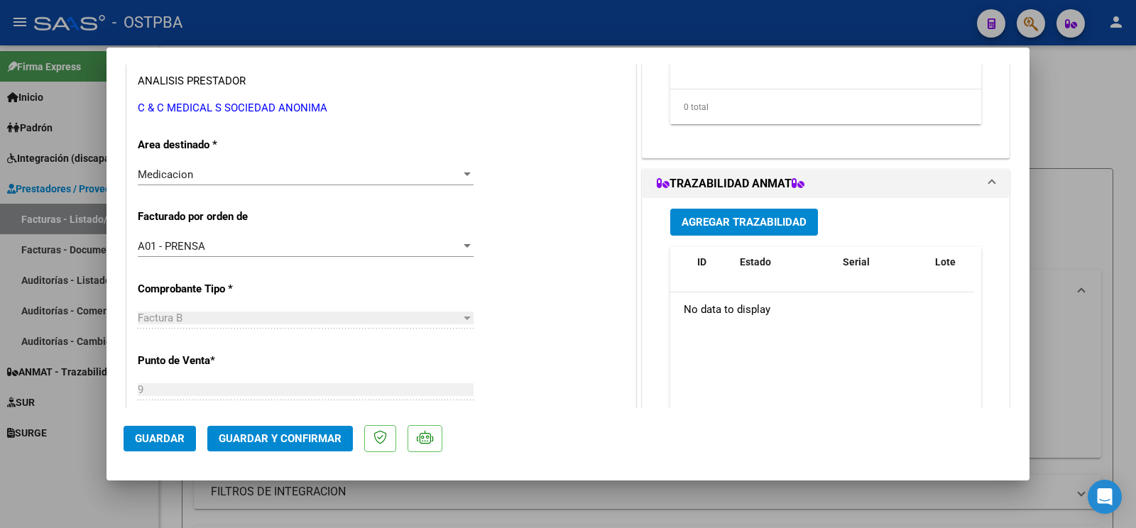
scroll to position [318, 0]
